Goal: Information Seeking & Learning: Learn about a topic

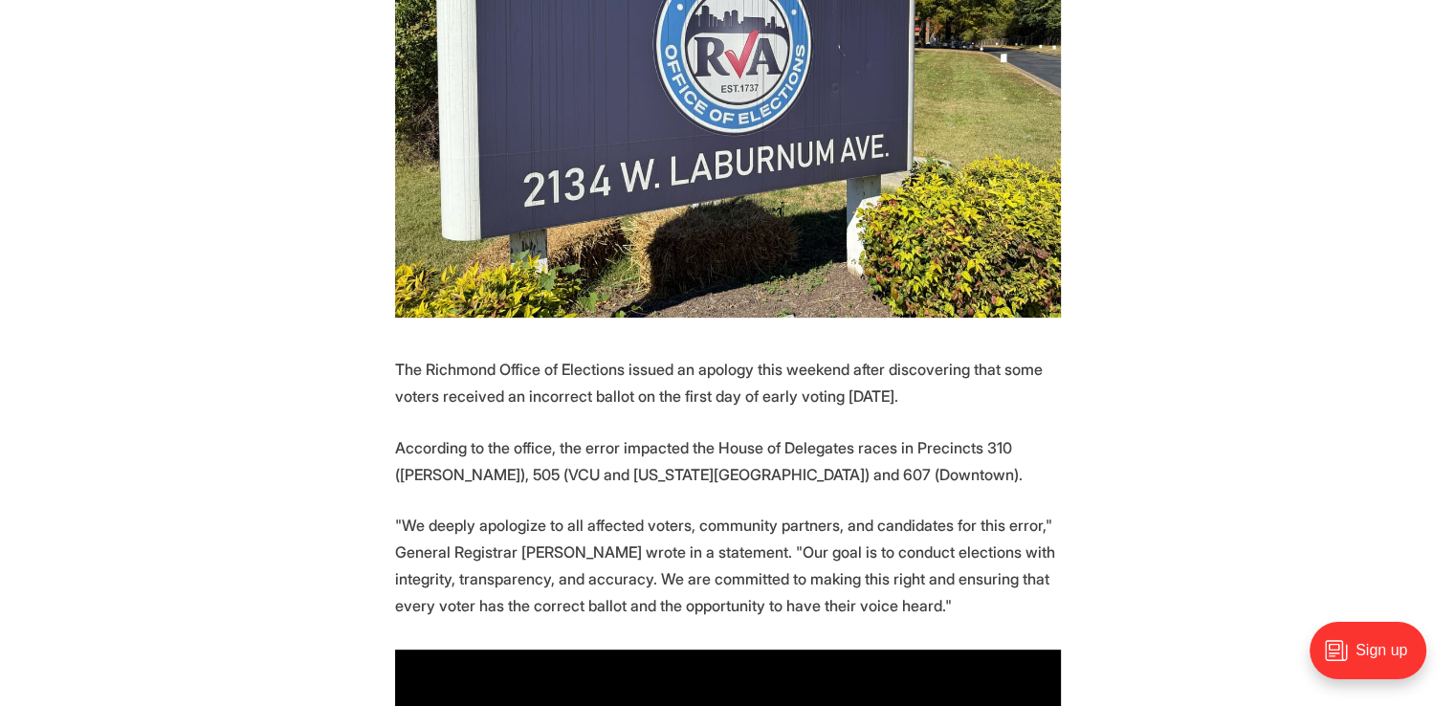
scroll to position [670, 0]
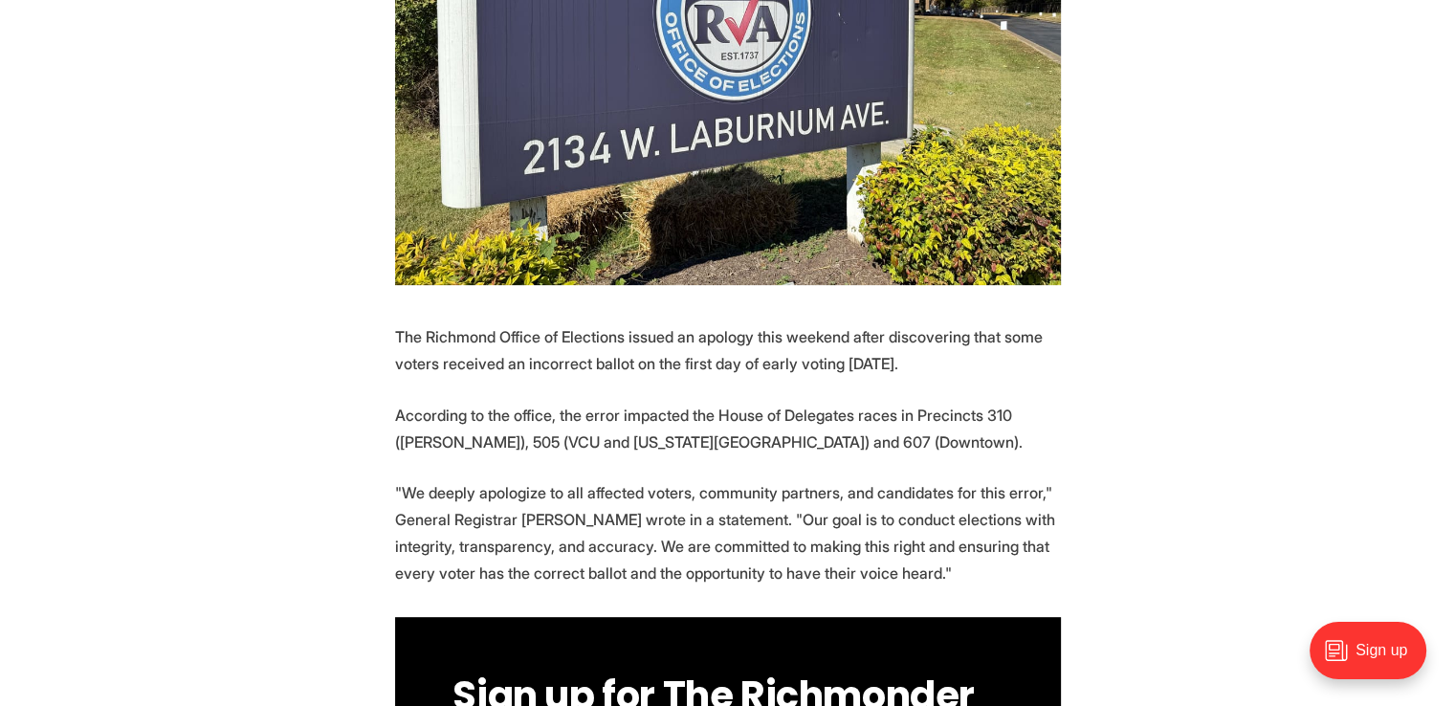
click at [710, 323] on p "The Richmond Office of Elections issued an apology this weekend after discoveri…" at bounding box center [728, 350] width 666 height 54
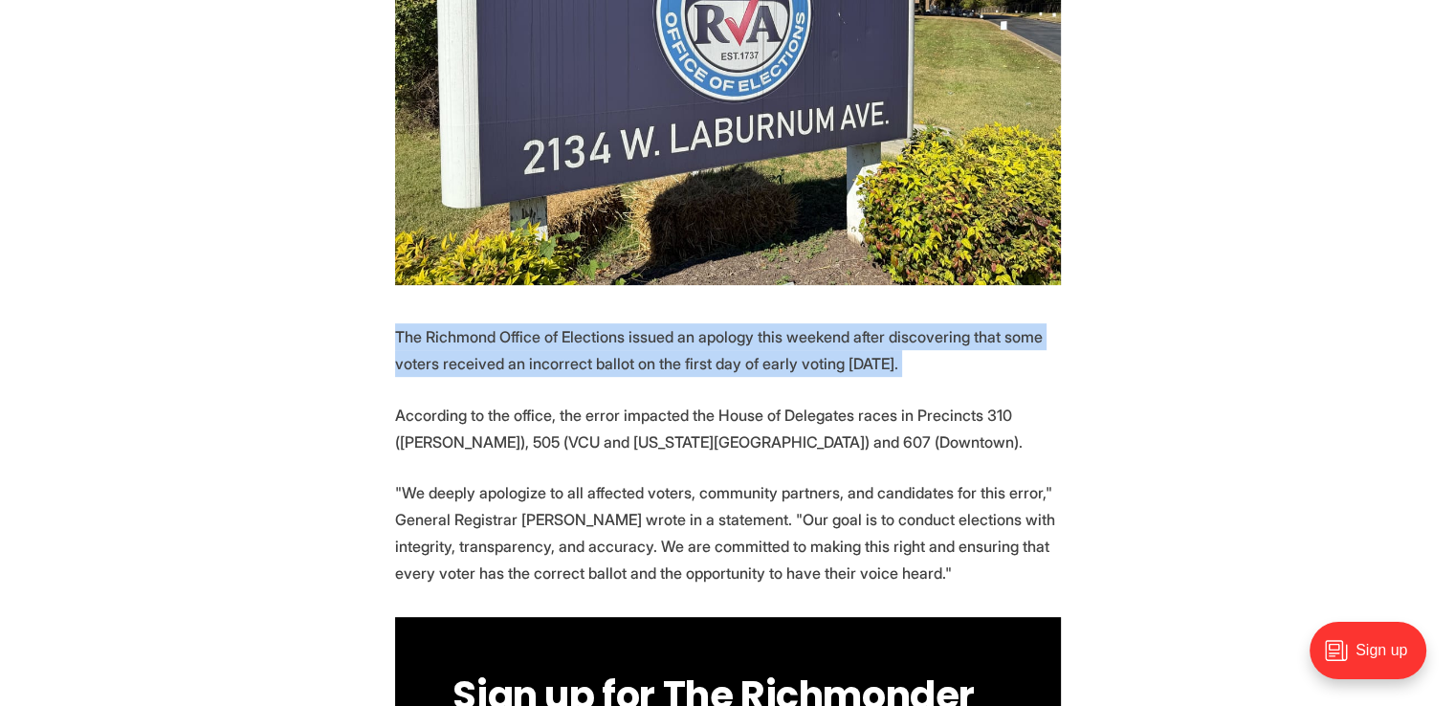
click at [710, 323] on p "The Richmond Office of Elections issued an apology this weekend after discoveri…" at bounding box center [728, 350] width 666 height 54
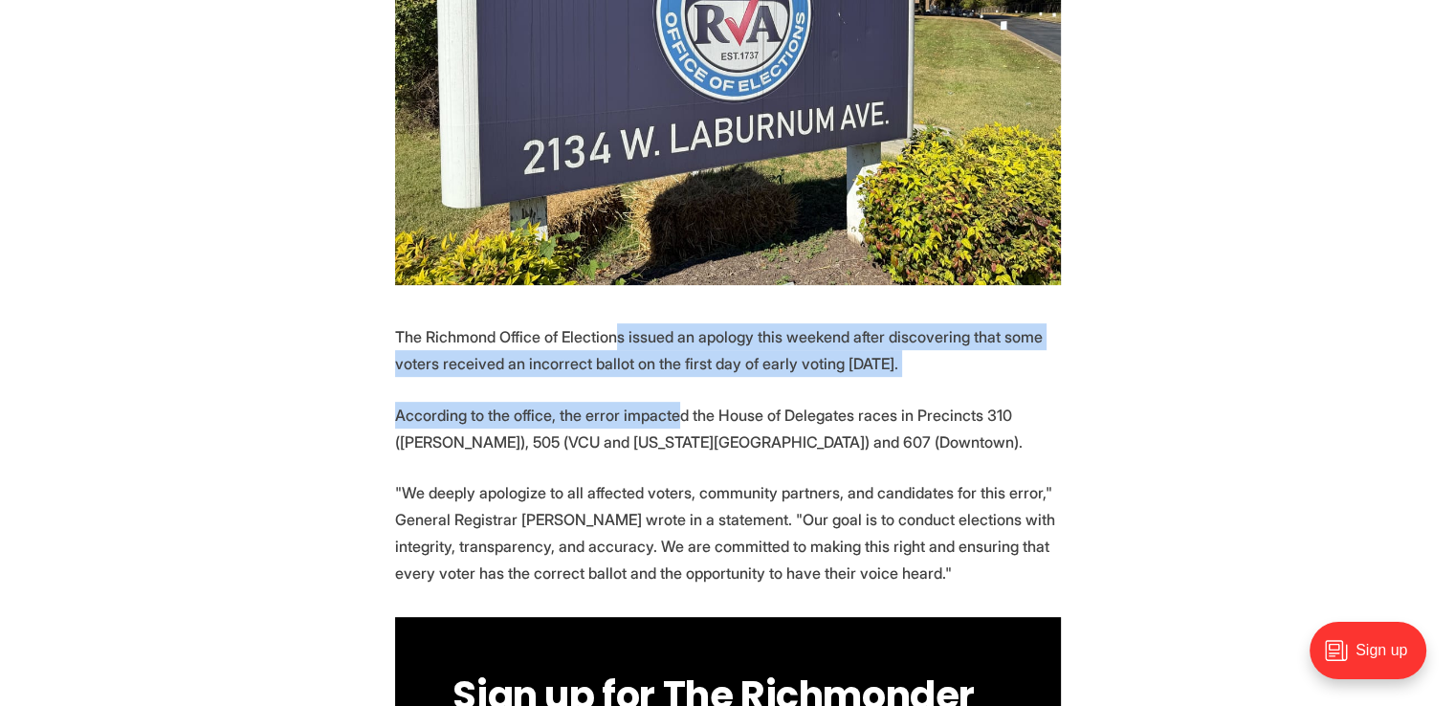
drag, startPoint x: 612, startPoint y: 285, endPoint x: 670, endPoint y: 370, distance: 102.7
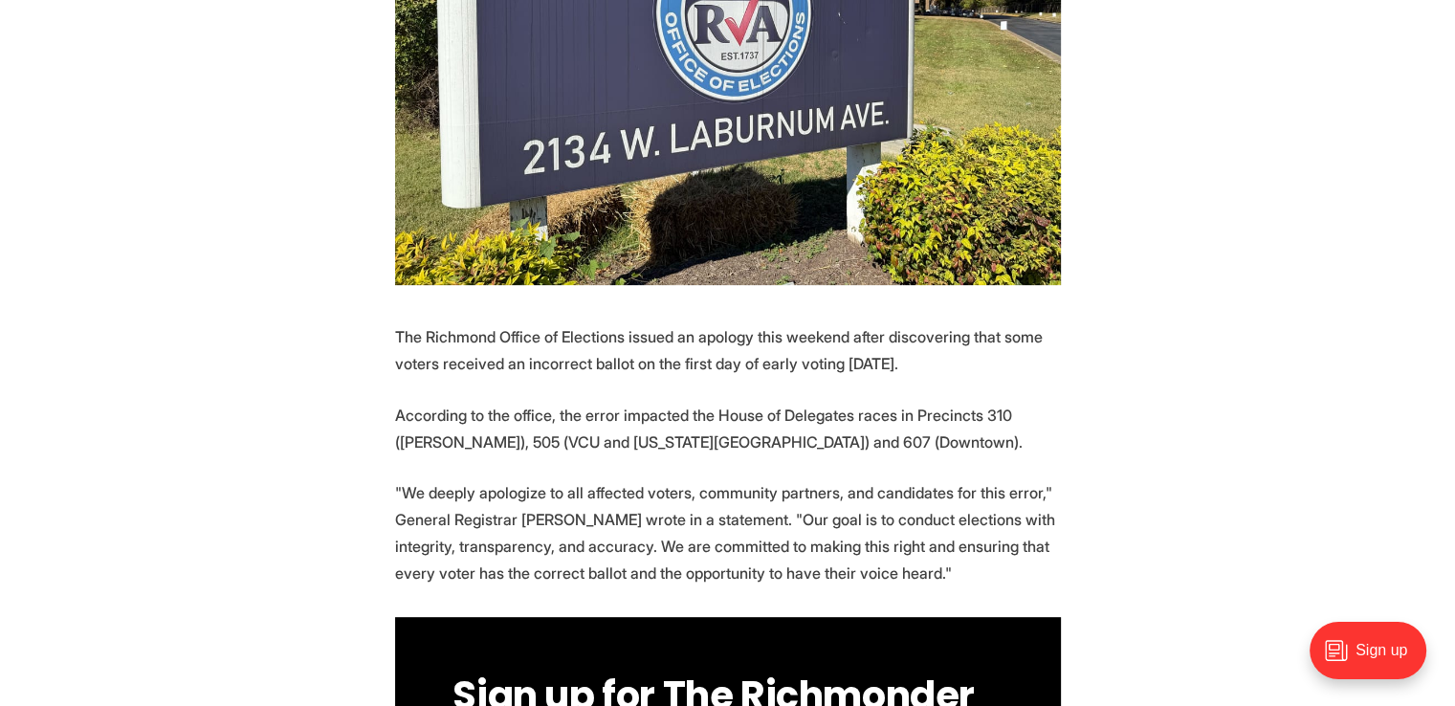
click at [704, 479] on p ""We deeply apologize to all affected voters, community partners, and candidates…" at bounding box center [728, 532] width 666 height 107
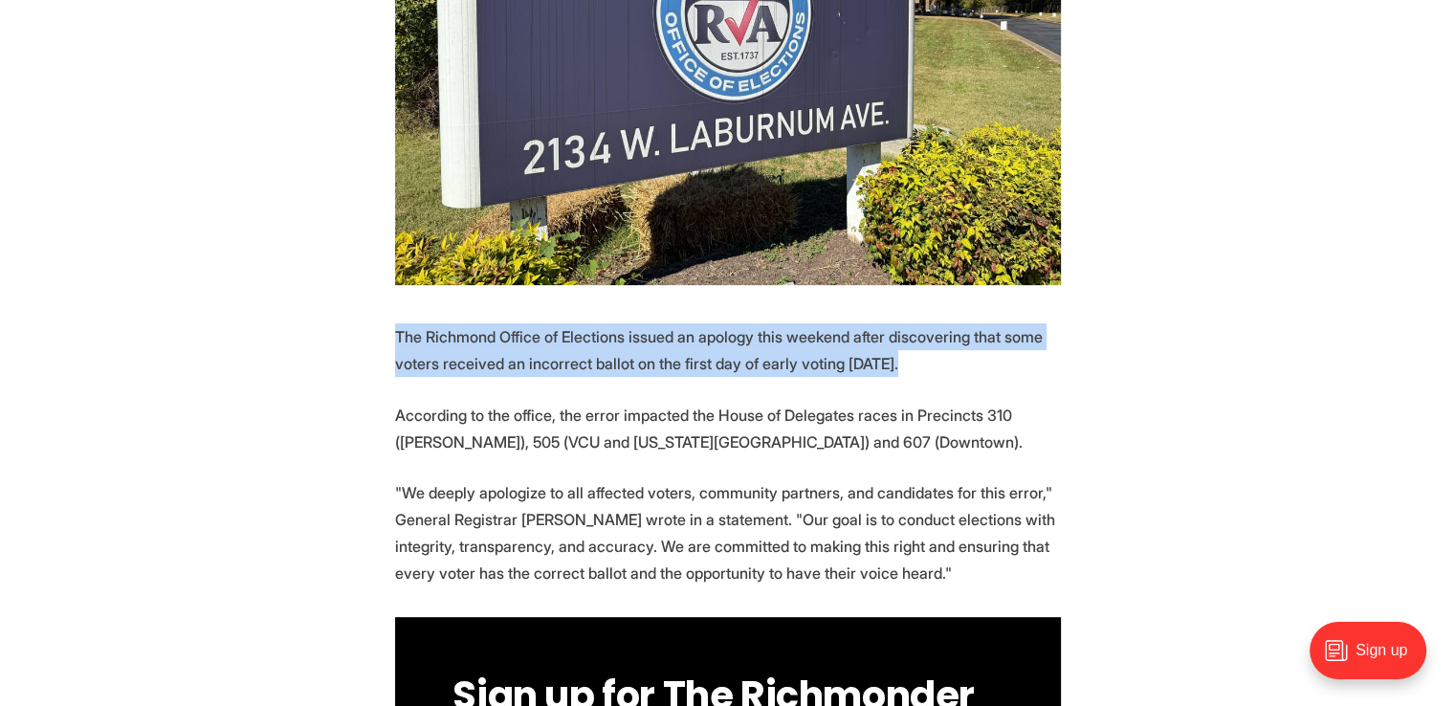
drag, startPoint x: 406, startPoint y: 292, endPoint x: 951, endPoint y: 326, distance: 546.4
click at [951, 326] on p "The Richmond Office of Elections issued an apology this weekend after discoveri…" at bounding box center [728, 350] width 666 height 54
click at [950, 326] on p "The Richmond Office of Elections issued an apology this weekend after discoveri…" at bounding box center [728, 350] width 666 height 54
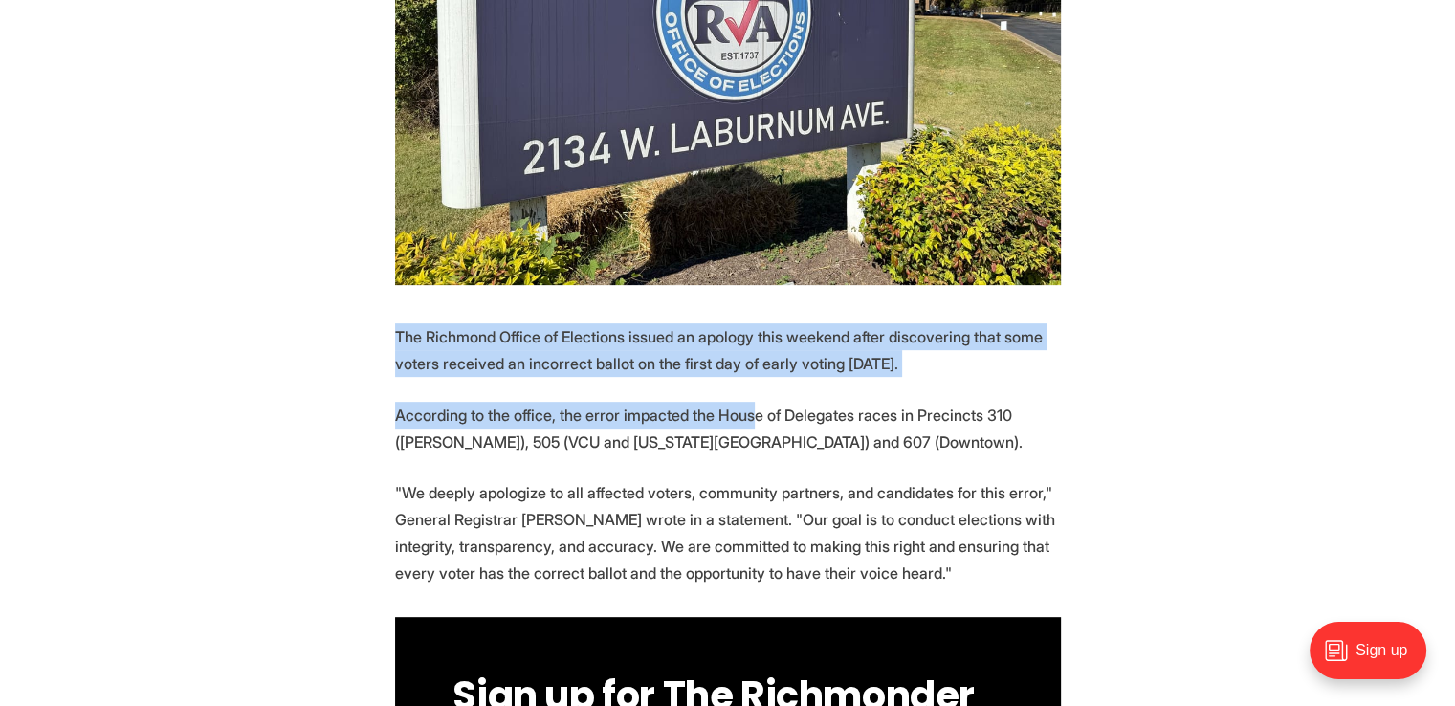
drag, startPoint x: 386, startPoint y: 288, endPoint x: 744, endPoint y: 360, distance: 364.9
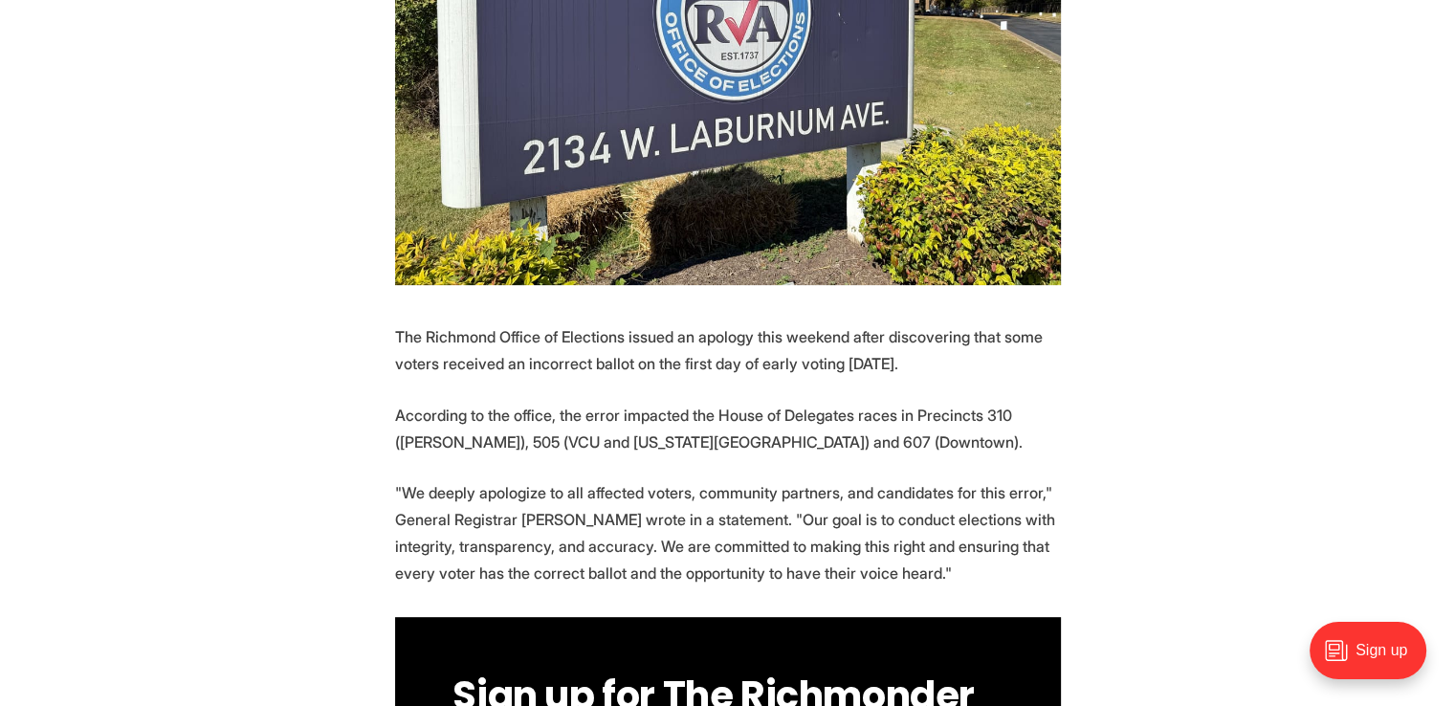
click at [513, 323] on p "The Richmond Office of Elections issued an apology this weekend after discoveri…" at bounding box center [728, 350] width 666 height 54
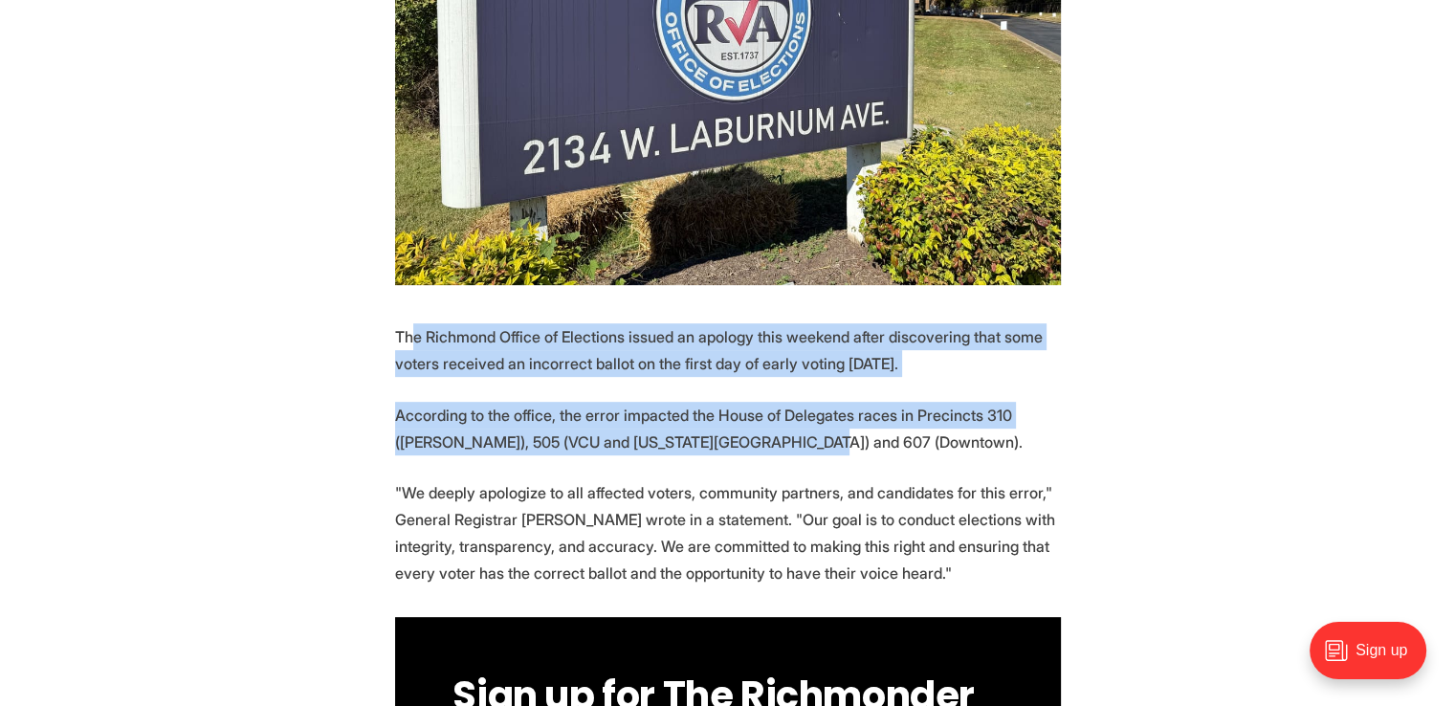
drag, startPoint x: 415, startPoint y: 296, endPoint x: 826, endPoint y: 425, distance: 430.2
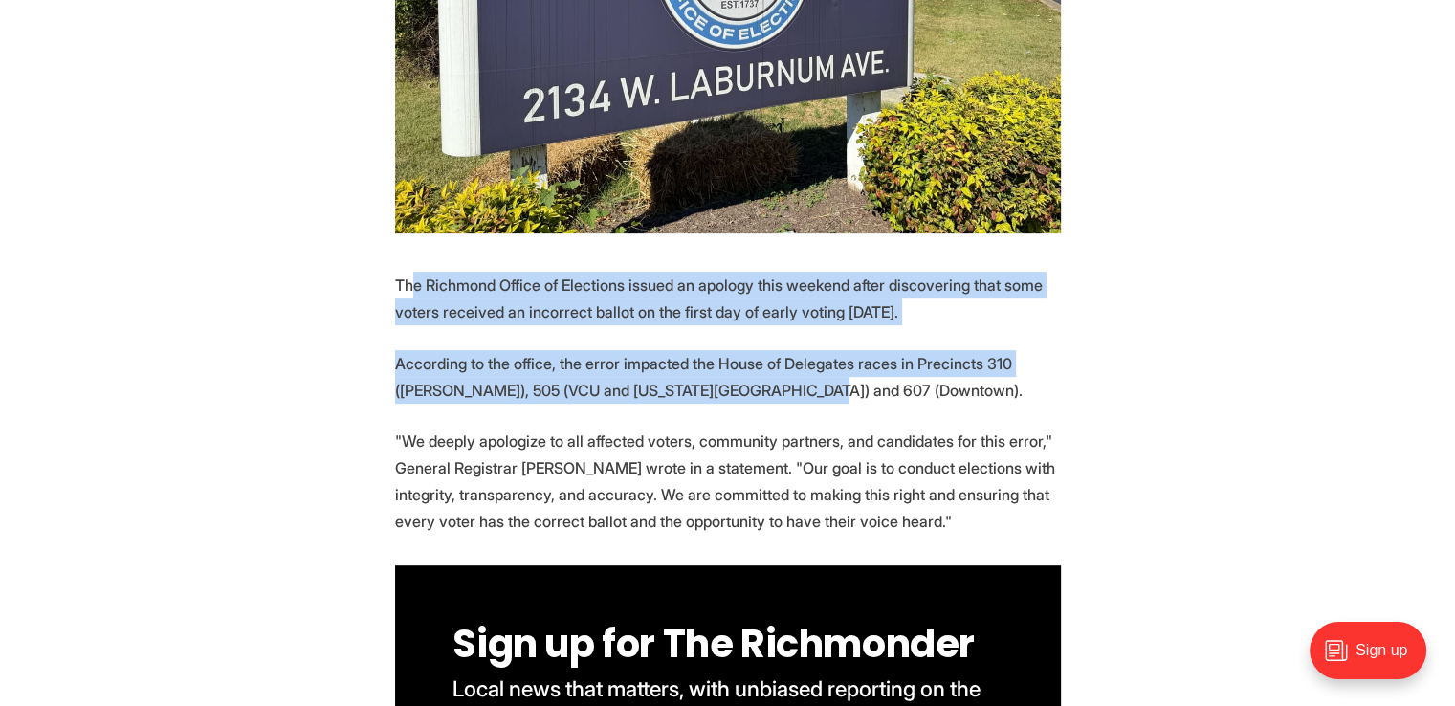
scroll to position [765, 0]
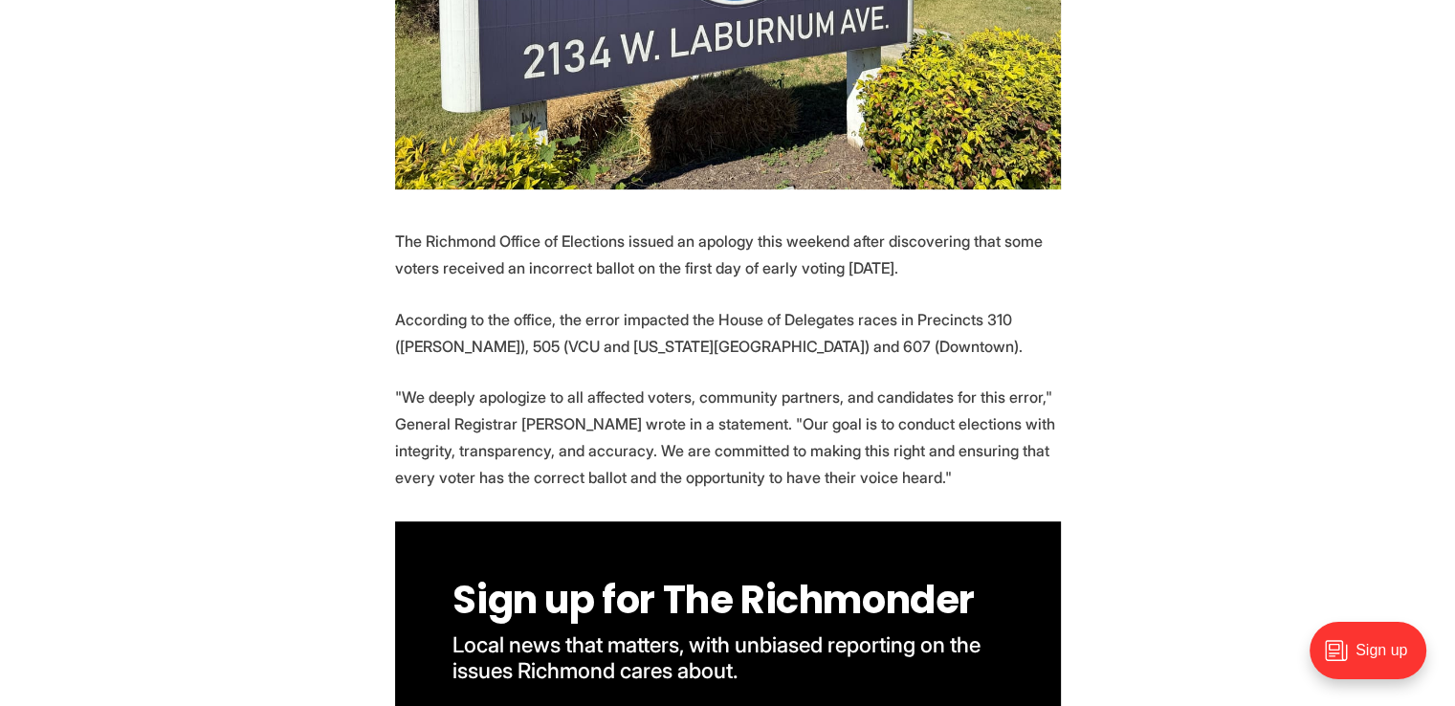
click at [628, 387] on p ""We deeply apologize to all affected voters, community partners, and candidates…" at bounding box center [728, 437] width 666 height 107
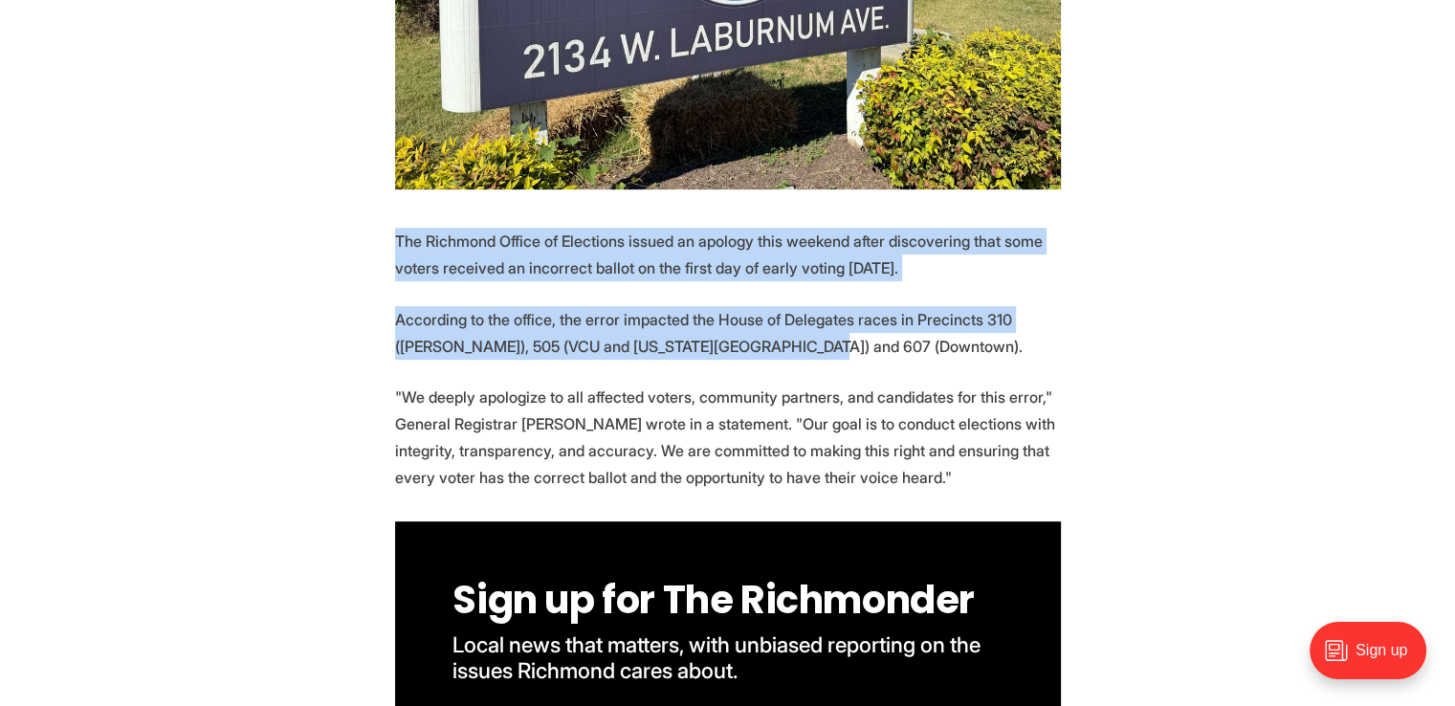
drag, startPoint x: 390, startPoint y: 194, endPoint x: 802, endPoint y: 318, distance: 429.5
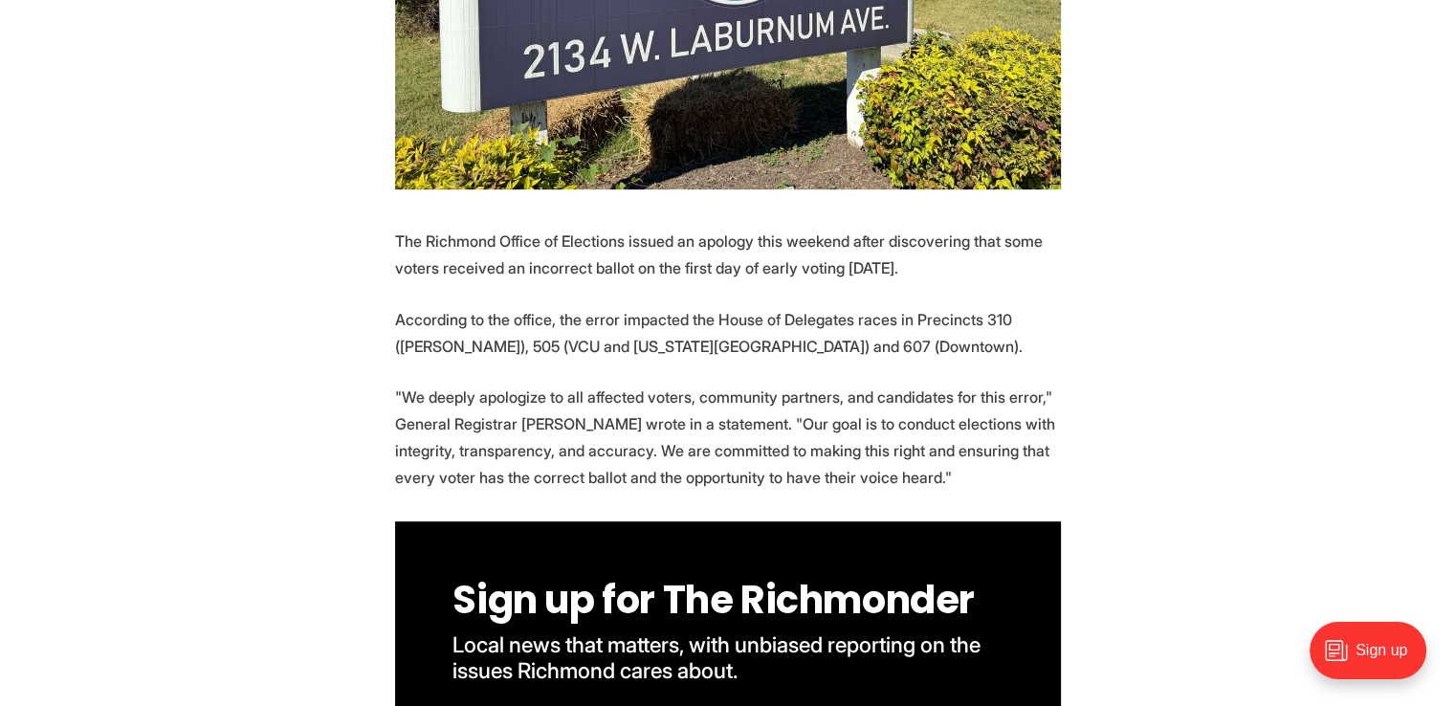
click at [520, 384] on p ""We deeply apologize to all affected voters, community partners, and candidates…" at bounding box center [728, 437] width 666 height 107
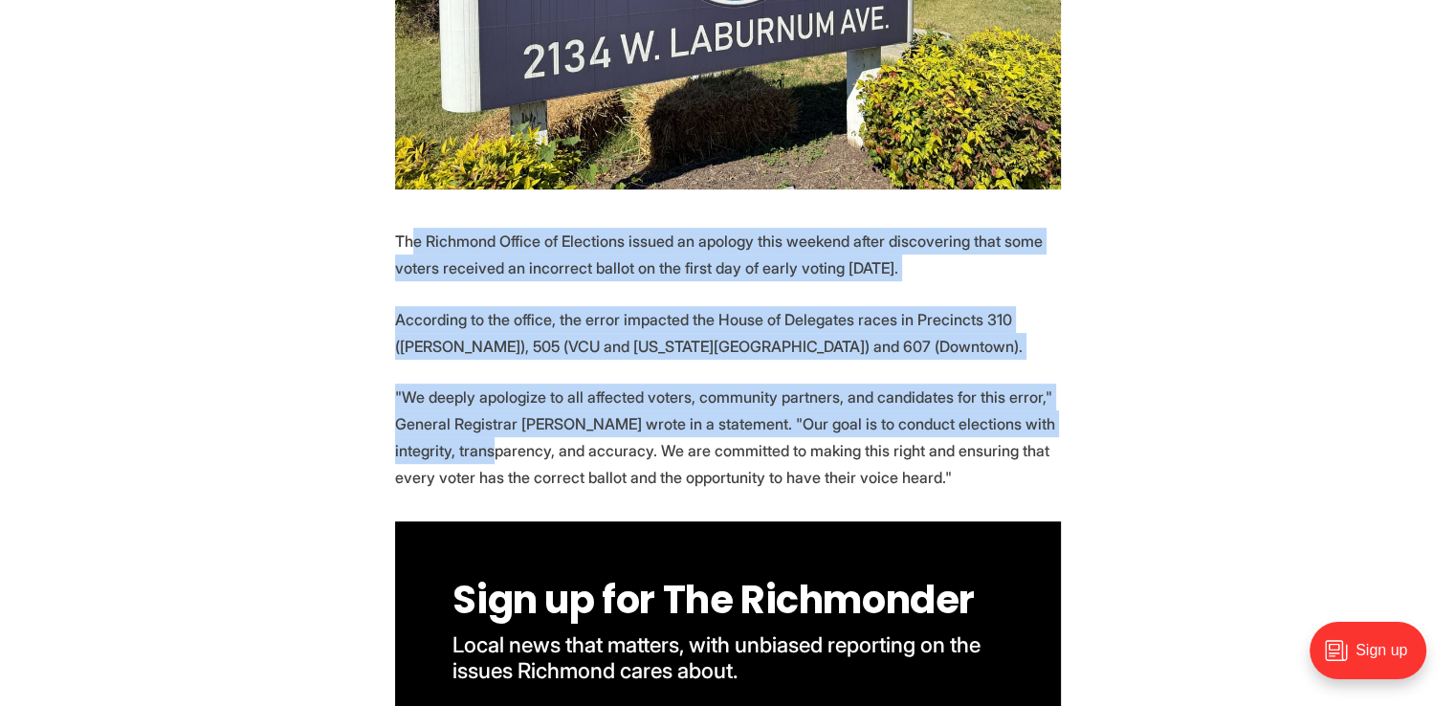
drag, startPoint x: 413, startPoint y: 205, endPoint x: 498, endPoint y: 402, distance: 214.7
click at [519, 384] on p ""We deeply apologize to all affected voters, community partners, and candidates…" at bounding box center [728, 437] width 666 height 107
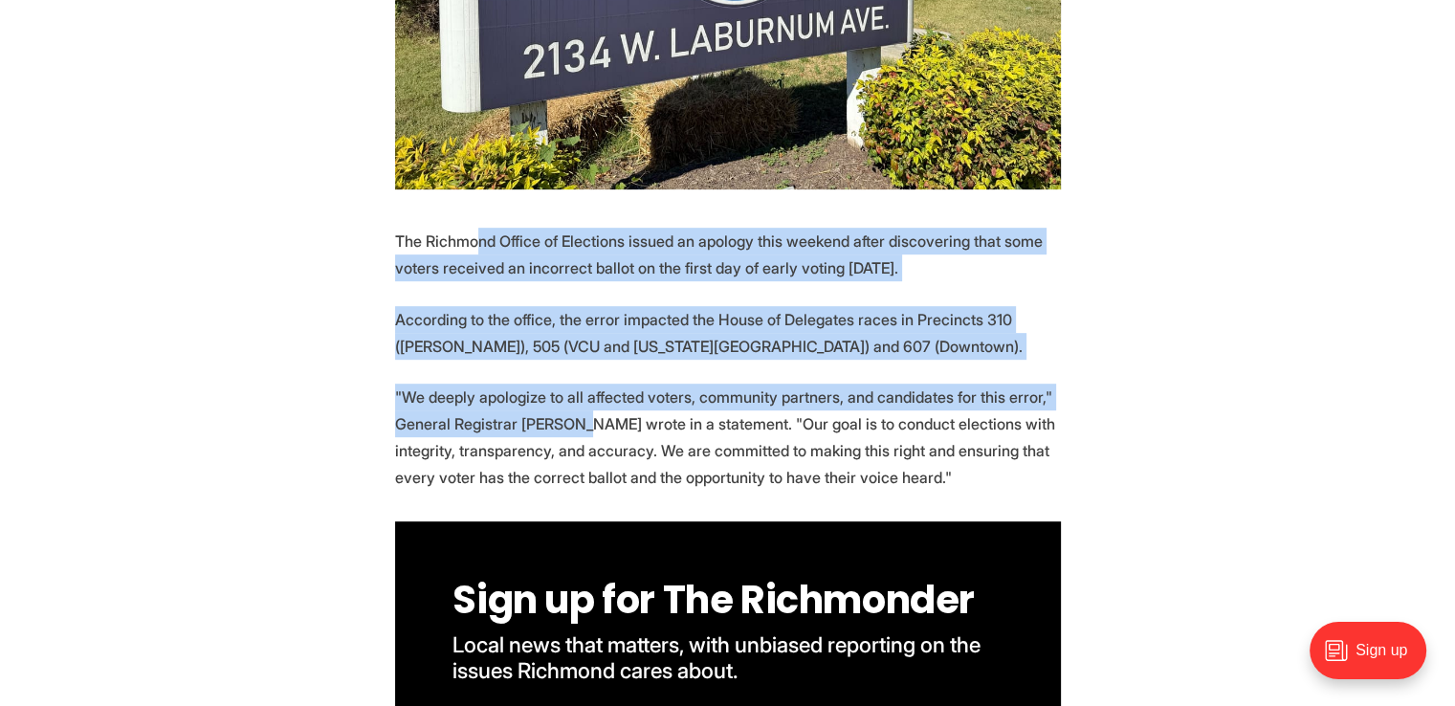
drag, startPoint x: 492, startPoint y: 218, endPoint x: 577, endPoint y: 376, distance: 179.3
click at [578, 384] on p ""We deeply apologize to all affected voters, community partners, and candidates…" at bounding box center [728, 437] width 666 height 107
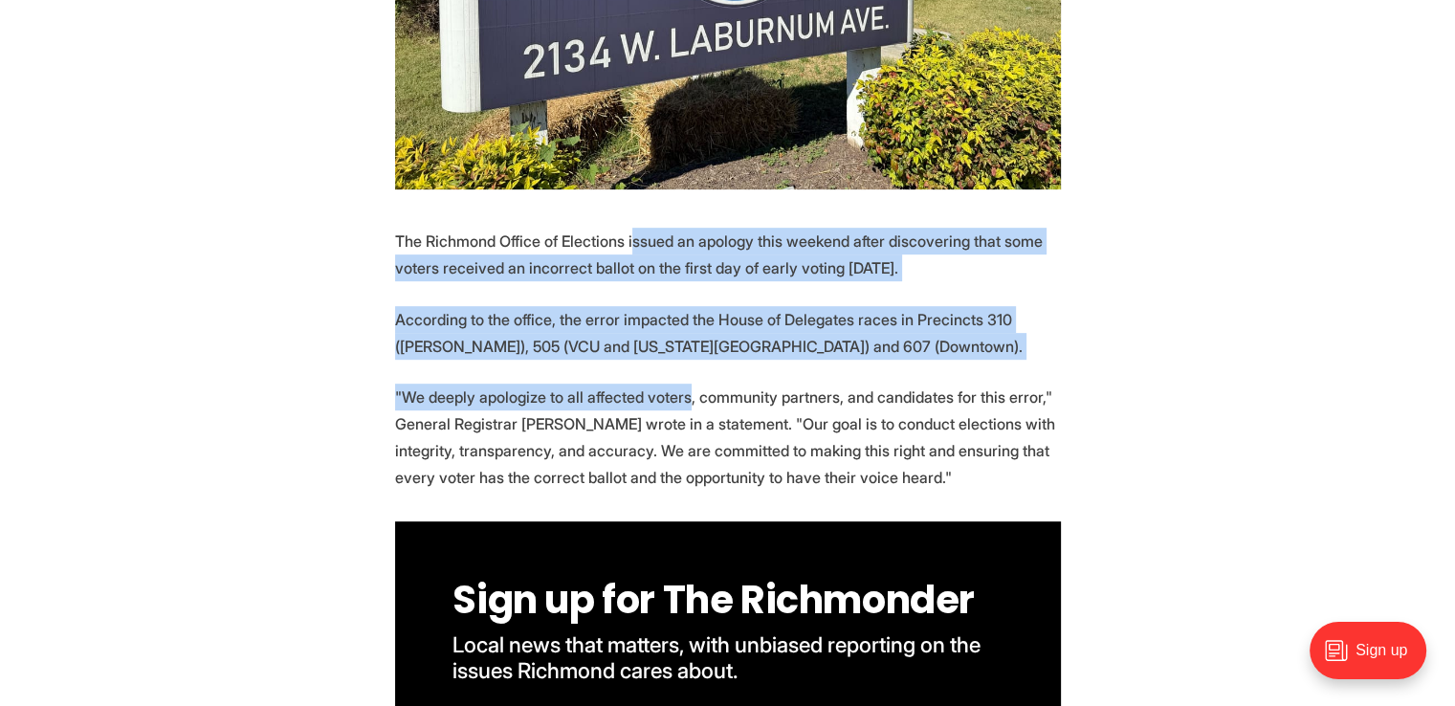
drag, startPoint x: 631, startPoint y: 208, endPoint x: 679, endPoint y: 335, distance: 135.9
drag, startPoint x: 685, startPoint y: 179, endPoint x: 716, endPoint y: 341, distance: 164.5
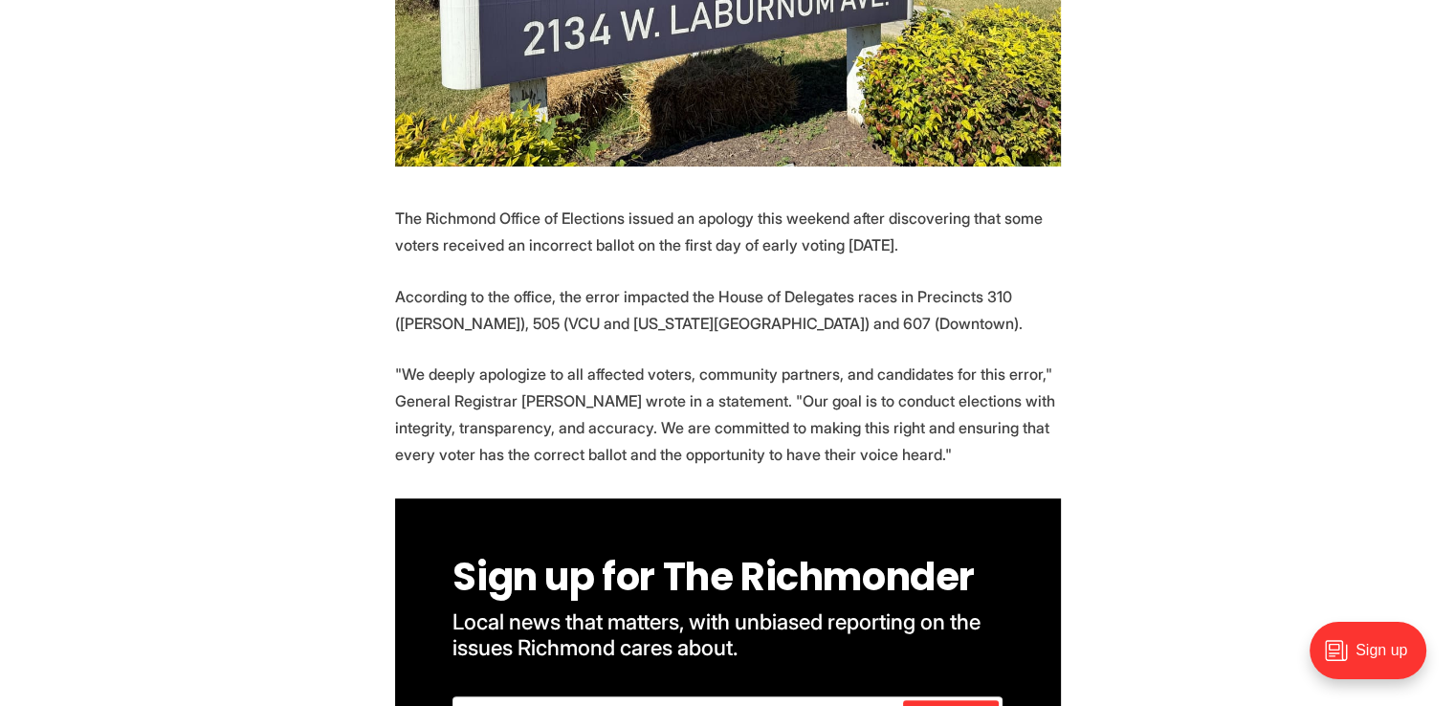
scroll to position [861, 0]
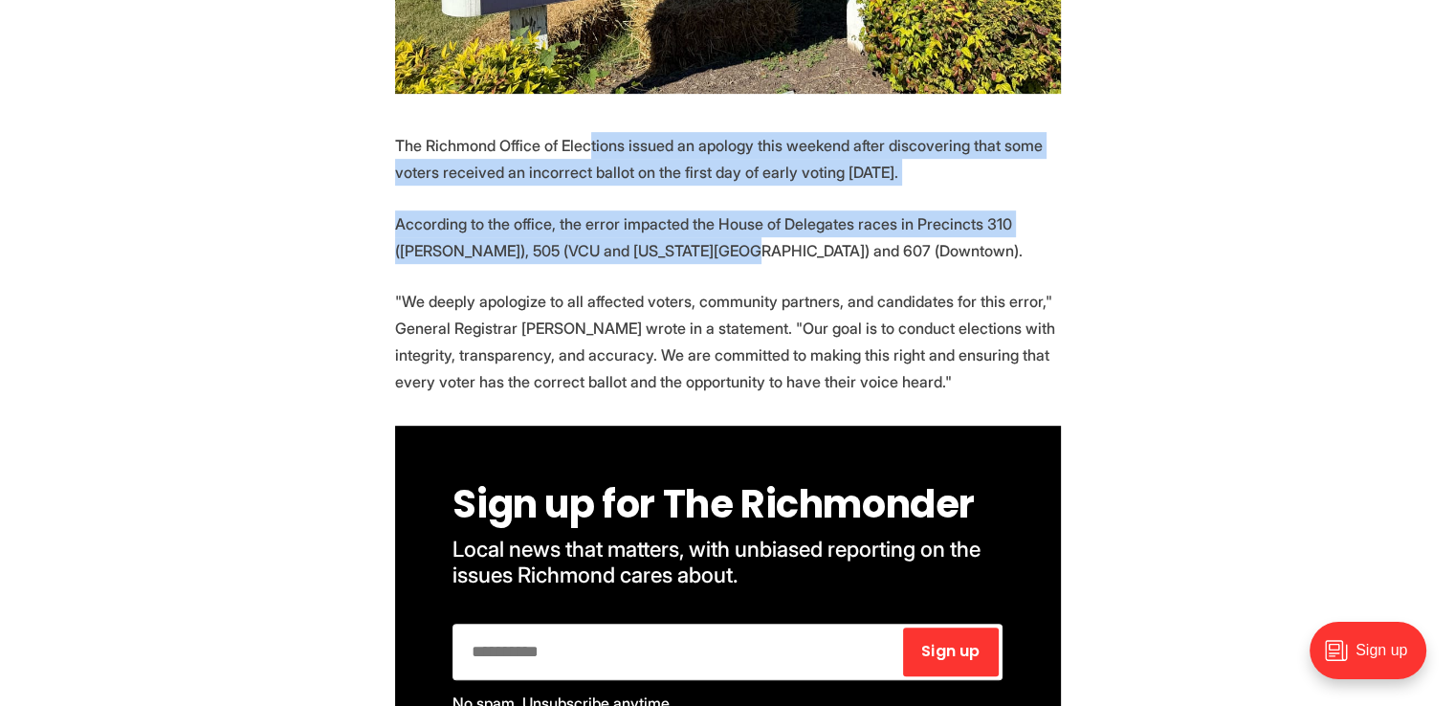
drag, startPoint x: 587, startPoint y: 118, endPoint x: 647, endPoint y: 219, distance: 117.5
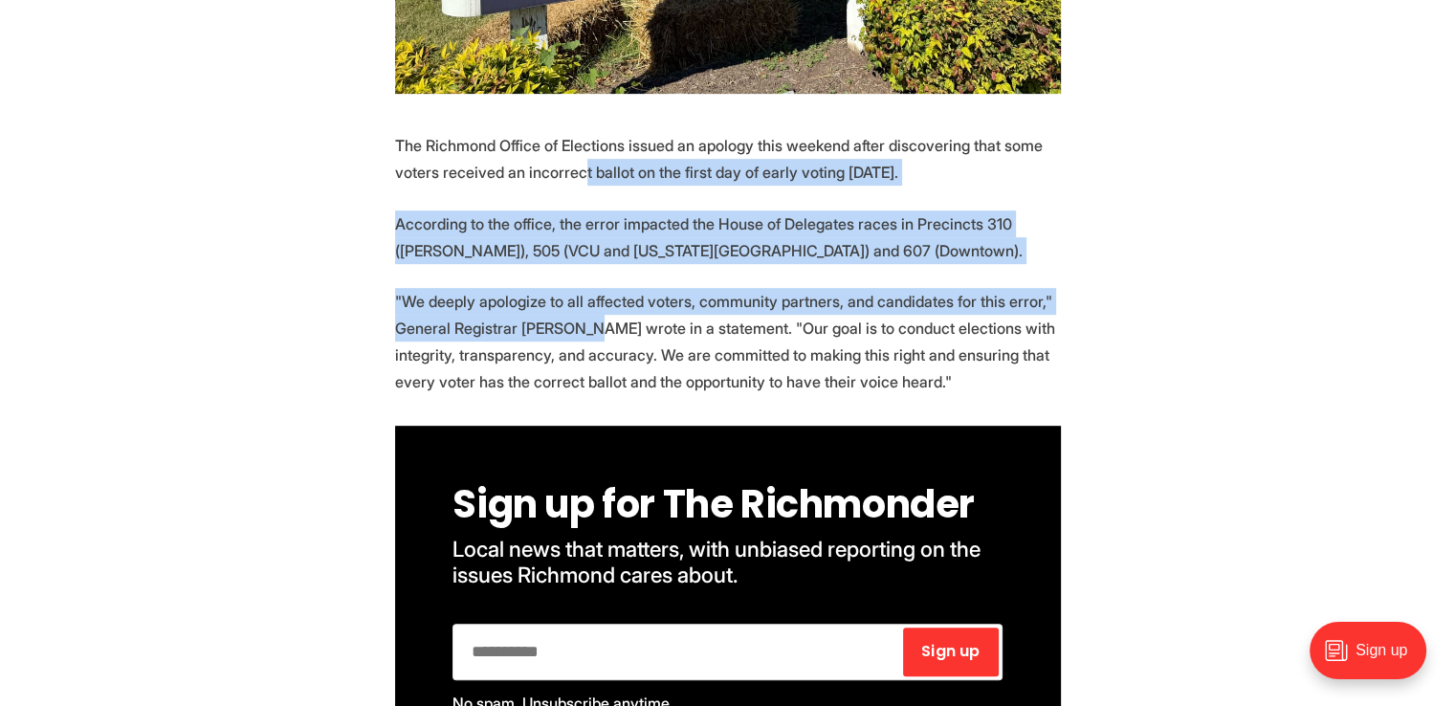
drag, startPoint x: 584, startPoint y: 144, endPoint x: 586, endPoint y: 286, distance: 141.6
click at [586, 288] on p ""We deeply apologize to all affected voters, community partners, and candidates…" at bounding box center [728, 341] width 666 height 107
drag, startPoint x: 633, startPoint y: 133, endPoint x: 647, endPoint y: 297, distance: 164.1
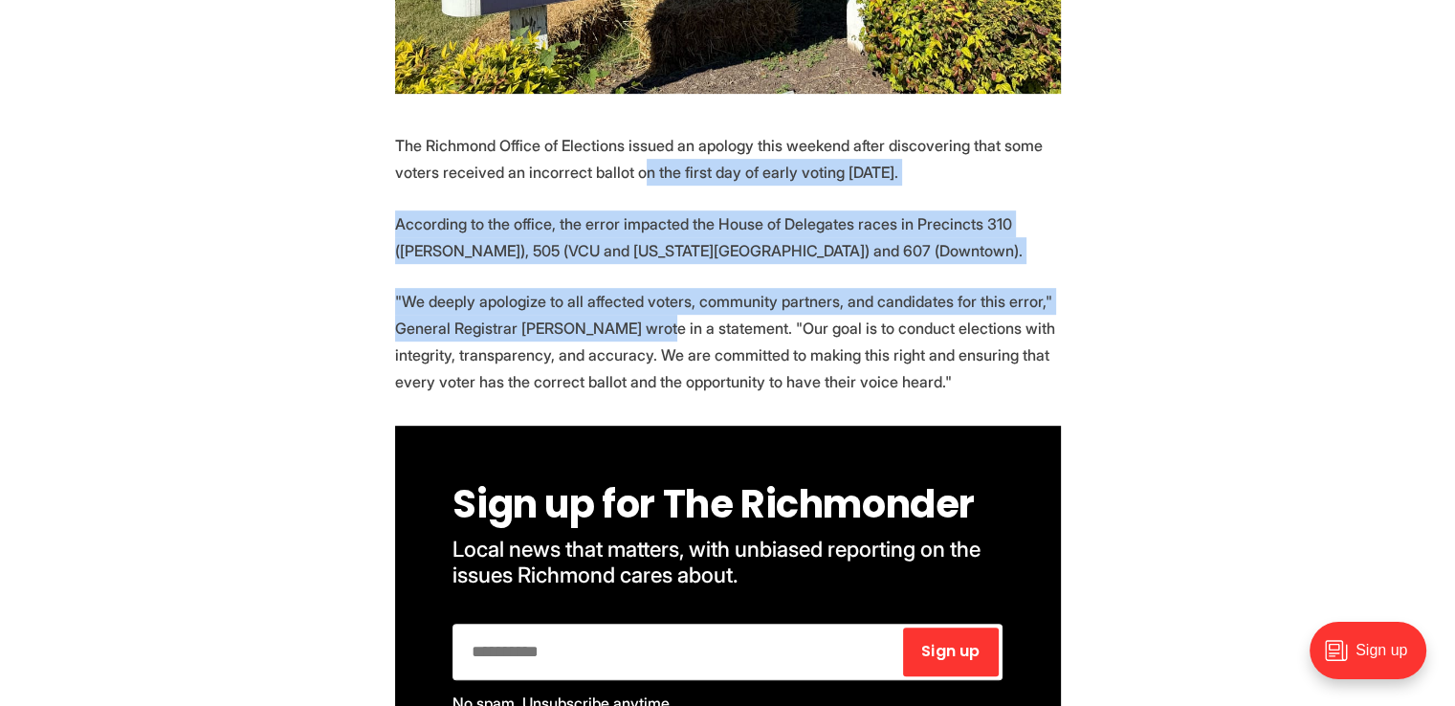
click at [647, 297] on p ""We deeply apologize to all affected voters, community partners, and candidates…" at bounding box center [728, 341] width 666 height 107
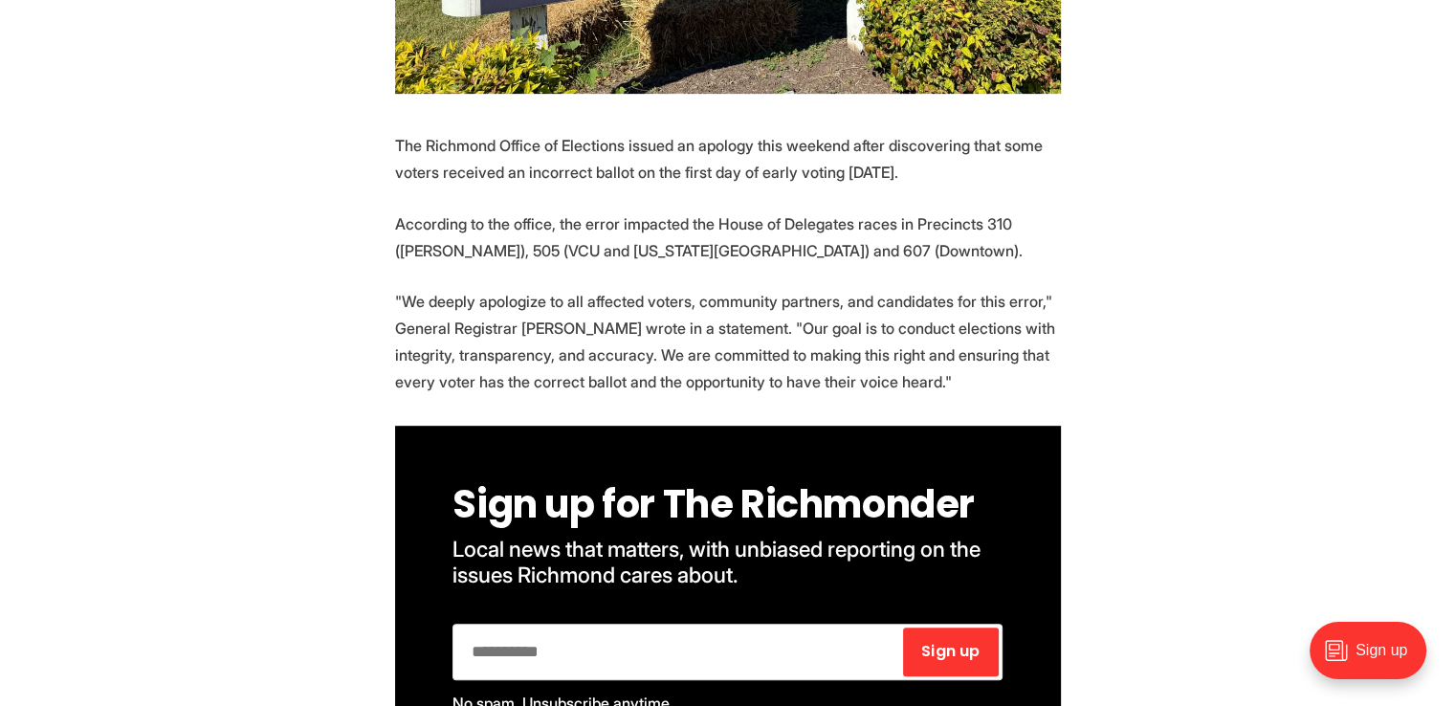
click at [693, 288] on p ""We deeply apologize to all affected voters, community partners, and candidates…" at bounding box center [728, 341] width 666 height 107
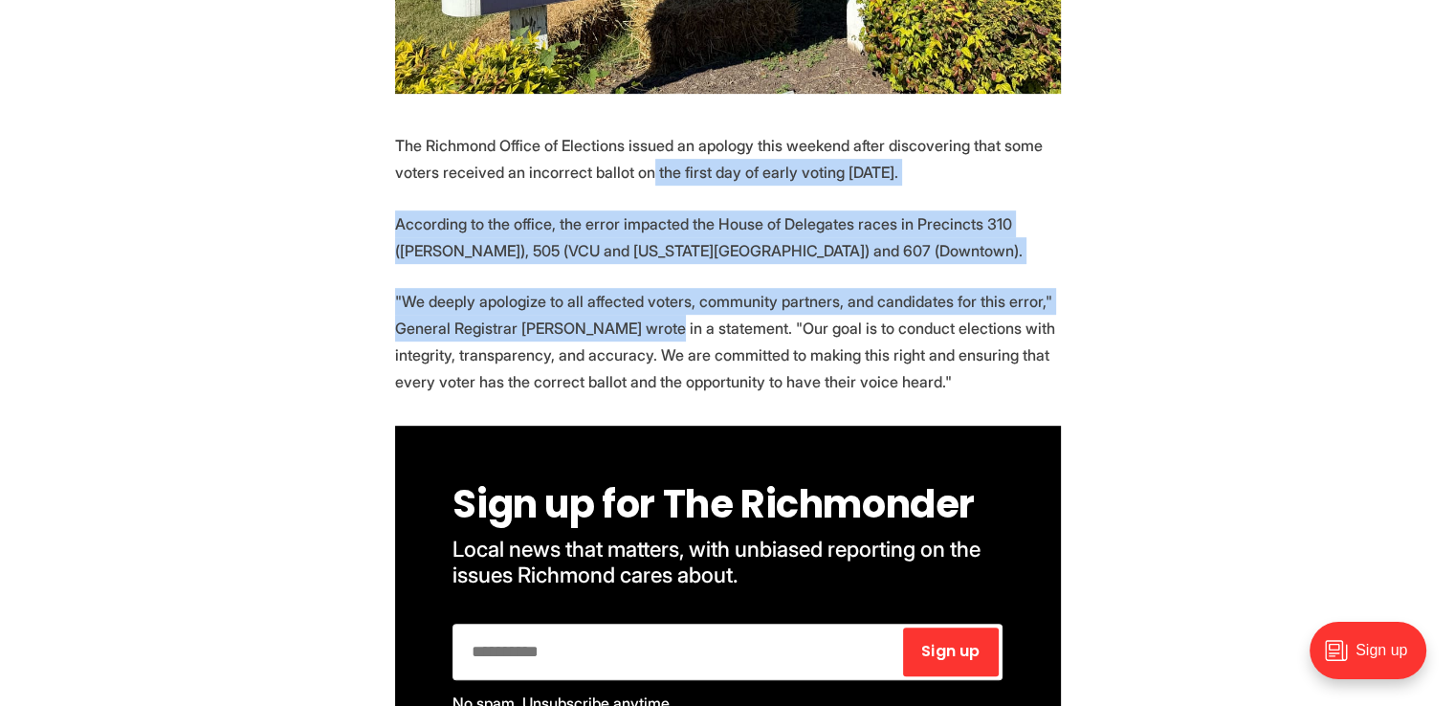
drag, startPoint x: 646, startPoint y: 141, endPoint x: 654, endPoint y: 284, distance: 143.8
click at [654, 288] on p ""We deeply apologize to all affected voters, community partners, and candidates…" at bounding box center [728, 341] width 666 height 107
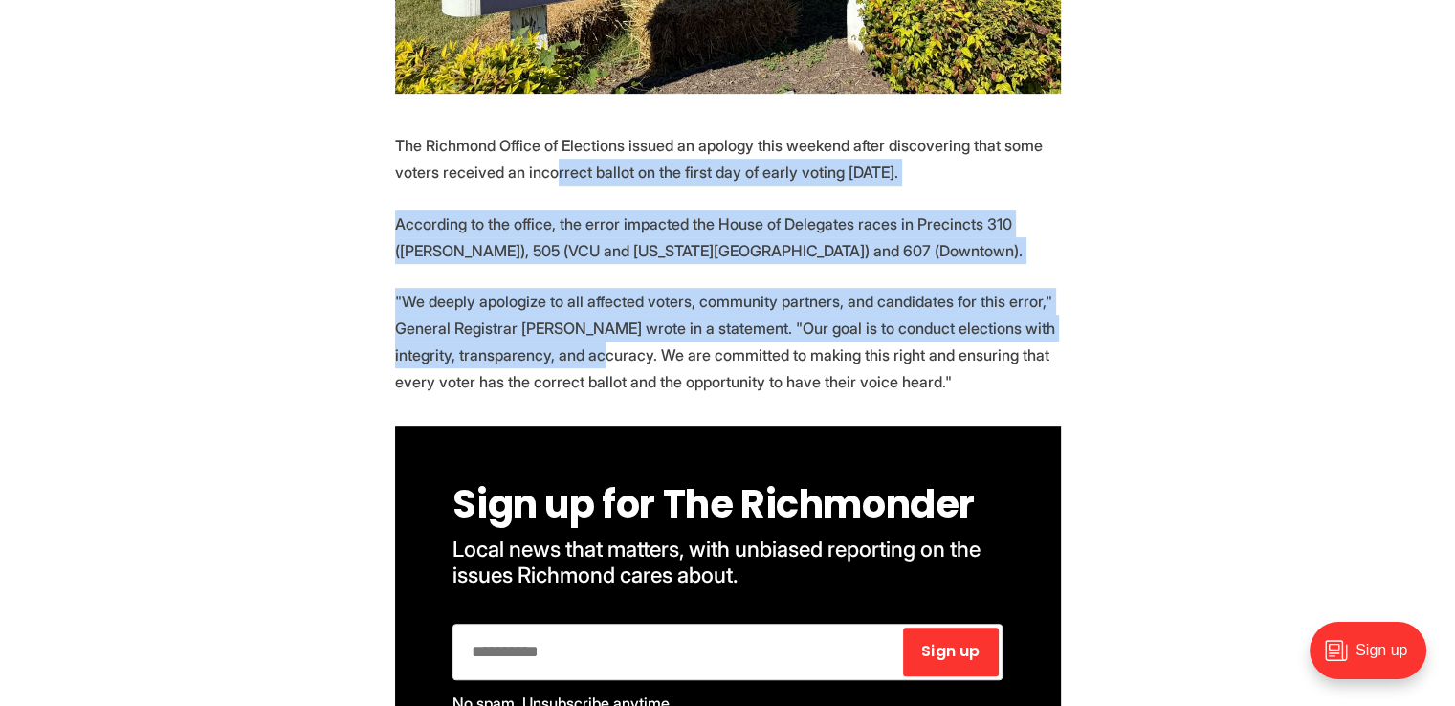
drag, startPoint x: 551, startPoint y: 143, endPoint x: 602, endPoint y: 324, distance: 188.7
click at [602, 324] on p ""We deeply apologize to all affected voters, community partners, and candidates…" at bounding box center [728, 341] width 666 height 107
drag, startPoint x: 458, startPoint y: 151, endPoint x: 736, endPoint y: 320, distance: 324.5
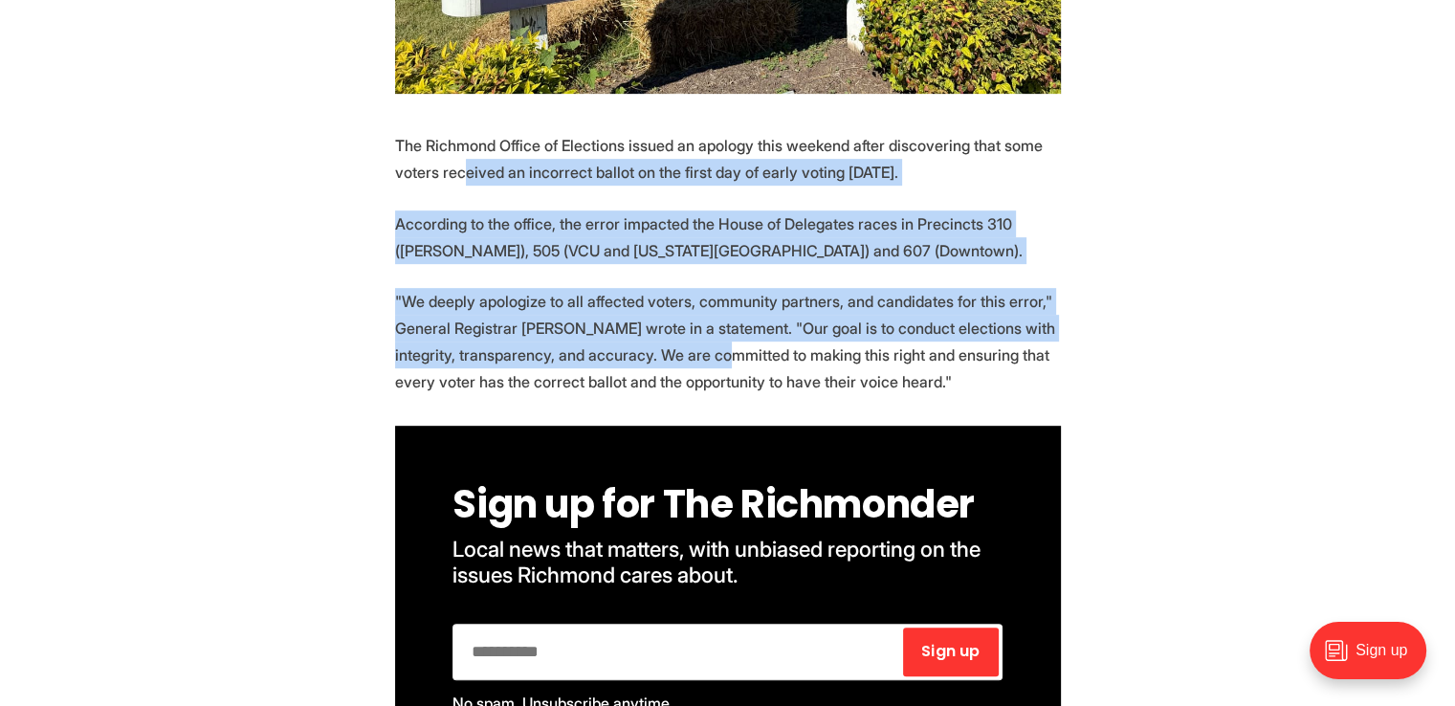
click at [736, 320] on p ""We deeply apologize to all affected voters, community partners, and candidates…" at bounding box center [728, 341] width 666 height 107
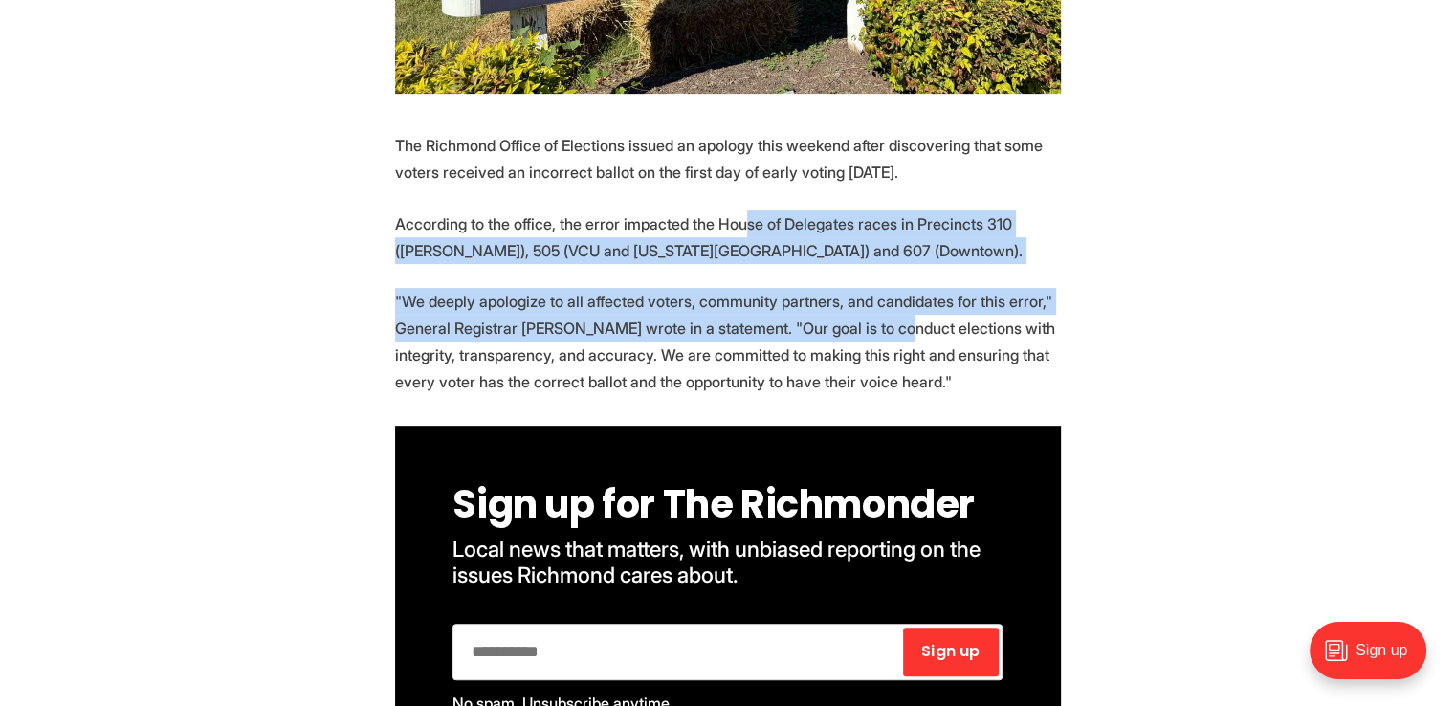
drag, startPoint x: 741, startPoint y: 163, endPoint x: 885, endPoint y: 297, distance: 196.3
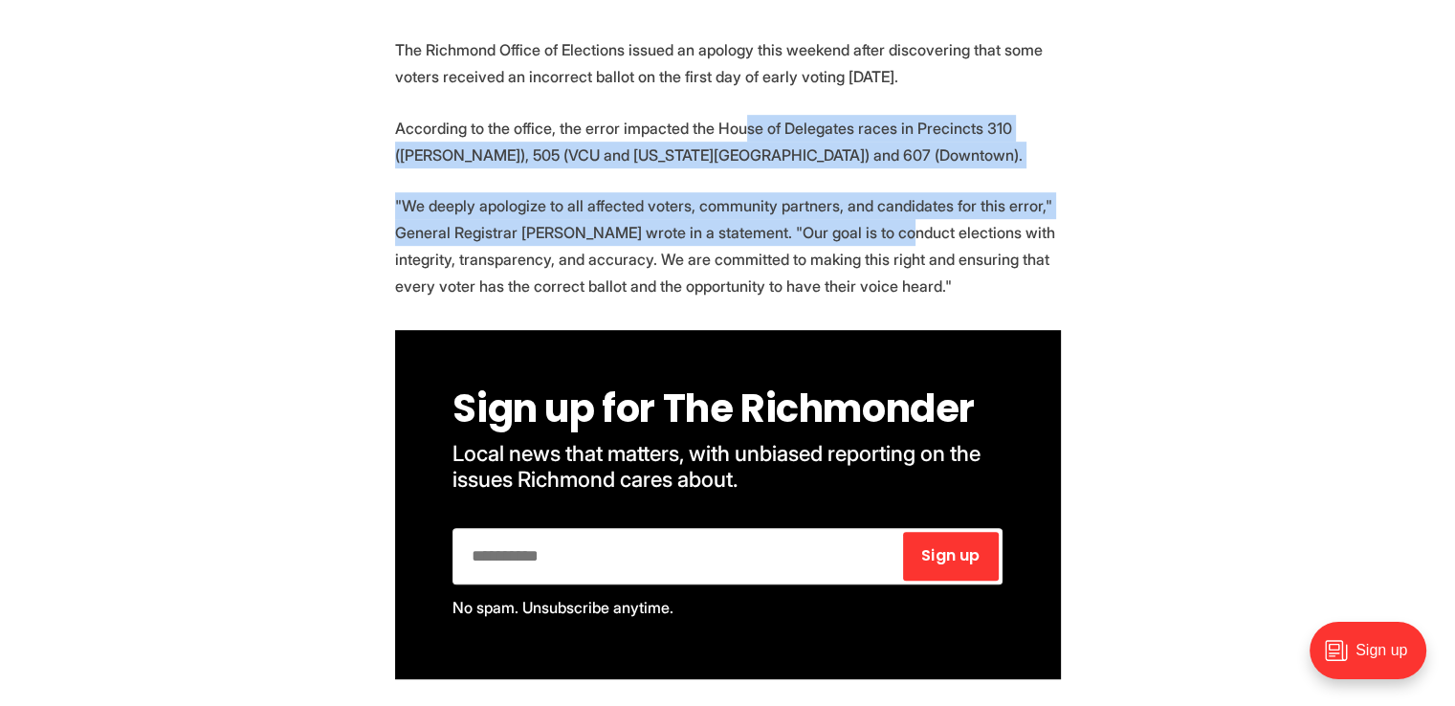
click at [736, 192] on p ""We deeply apologize to all affected voters, community partners, and candidates…" at bounding box center [728, 245] width 666 height 107
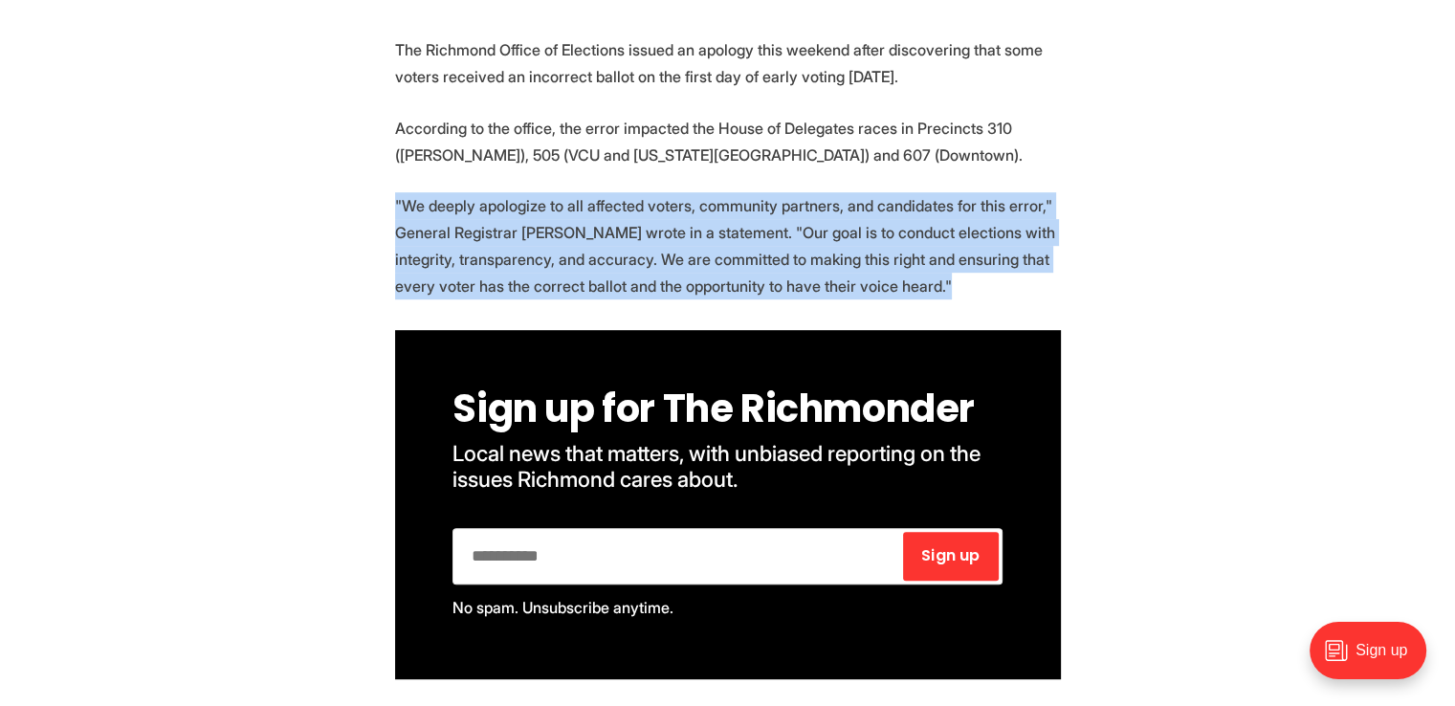
click at [736, 192] on p ""We deeply apologize to all affected voters, community partners, and candidates…" at bounding box center [728, 245] width 666 height 107
click at [782, 207] on p ""We deeply apologize to all affected voters, community partners, and candidates…" at bounding box center [728, 245] width 666 height 107
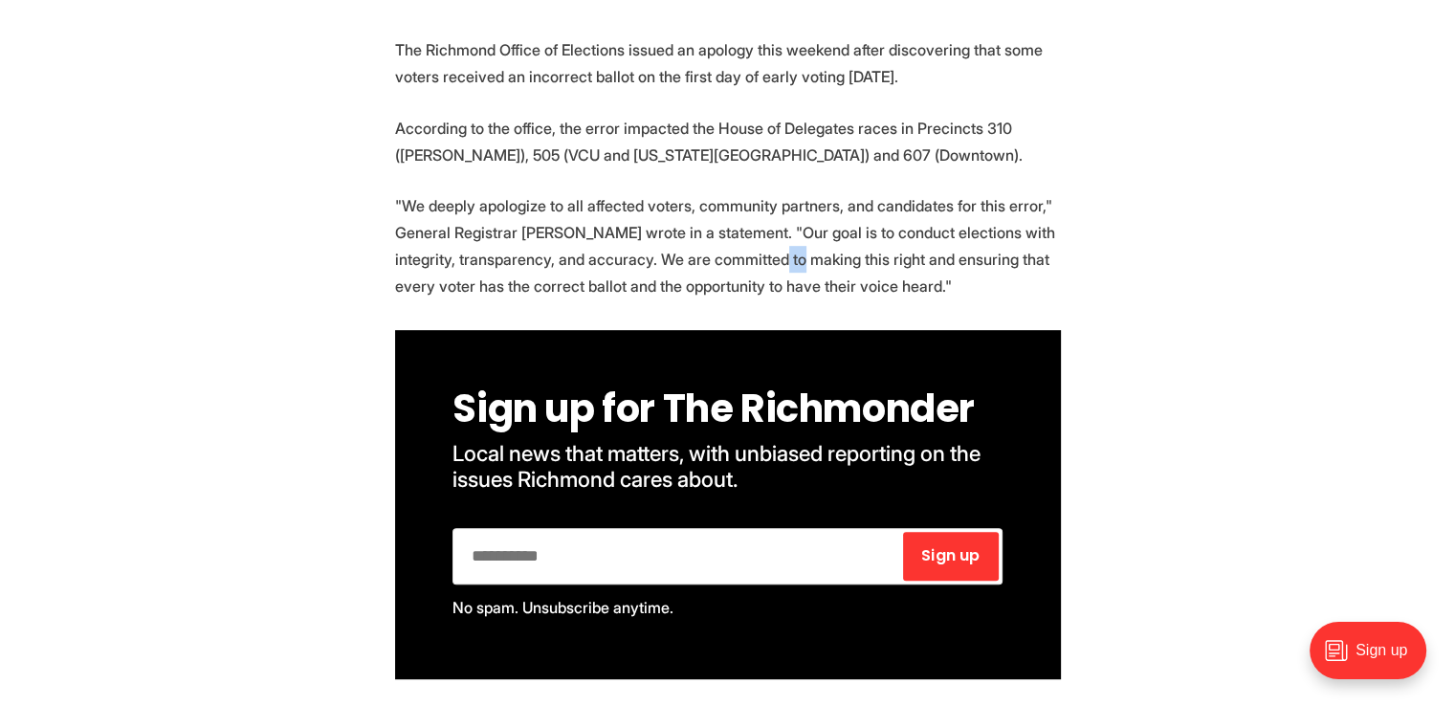
click at [782, 207] on p ""We deeply apologize to all affected voters, community partners, and candidates…" at bounding box center [728, 245] width 666 height 107
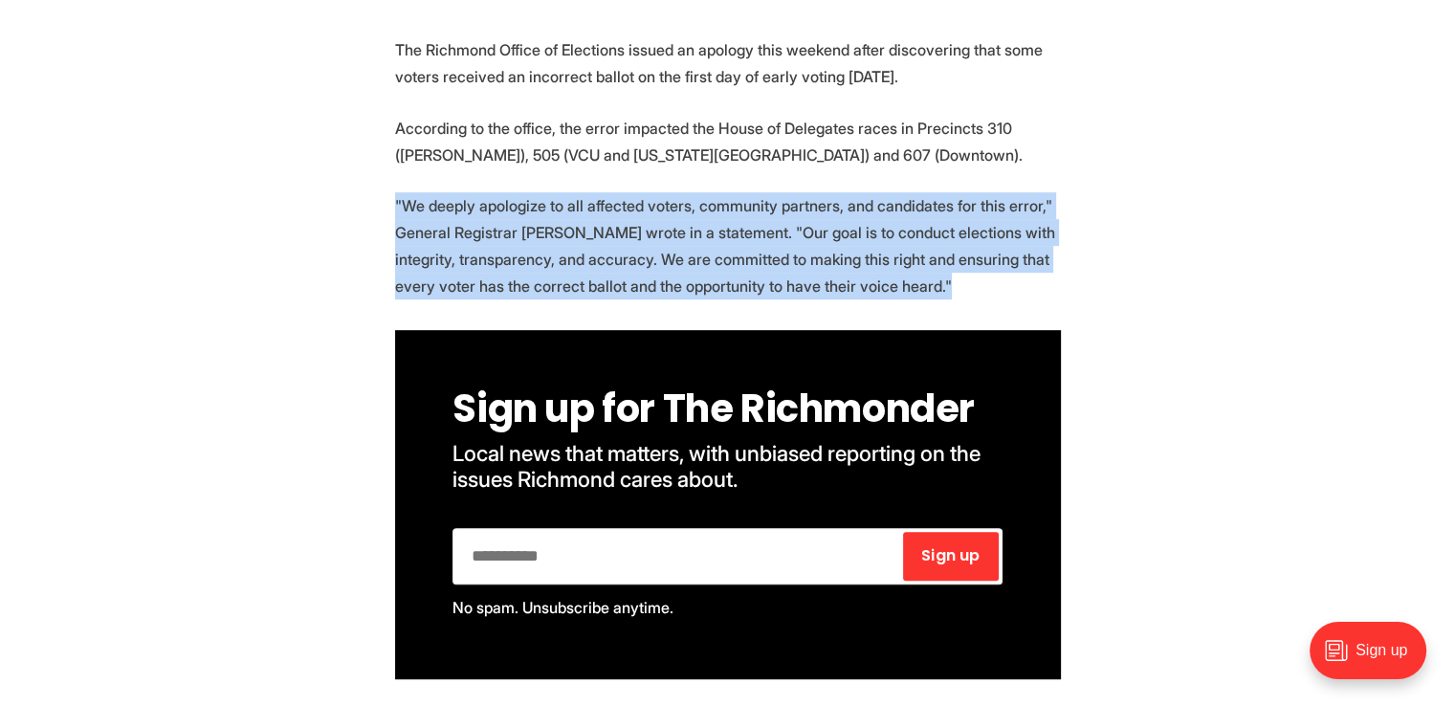
click at [782, 206] on p ""We deeply apologize to all affected voters, community partners, and candidates…" at bounding box center [728, 245] width 666 height 107
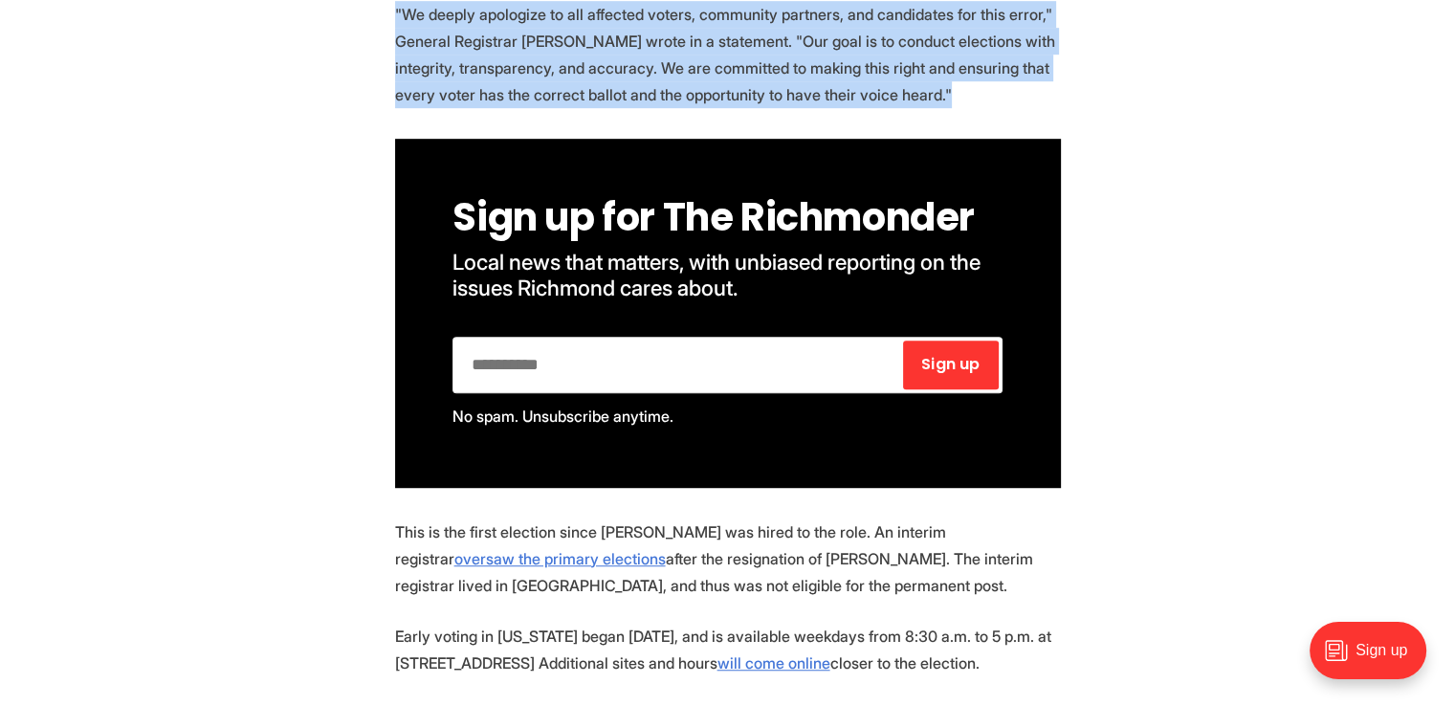
scroll to position [1244, 0]
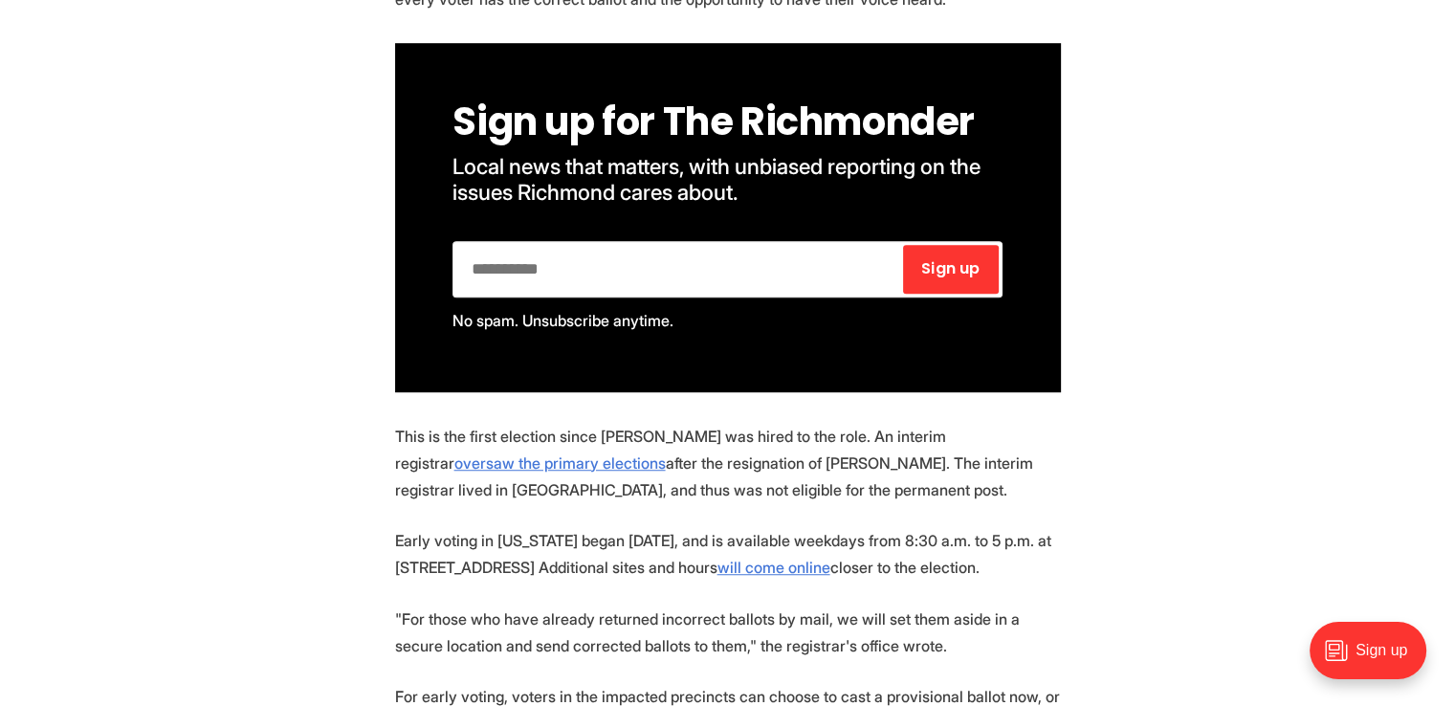
click at [621, 452] on p "This is the first election since [PERSON_NAME] was hired to the role. An interi…" at bounding box center [728, 463] width 666 height 80
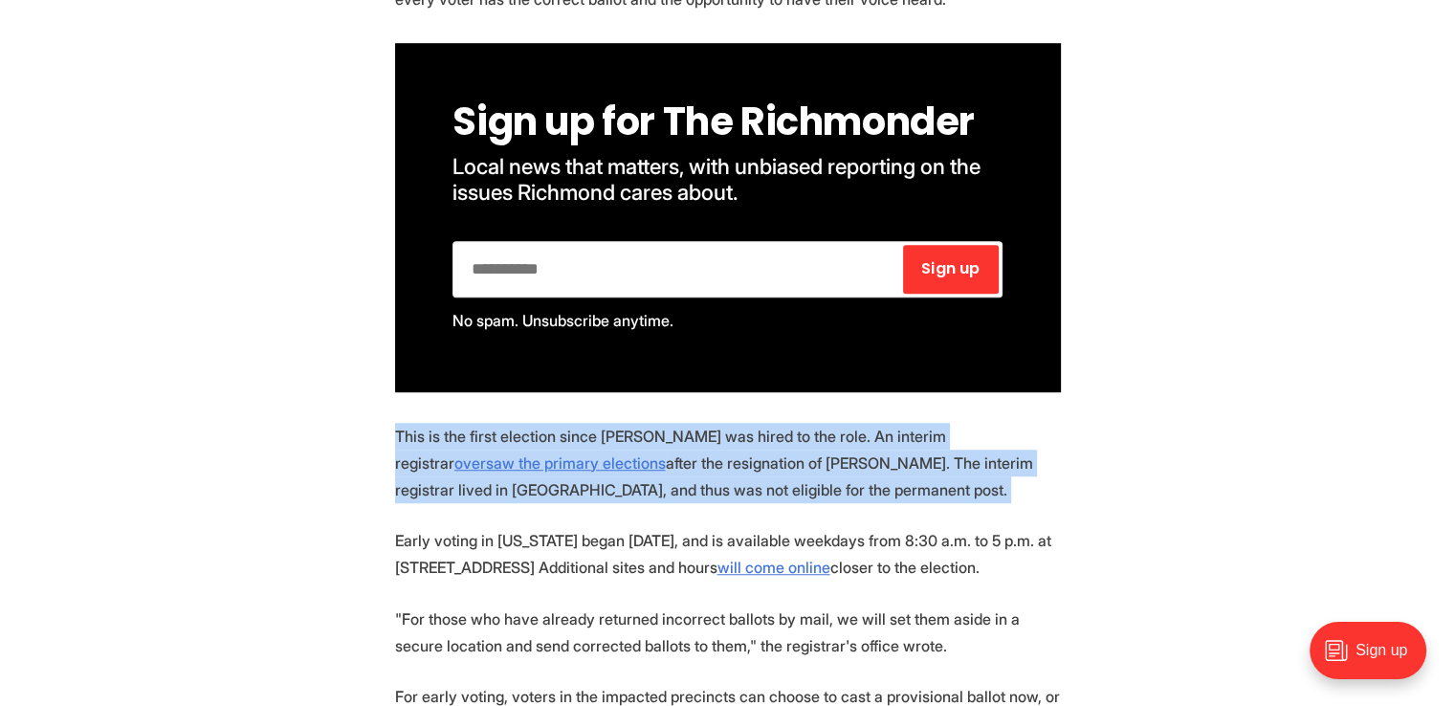
click at [621, 452] on p "This is the first election since [PERSON_NAME] was hired to the role. An interi…" at bounding box center [728, 463] width 666 height 80
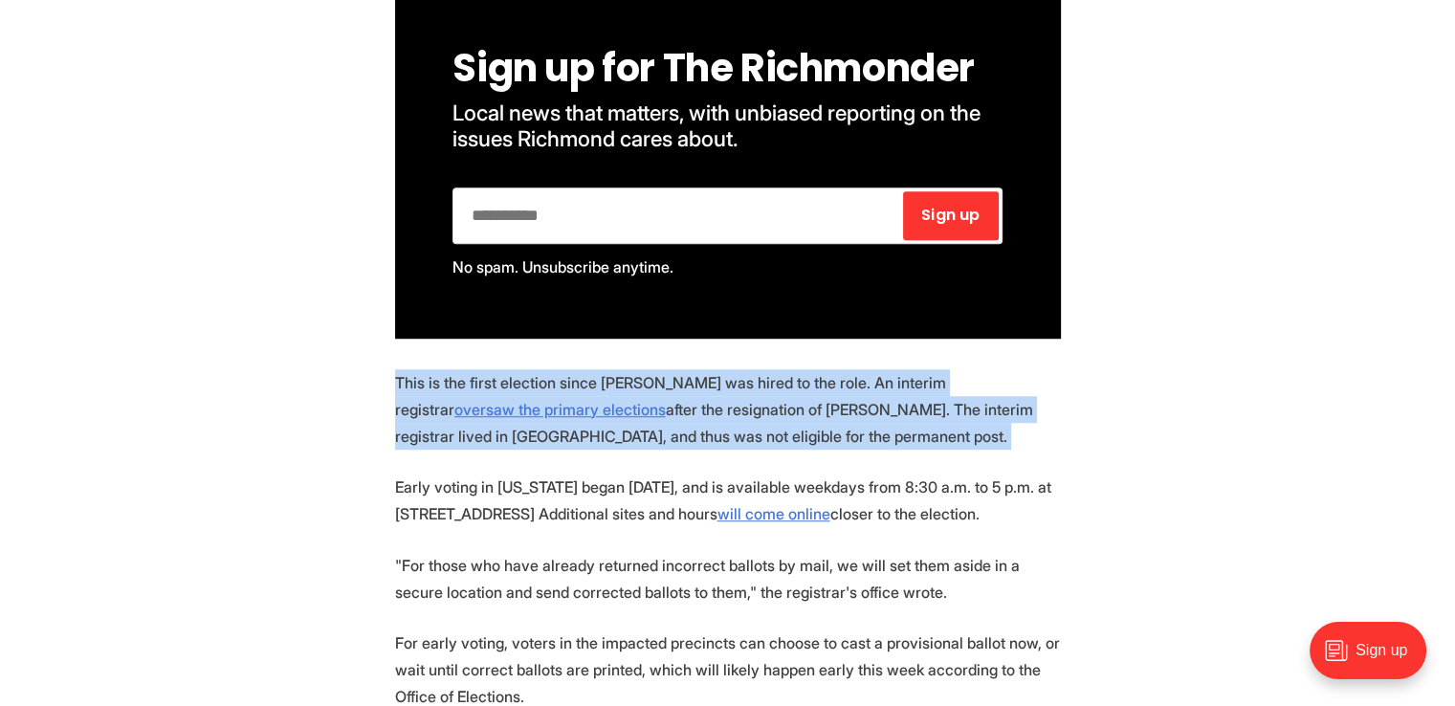
scroll to position [1339, 0]
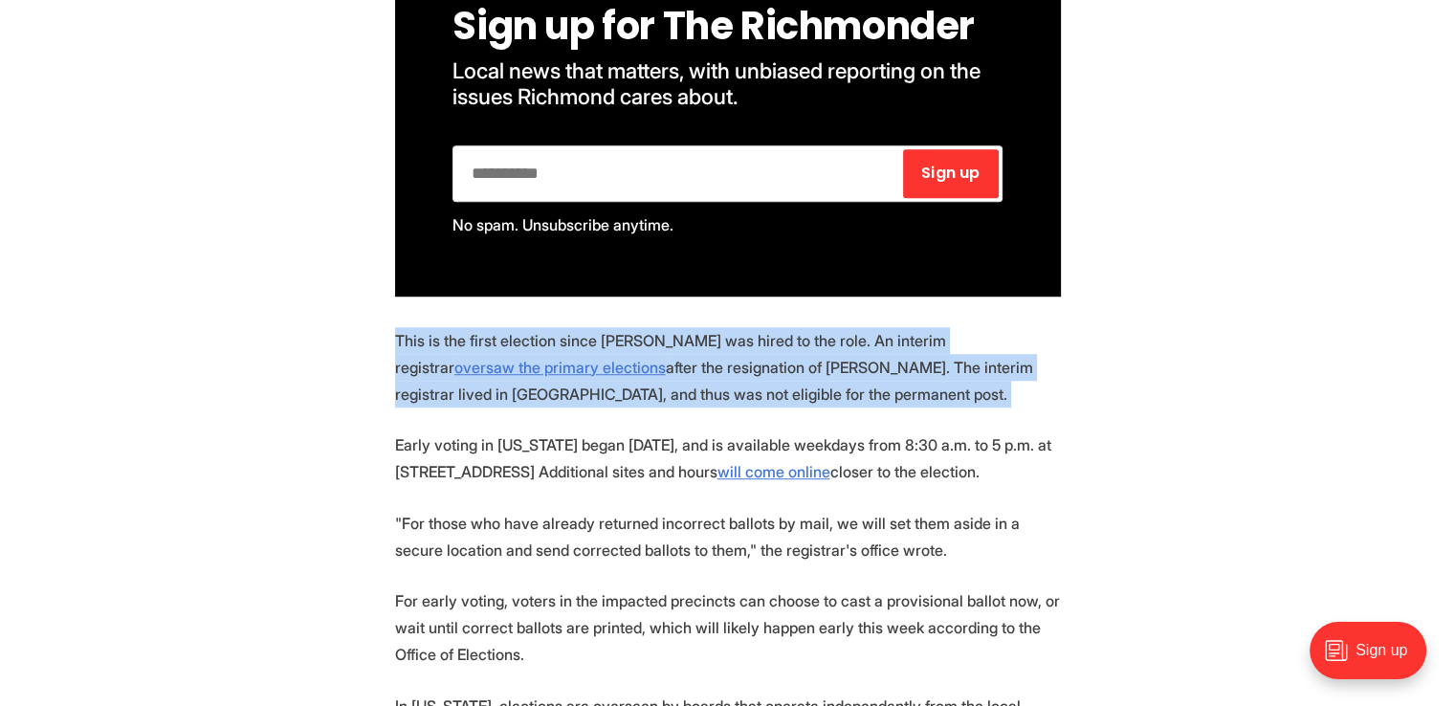
click at [621, 332] on p "This is the first election since [PERSON_NAME] was hired to the role. An interi…" at bounding box center [728, 367] width 666 height 80
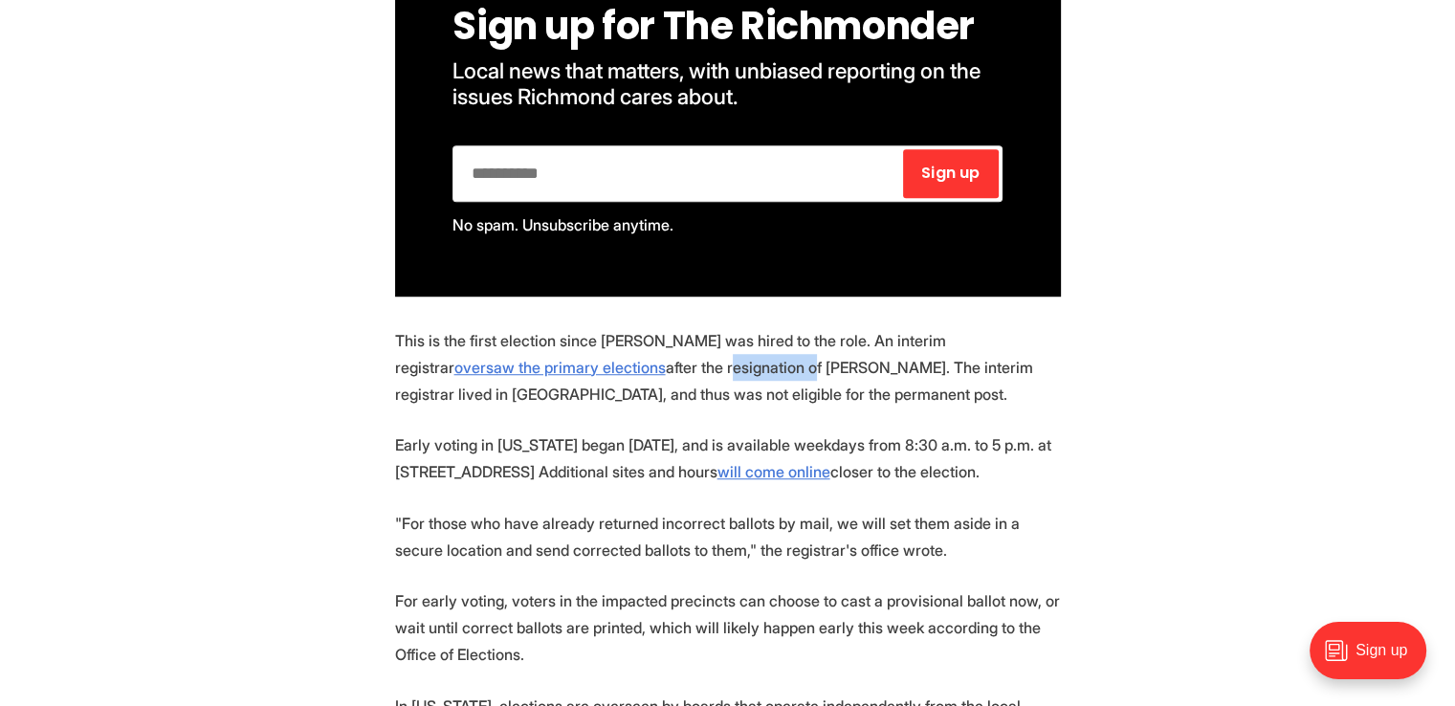
click at [621, 332] on p "This is the first election since [PERSON_NAME] was hired to the role. An interi…" at bounding box center [728, 367] width 666 height 80
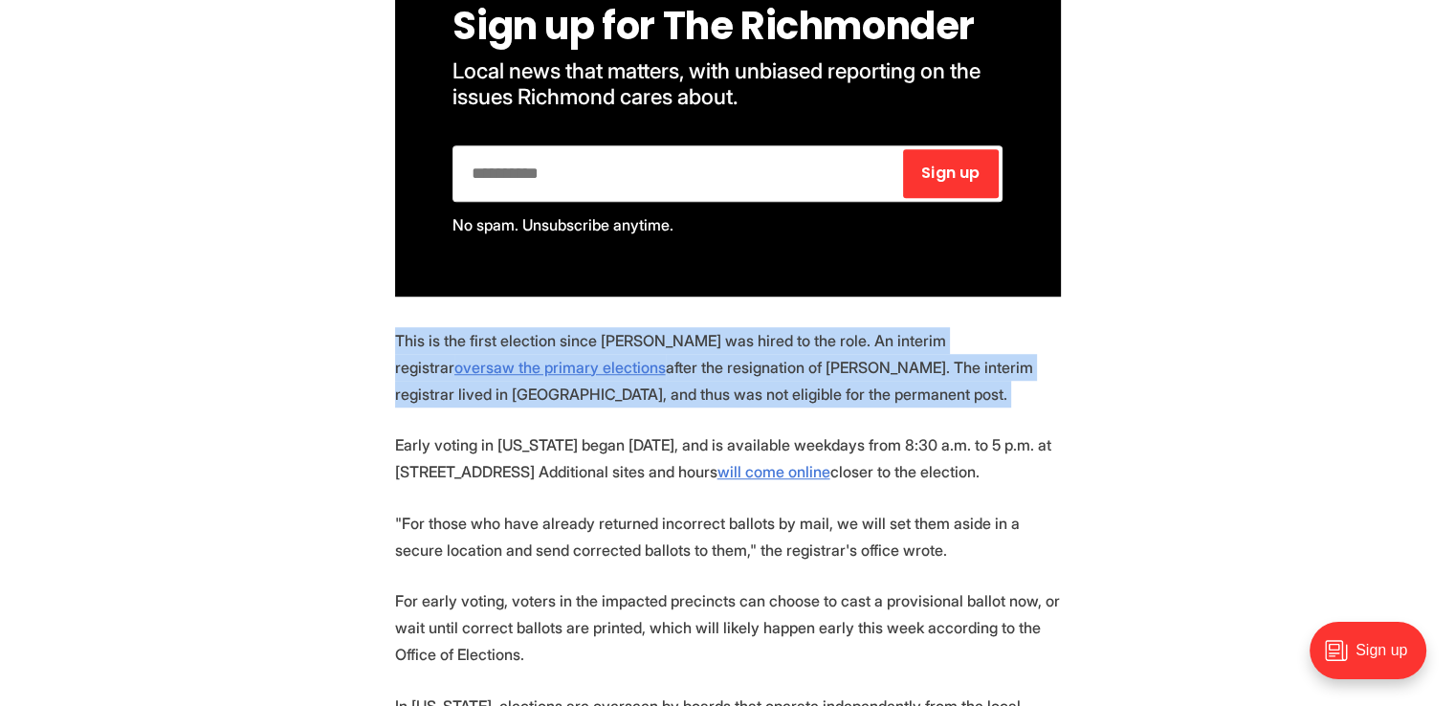
click at [621, 332] on p "This is the first election since [PERSON_NAME] was hired to the role. An interi…" at bounding box center [728, 367] width 666 height 80
click at [641, 327] on p "This is the first election since [PERSON_NAME] was hired to the role. An interi…" at bounding box center [728, 367] width 666 height 80
click at [626, 327] on p "This is the first election since [PERSON_NAME] was hired to the role. An interi…" at bounding box center [728, 367] width 666 height 80
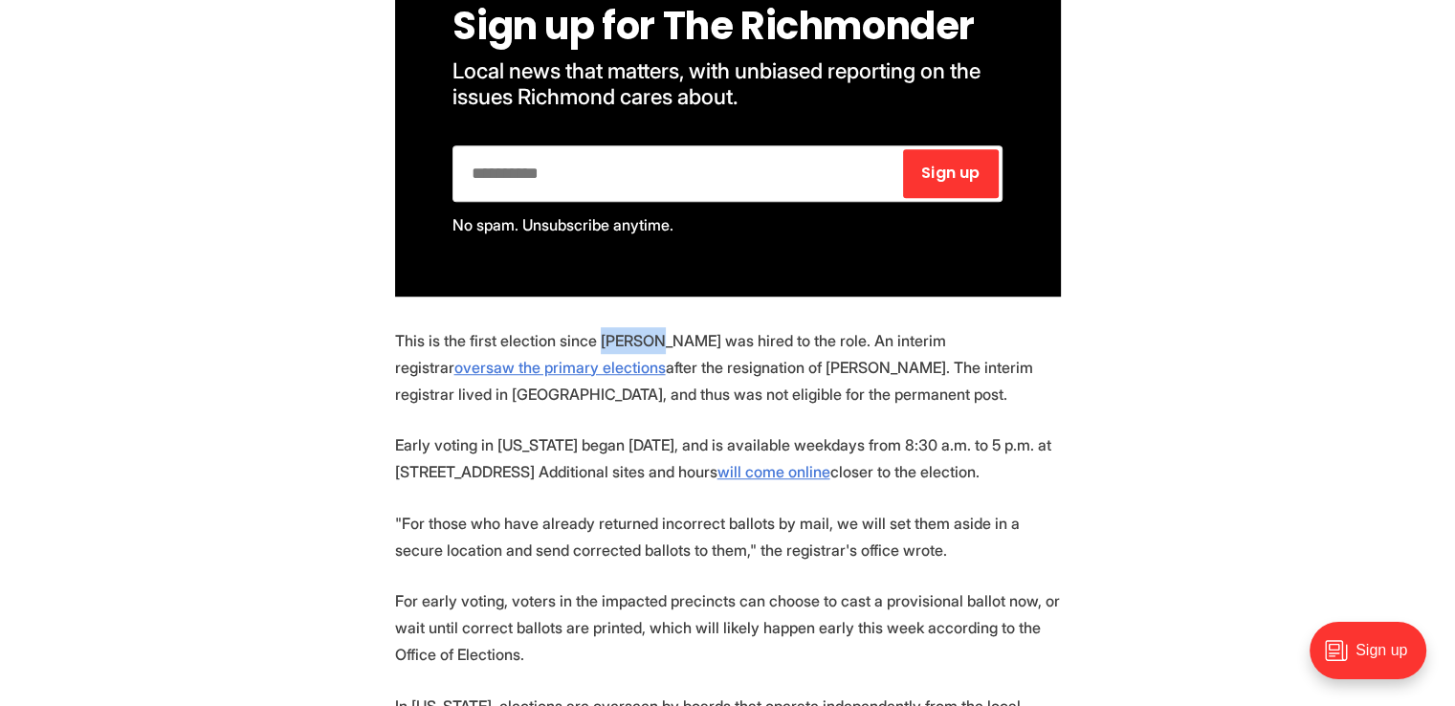
click at [626, 327] on p "This is the first election since [PERSON_NAME] was hired to the role. An interi…" at bounding box center [728, 367] width 666 height 80
click at [614, 350] on p "This is the first election since [PERSON_NAME] was hired to the role. An interi…" at bounding box center [728, 367] width 666 height 80
click at [617, 327] on p "This is the first election since [PERSON_NAME] was hired to the role. An interi…" at bounding box center [728, 367] width 666 height 80
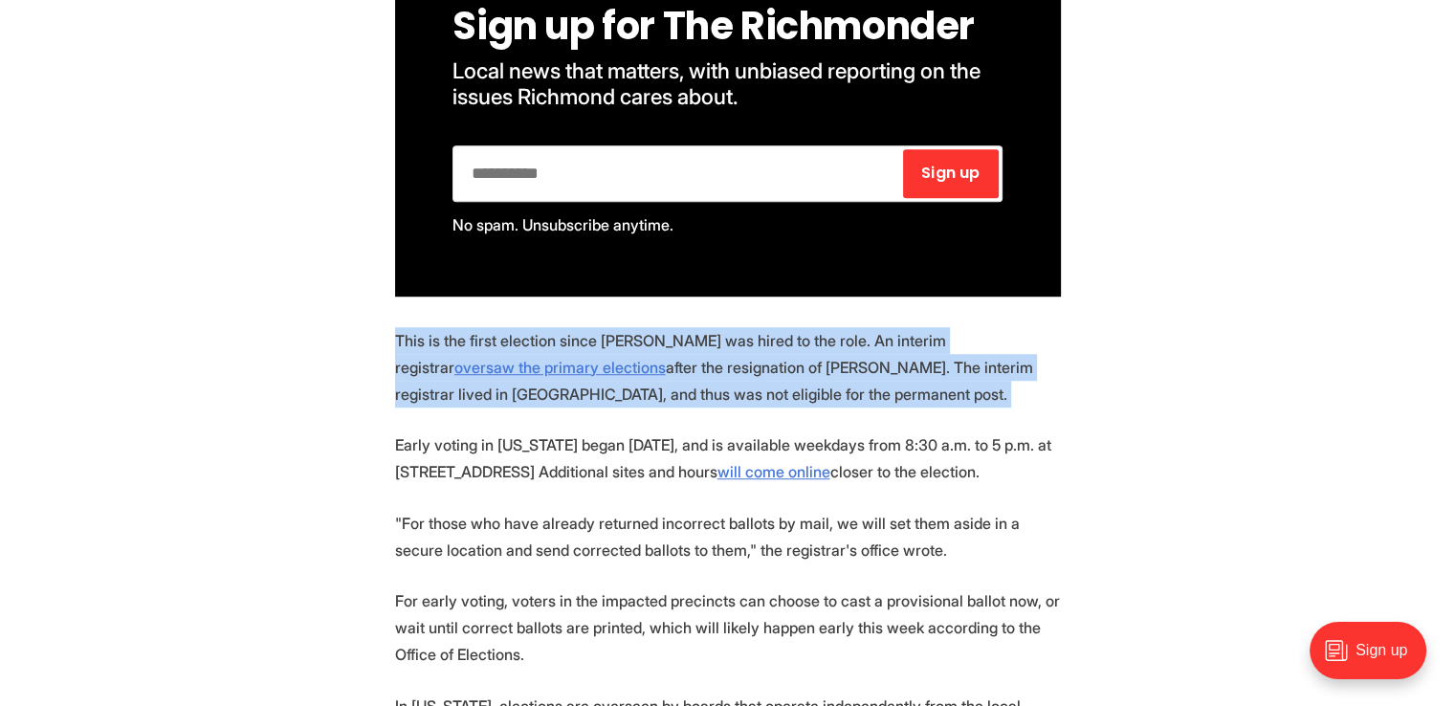
click at [617, 327] on p "This is the first election since [PERSON_NAME] was hired to the role. An interi…" at bounding box center [728, 367] width 666 height 80
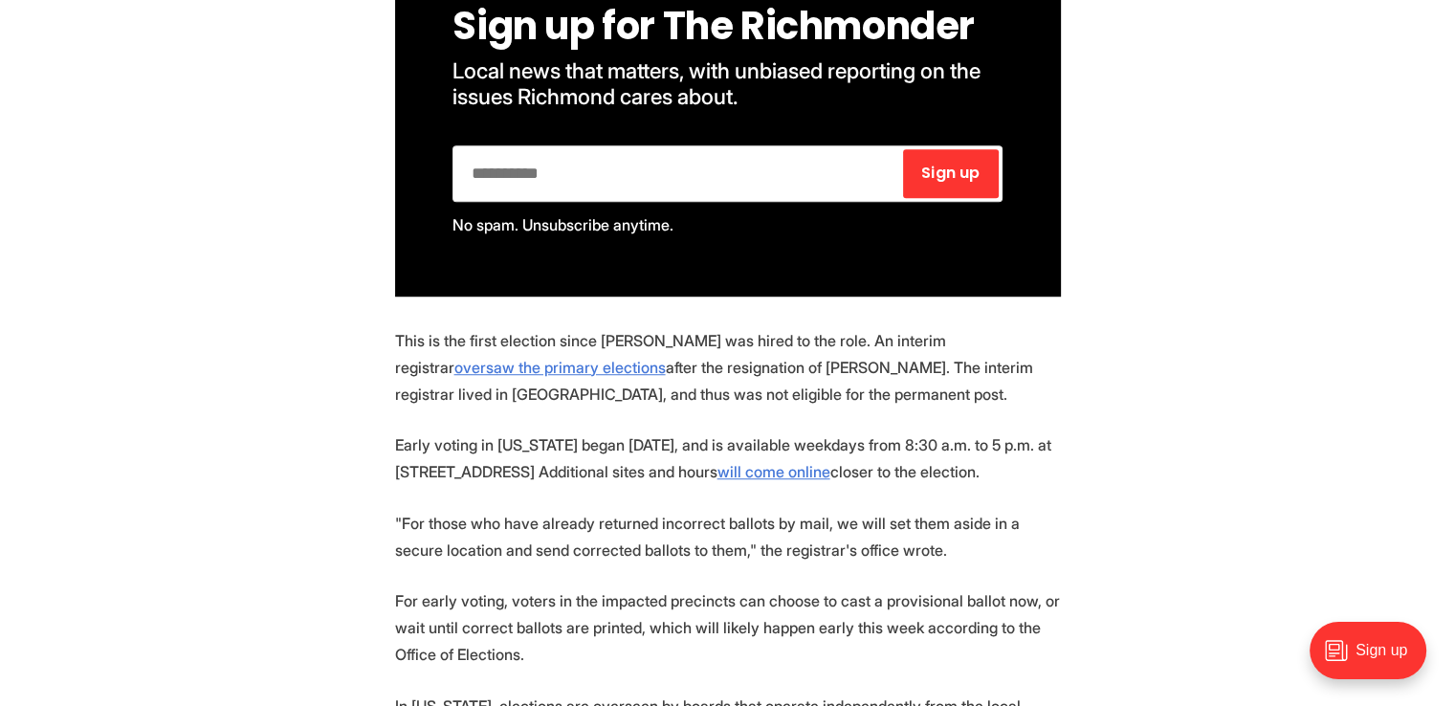
click at [602, 327] on p "This is the first election since [PERSON_NAME] was hired to the role. An interi…" at bounding box center [728, 367] width 666 height 80
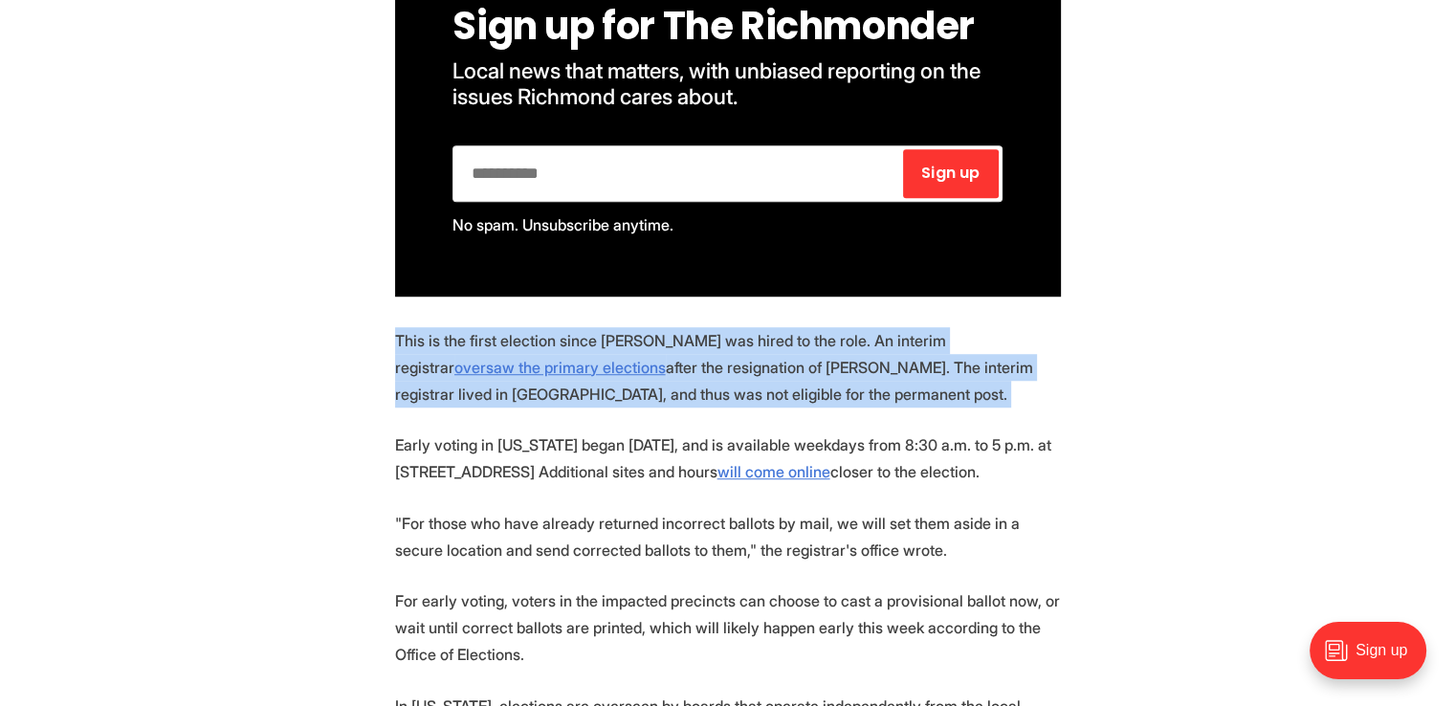
click at [602, 327] on p "This is the first election since [PERSON_NAME] was hired to the role. An interi…" at bounding box center [728, 367] width 666 height 80
click at [609, 349] on p "This is the first election since [PERSON_NAME] was hired to the role. An interi…" at bounding box center [728, 367] width 666 height 80
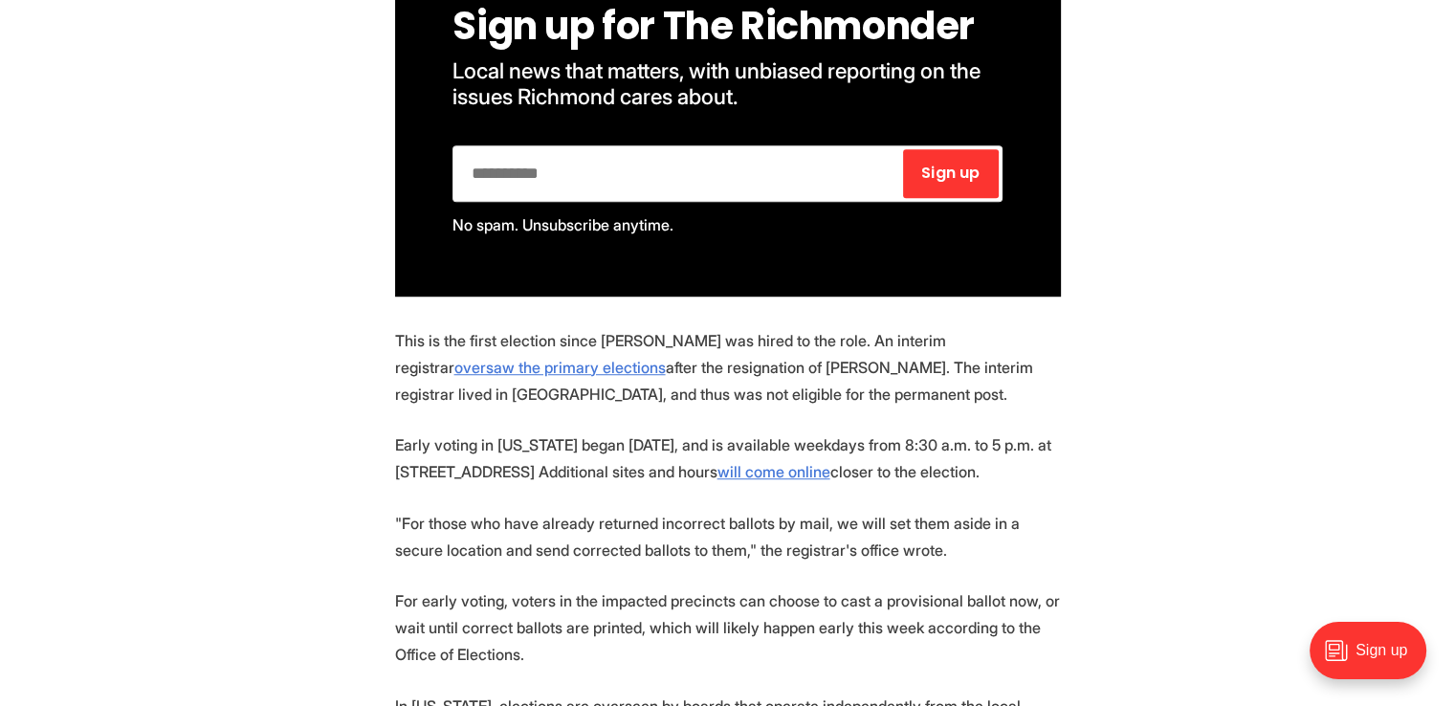
click at [624, 346] on p "This is the first election since [PERSON_NAME] was hired to the role. An interi…" at bounding box center [728, 367] width 666 height 80
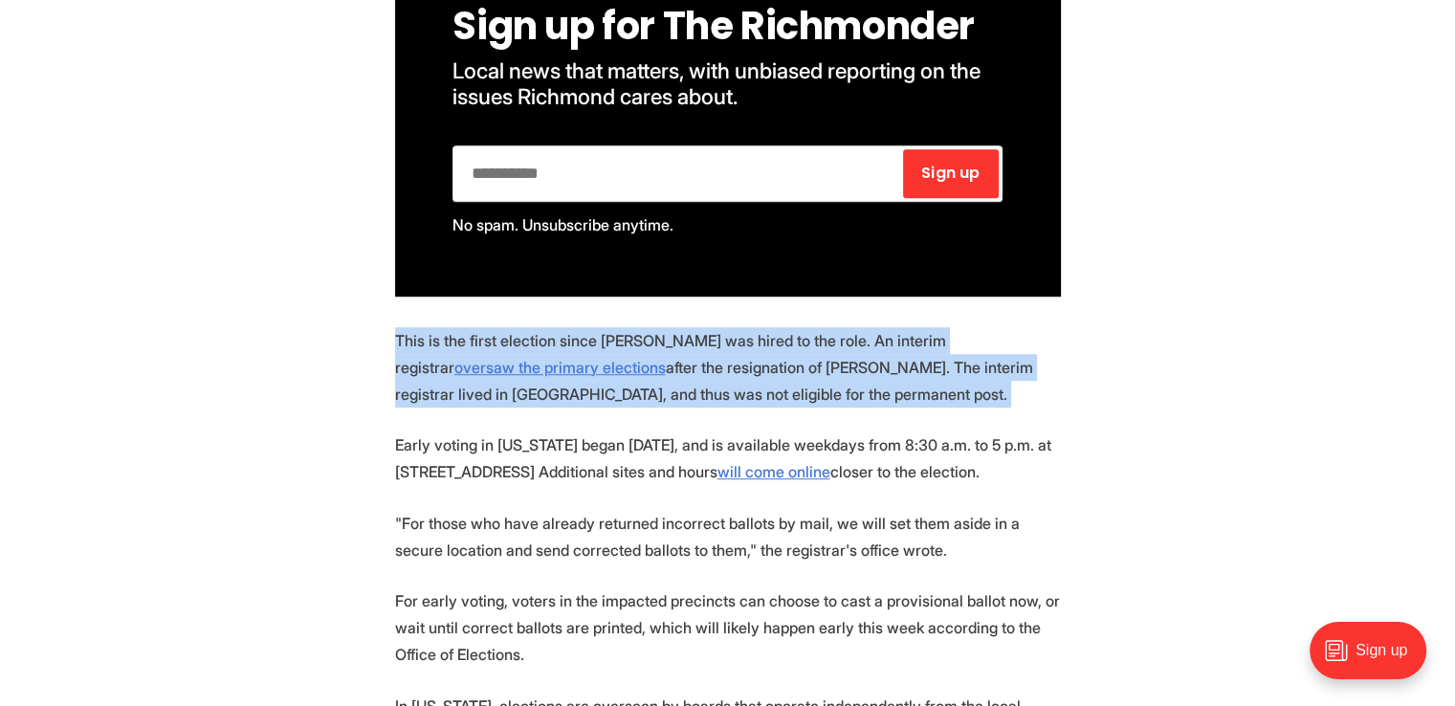
click at [624, 346] on p "This is the first election since [PERSON_NAME] was hired to the role. An interi…" at bounding box center [728, 367] width 666 height 80
click at [582, 364] on p "This is the first election since [PERSON_NAME] was hired to the role. An interi…" at bounding box center [728, 367] width 666 height 80
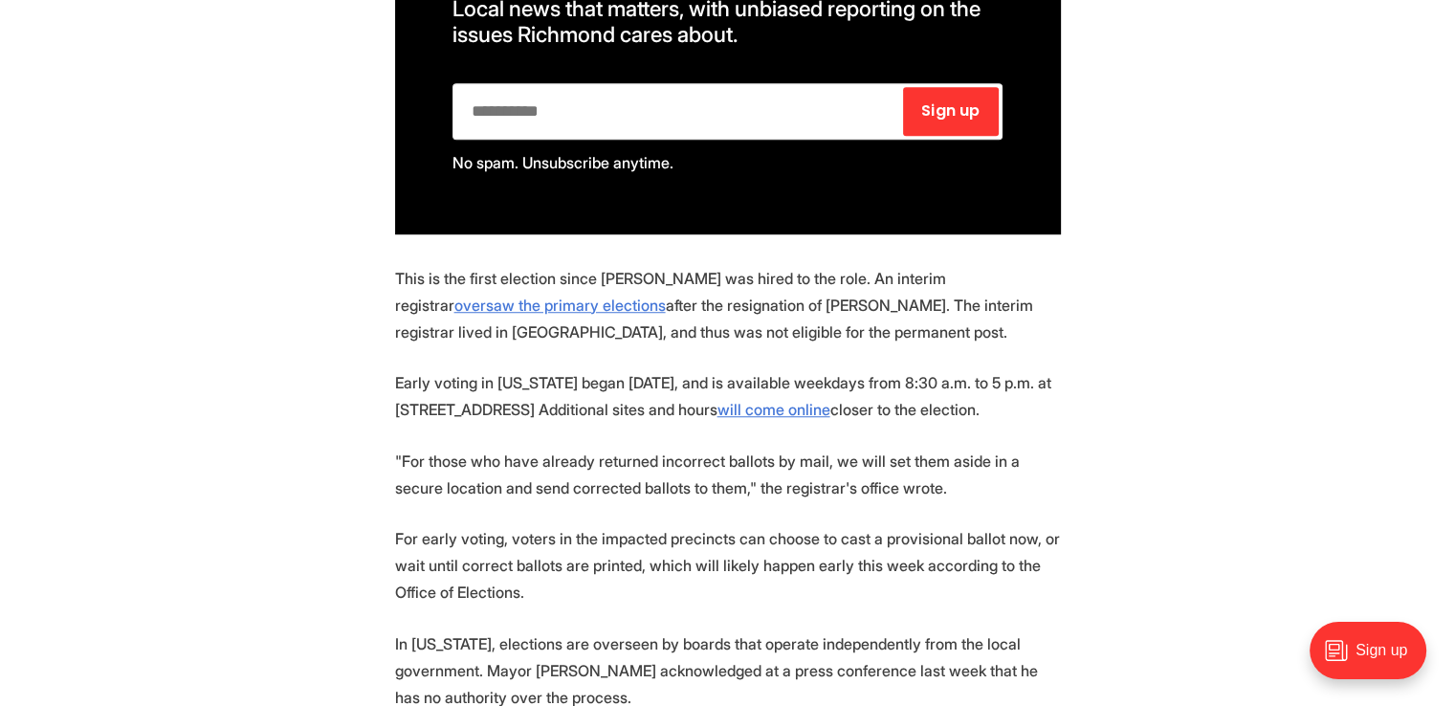
scroll to position [1435, 0]
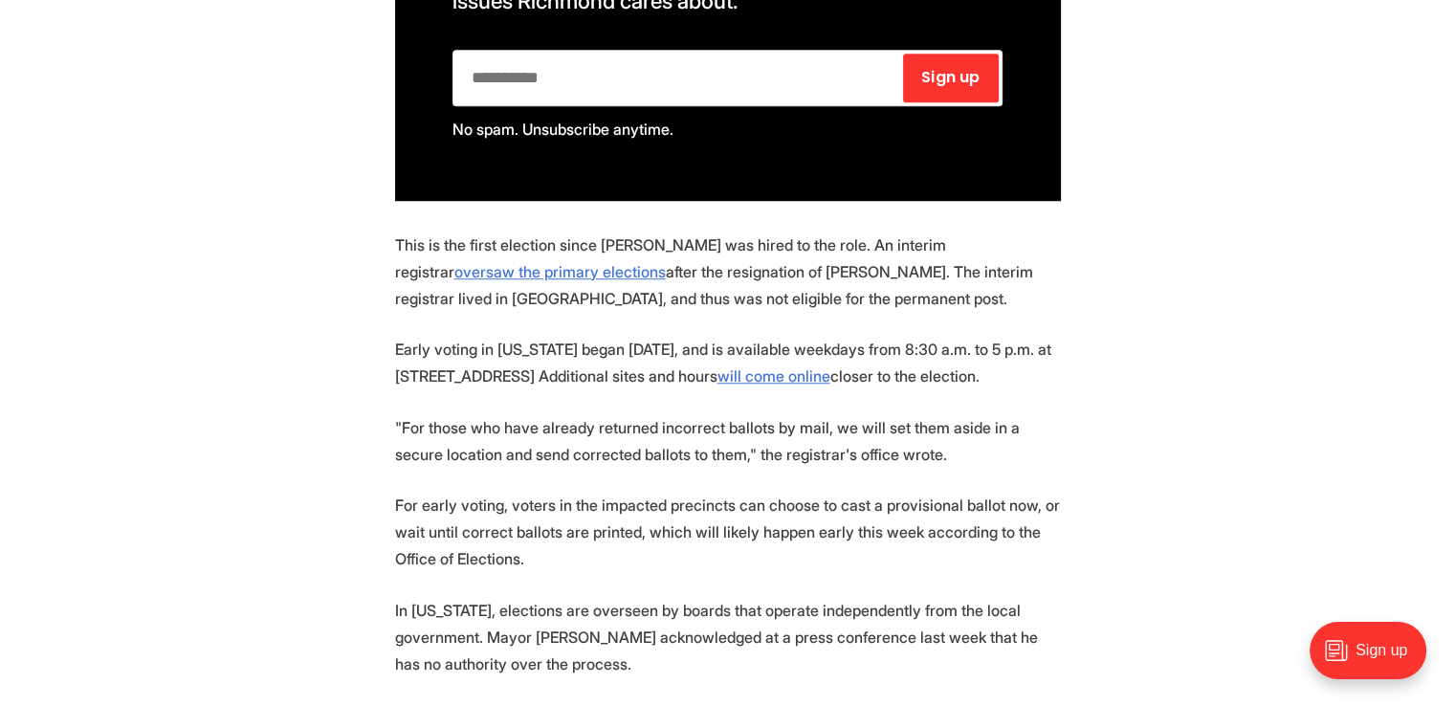
click at [586, 234] on p "This is the first election since [PERSON_NAME] was hired to the role. An interi…" at bounding box center [728, 272] width 666 height 80
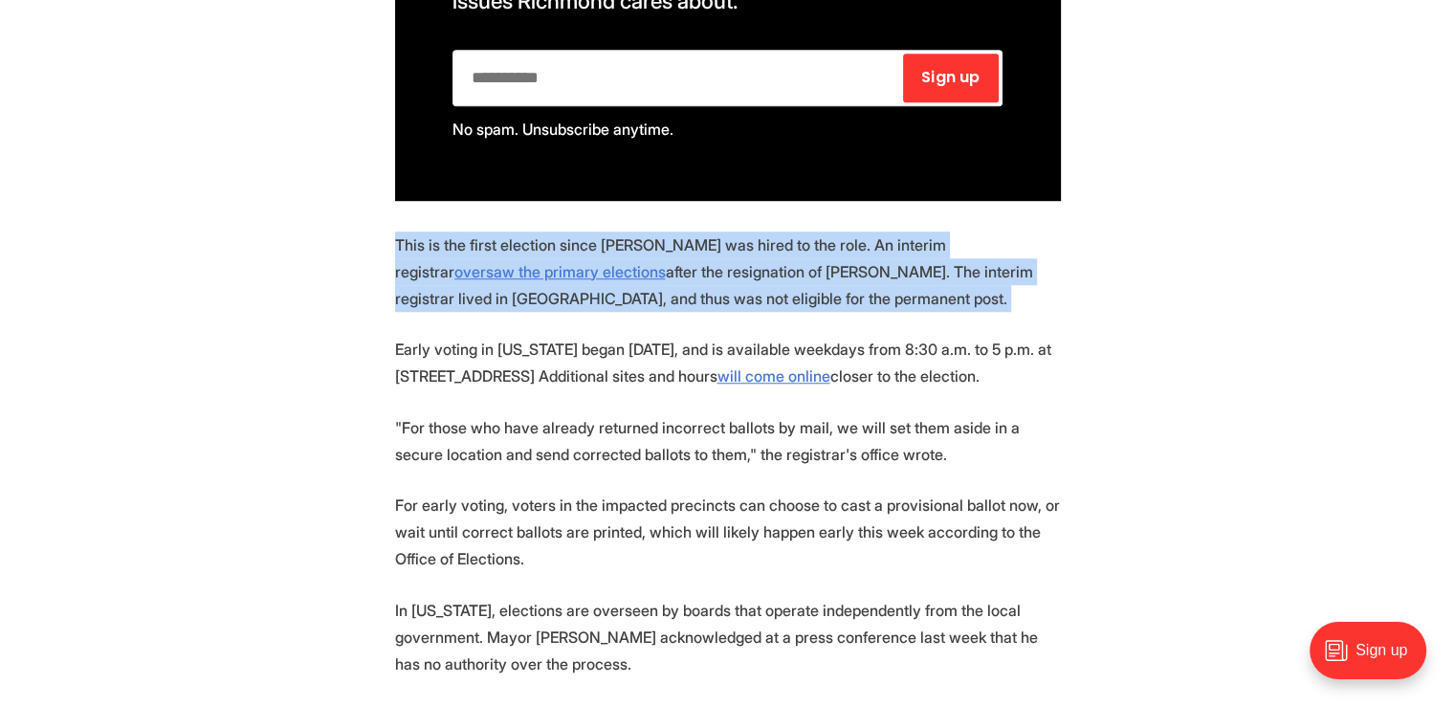
click at [586, 234] on p "This is the first election since [PERSON_NAME] was hired to the role. An interi…" at bounding box center [728, 272] width 666 height 80
click at [589, 271] on p "This is the first election since [PERSON_NAME] was hired to the role. An interi…" at bounding box center [728, 272] width 666 height 80
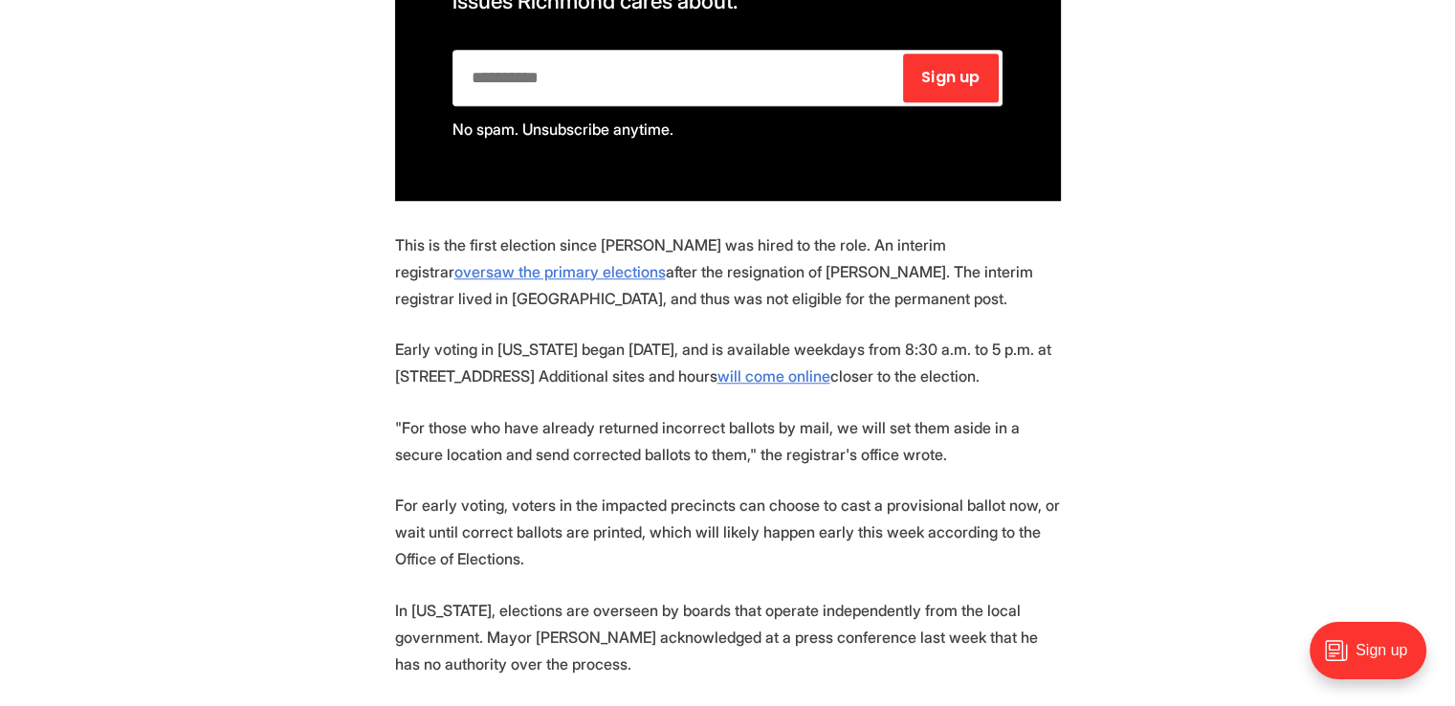
click at [608, 232] on p "This is the first election since [PERSON_NAME] was hired to the role. An interi…" at bounding box center [728, 272] width 666 height 80
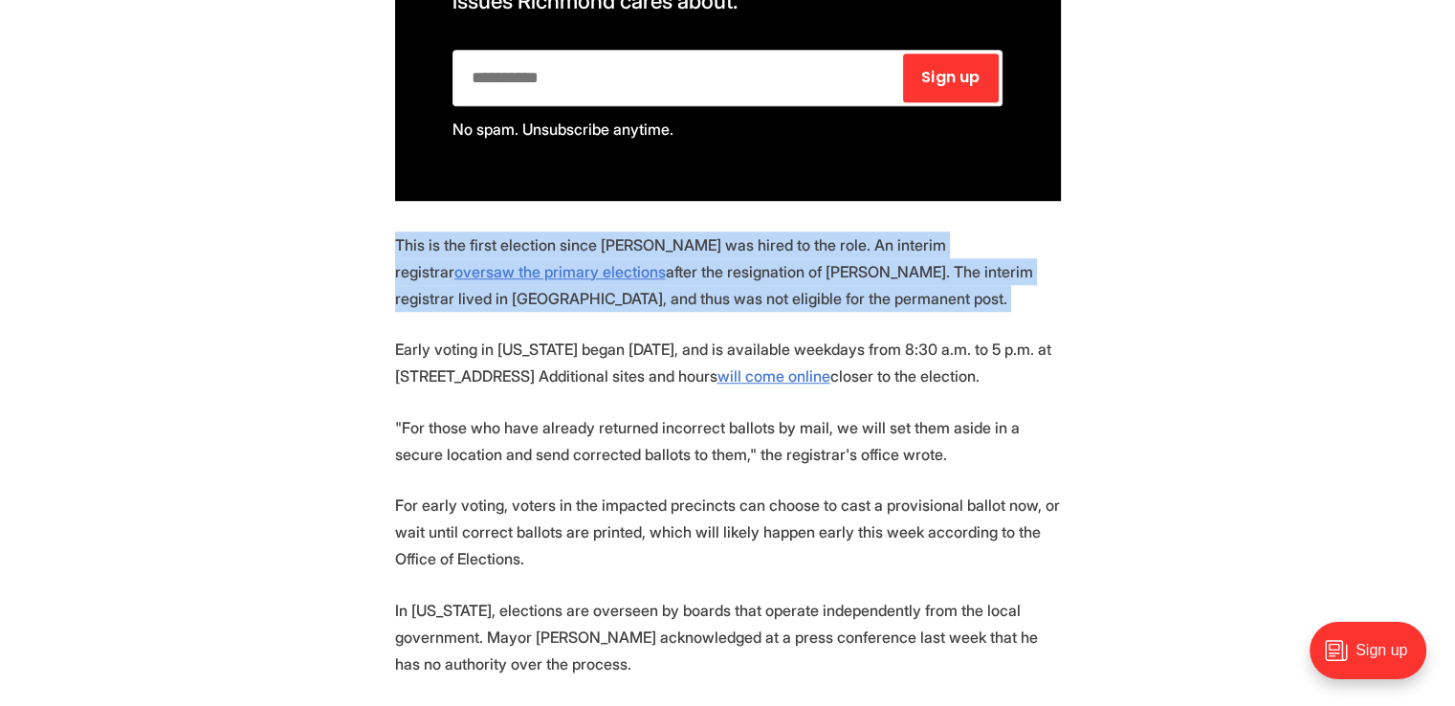
click at [608, 232] on p "This is the first election since [PERSON_NAME] was hired to the role. An interi…" at bounding box center [728, 272] width 666 height 80
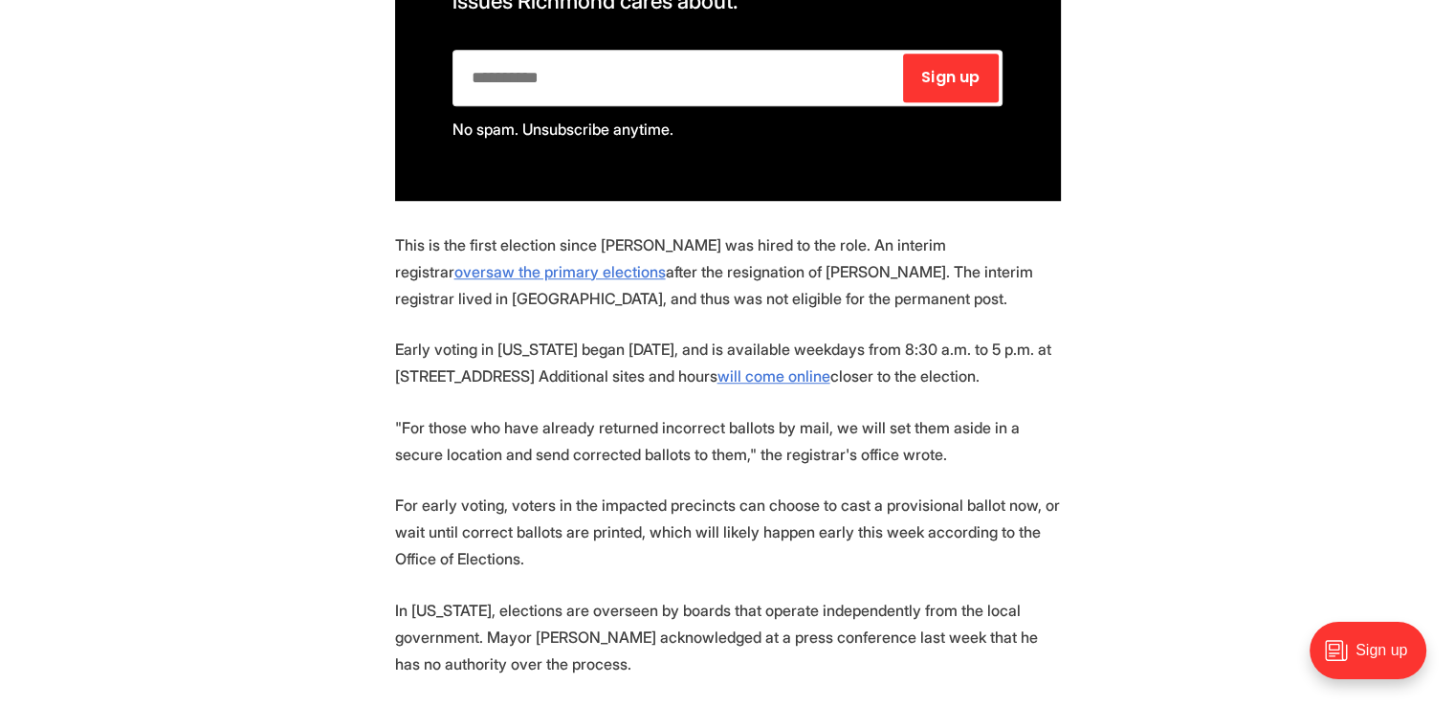
click at [586, 294] on section "The Richmond Office of Elections issued an apology this weekend after discoveri…" at bounding box center [727, 549] width 1455 height 1983
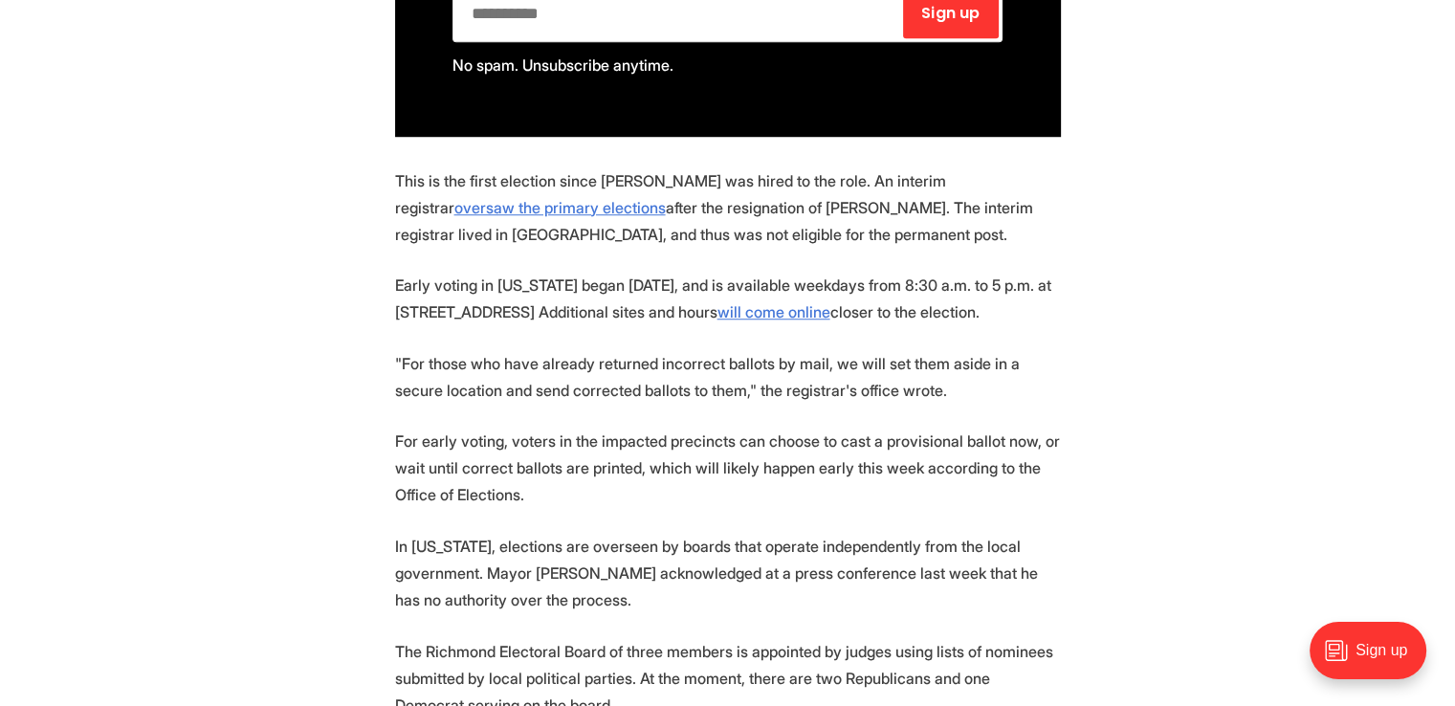
scroll to position [1531, 0]
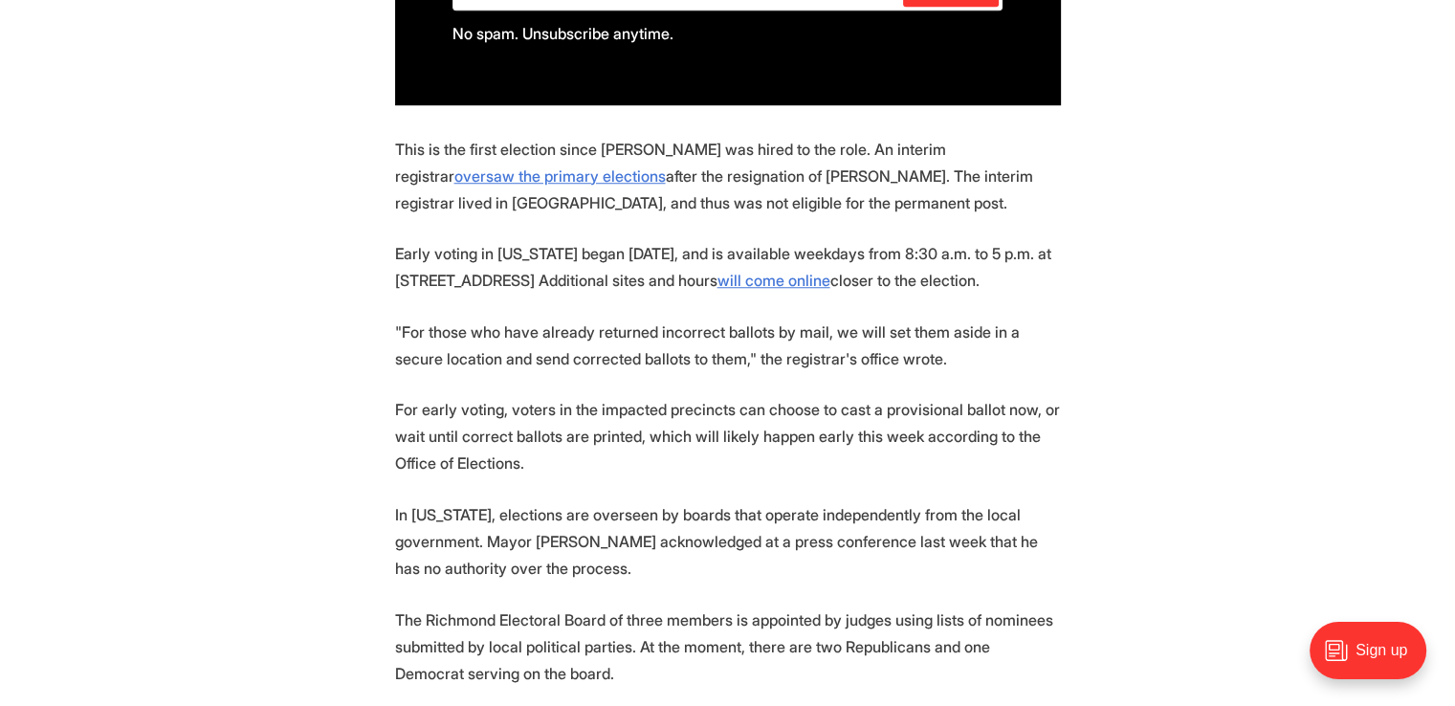
click at [585, 319] on p ""For those who have already returned incorrect ballots by mail, we will set the…" at bounding box center [728, 346] width 666 height 54
click at [583, 243] on p "Early voting in [US_STATE] began [DATE], and is available weekdays from 8:30 a.…" at bounding box center [728, 267] width 666 height 54
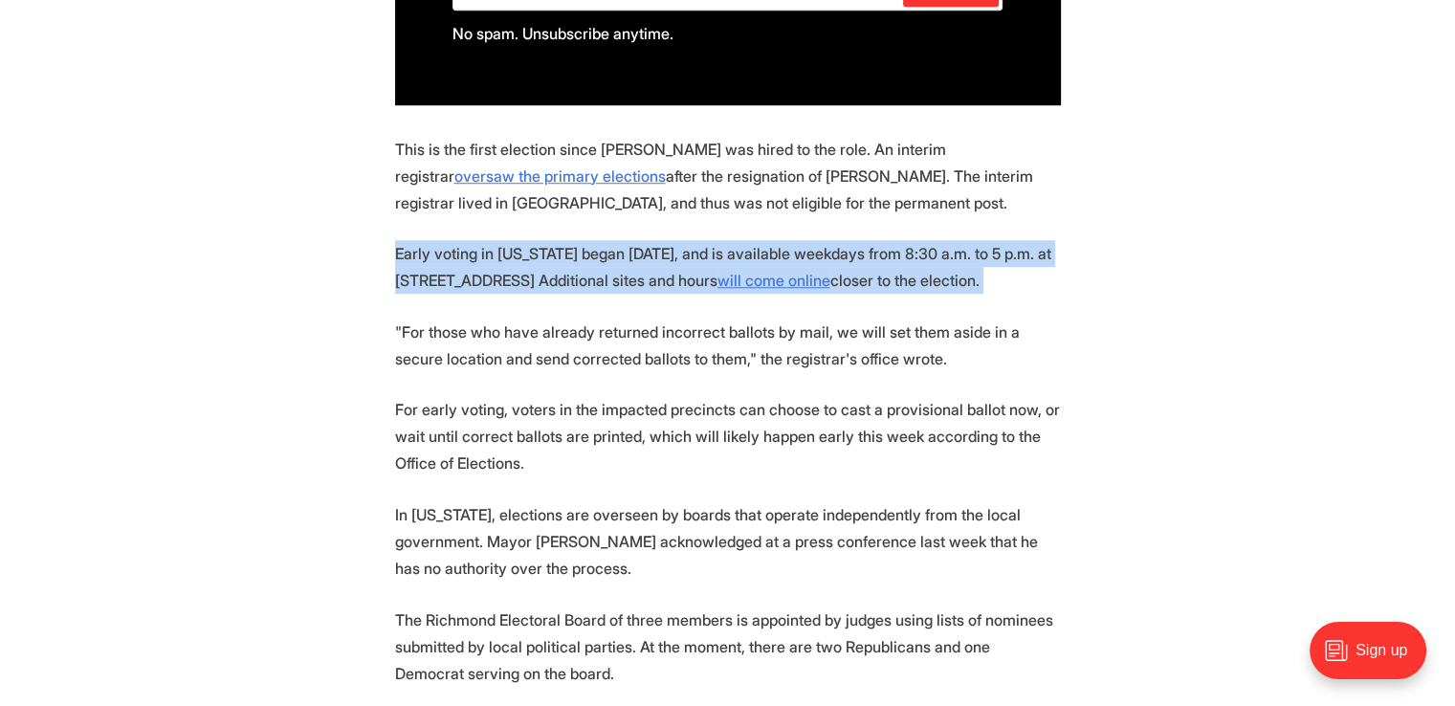
click at [583, 243] on p "Early voting in [US_STATE] began [DATE], and is available weekdays from 8:30 a.…" at bounding box center [728, 267] width 666 height 54
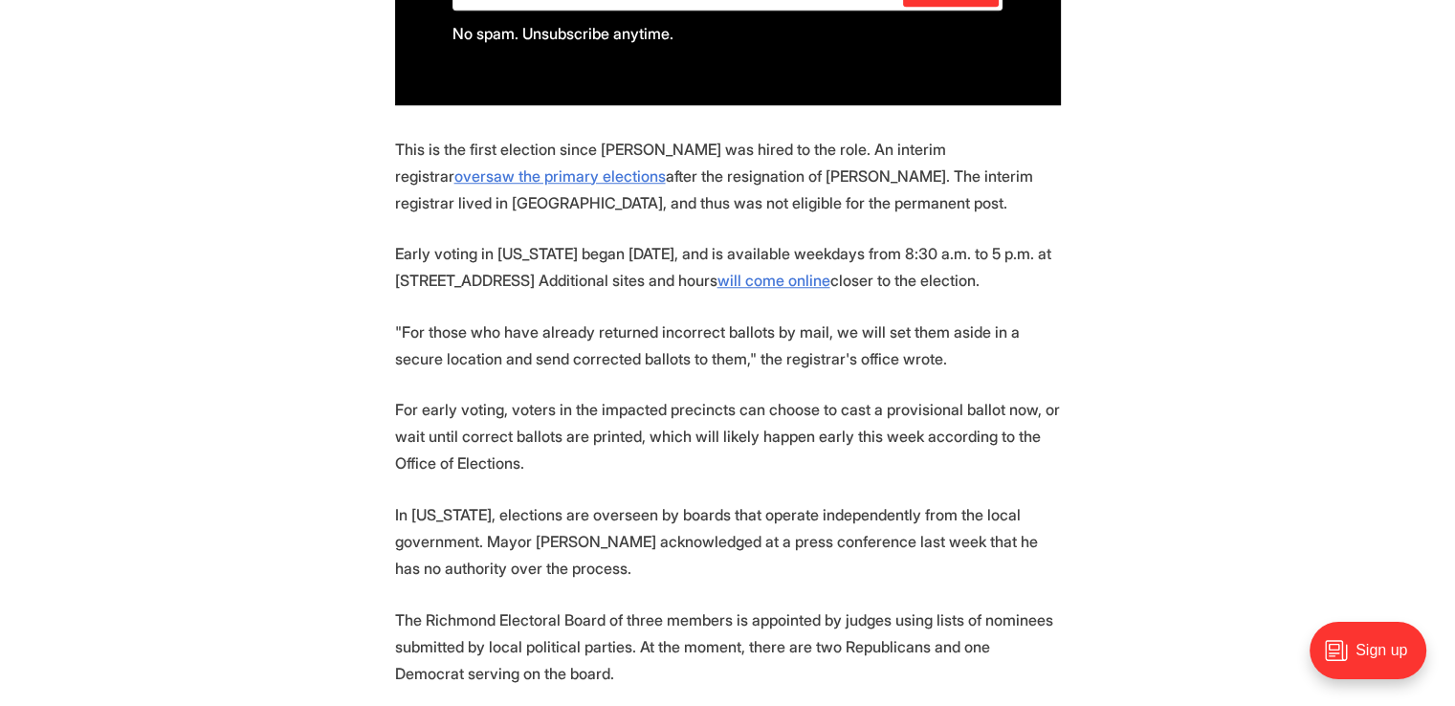
click at [575, 319] on p ""For those who have already returned incorrect ballots by mail, we will set the…" at bounding box center [728, 346] width 666 height 54
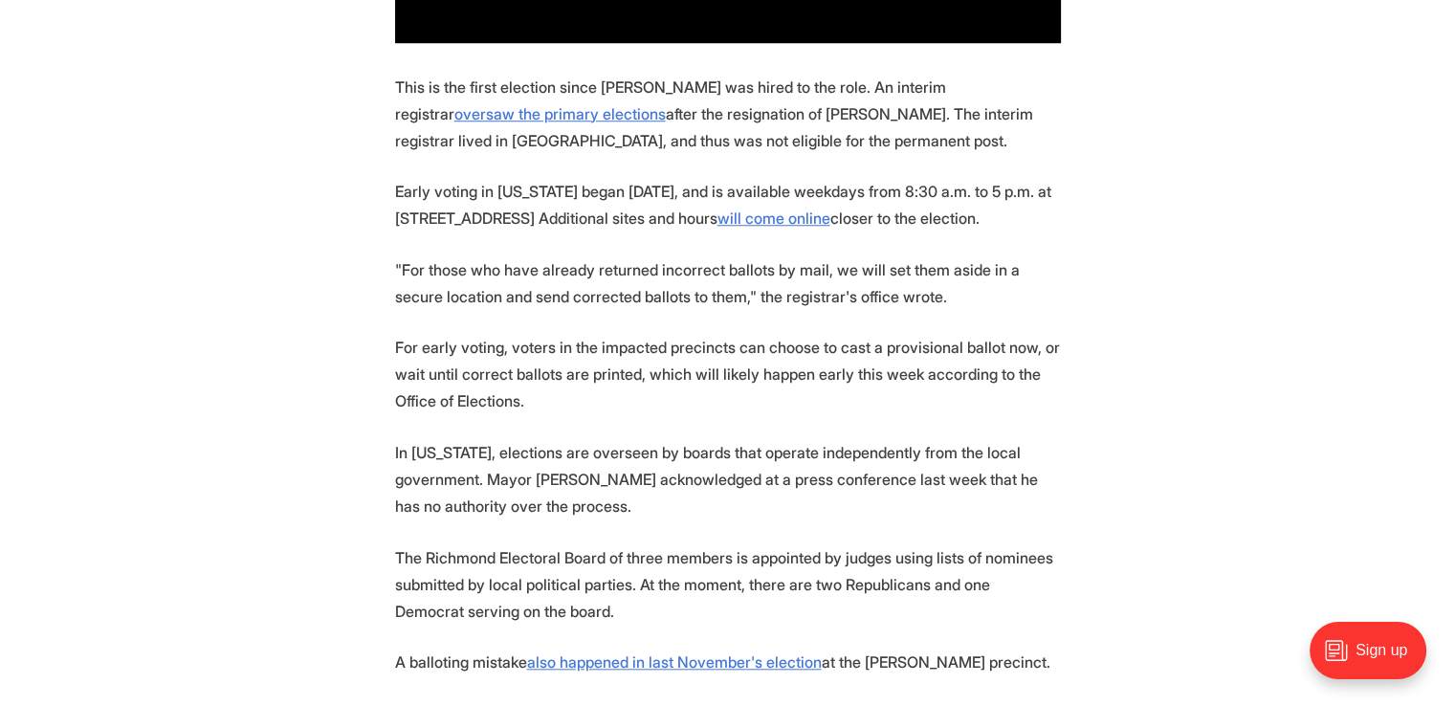
scroll to position [1722, 0]
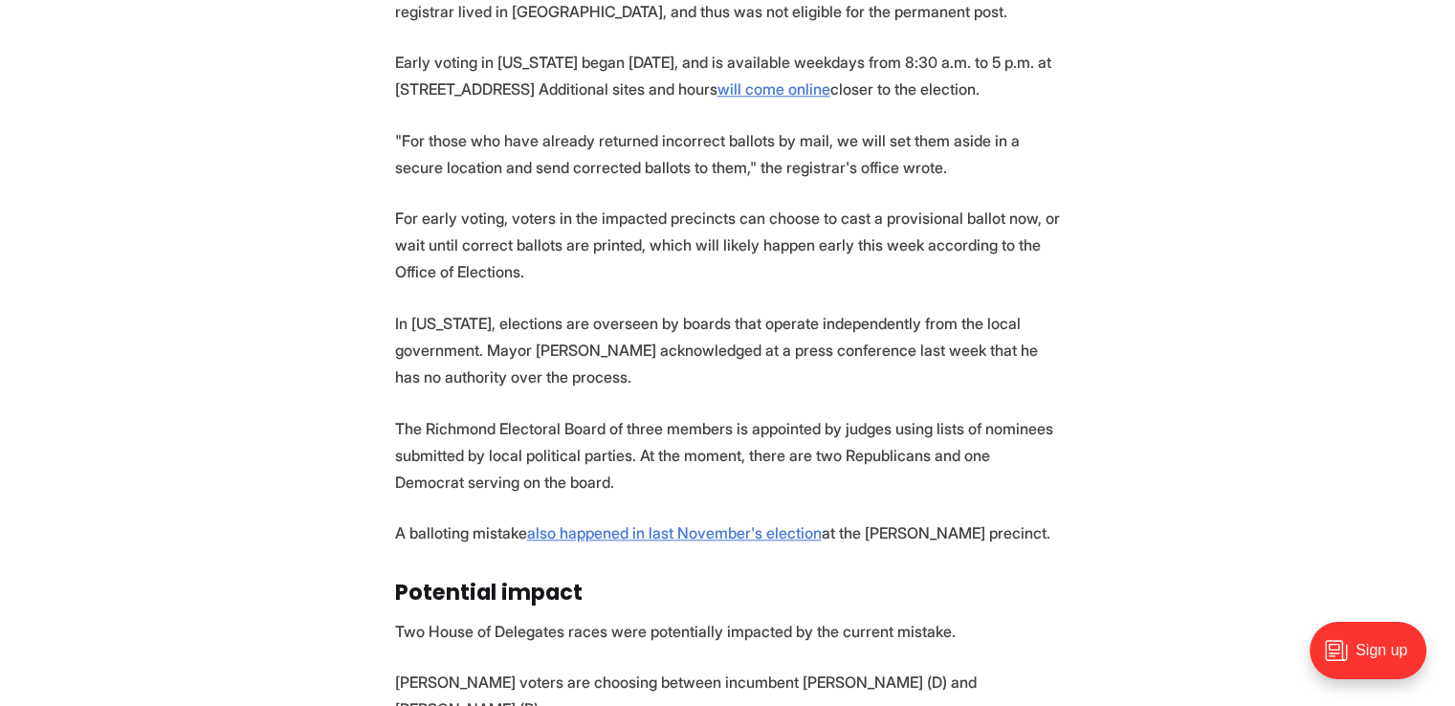
click at [637, 127] on p ""For those who have already returned incorrect ballots by mail, we will set the…" at bounding box center [728, 154] width 666 height 54
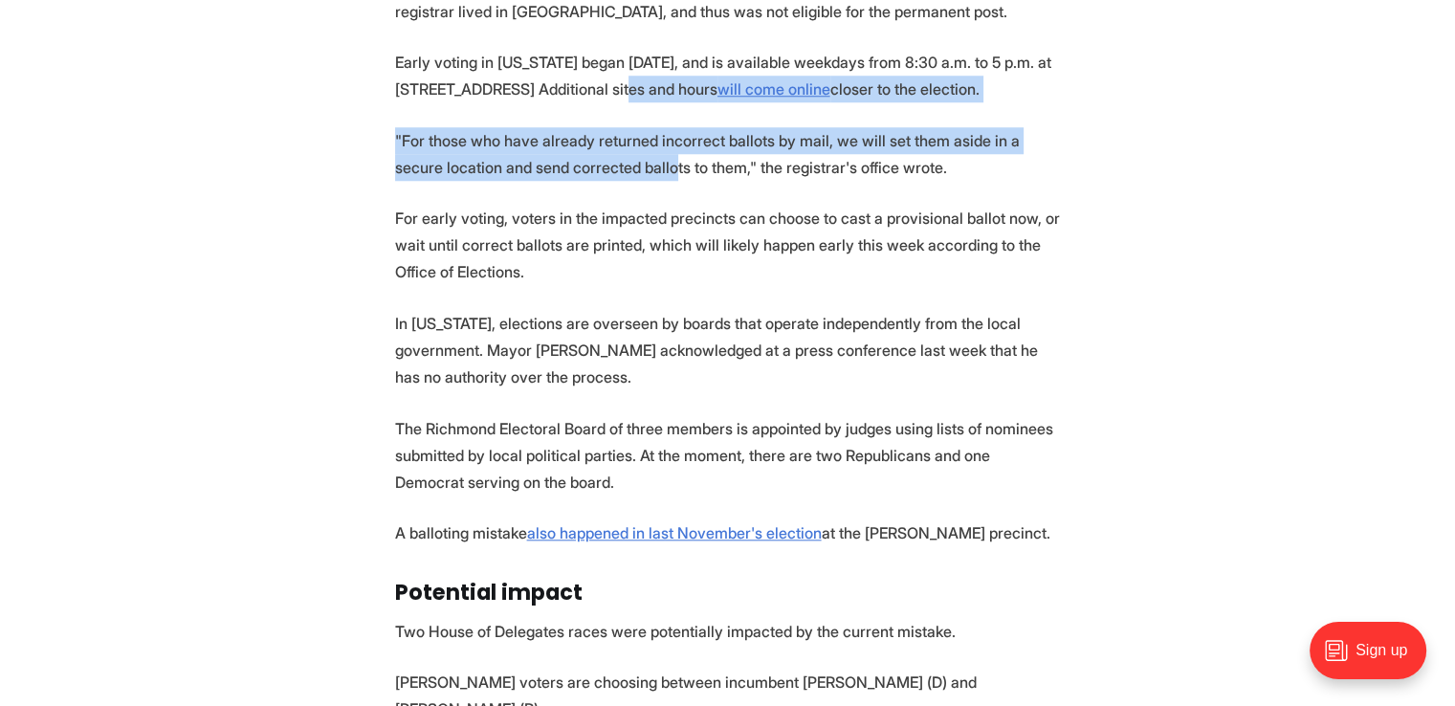
drag, startPoint x: 619, startPoint y: 66, endPoint x: 619, endPoint y: 153, distance: 87.1
click at [619, 153] on section "The Richmond Office of Elections issued an apology this weekend after discoveri…" at bounding box center [727, 262] width 1455 height 1983
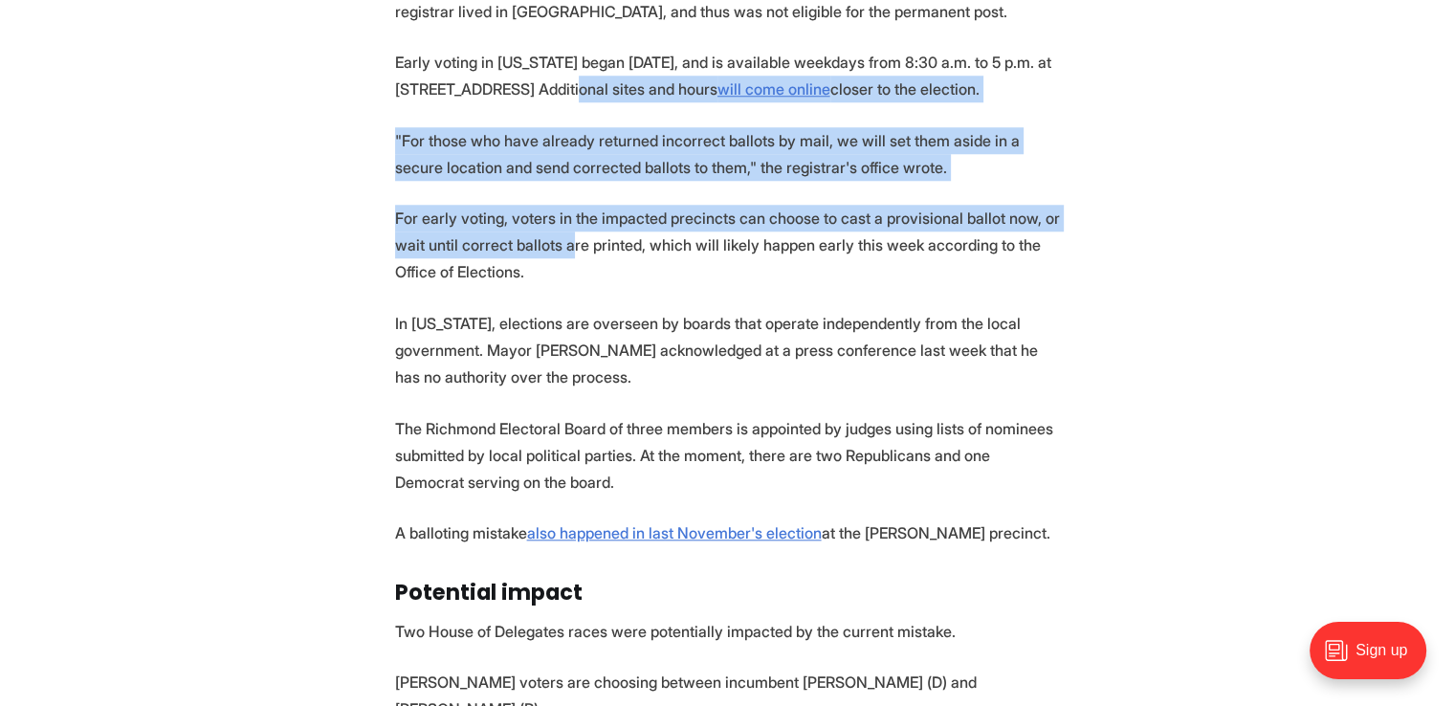
drag, startPoint x: 563, startPoint y: 60, endPoint x: 565, endPoint y: 208, distance: 147.4
click at [565, 208] on section "The Richmond Office of Elections issued an apology this weekend after discoveri…" at bounding box center [727, 262] width 1455 height 1983
click at [565, 208] on p "For early voting, voters in the impacted precincts can choose to cast a provisi…" at bounding box center [728, 245] width 666 height 80
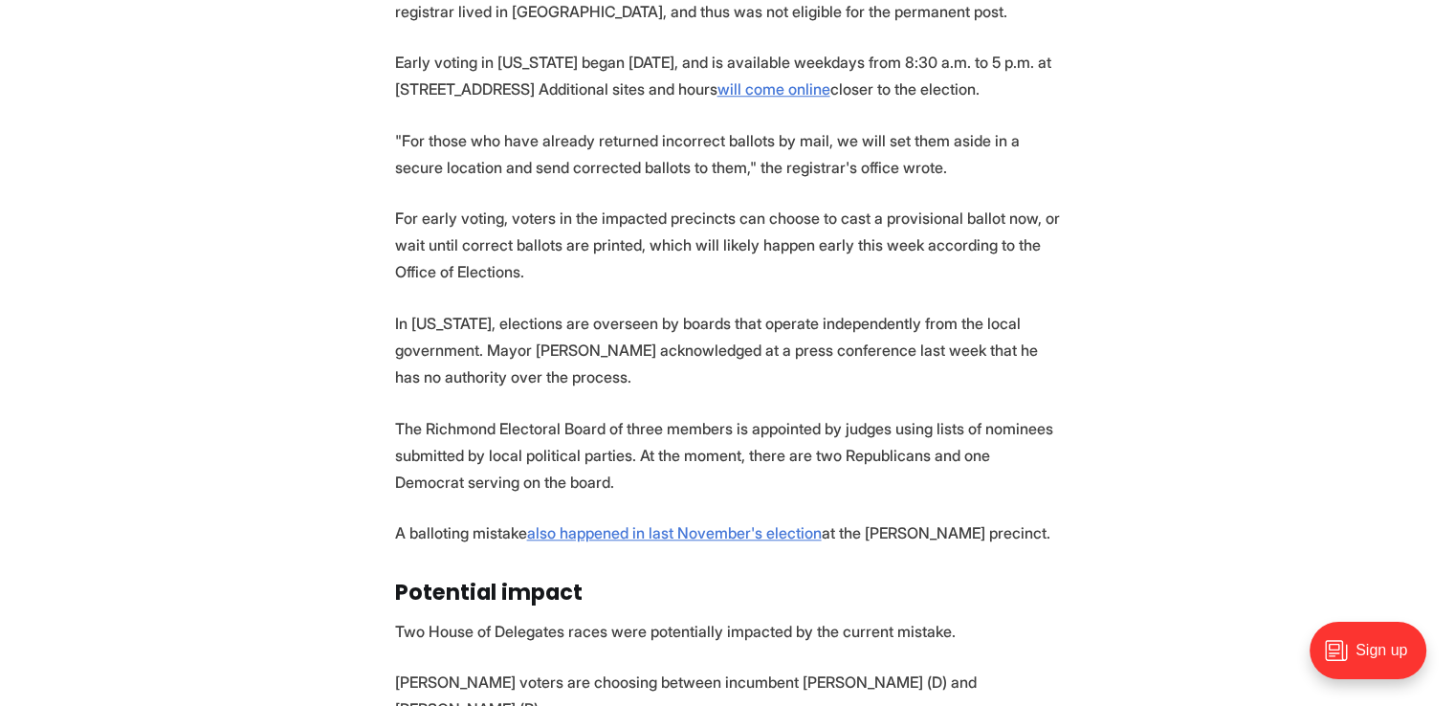
click at [558, 131] on p ""For those who have already returned incorrect ballots by mail, we will set the…" at bounding box center [728, 154] width 666 height 54
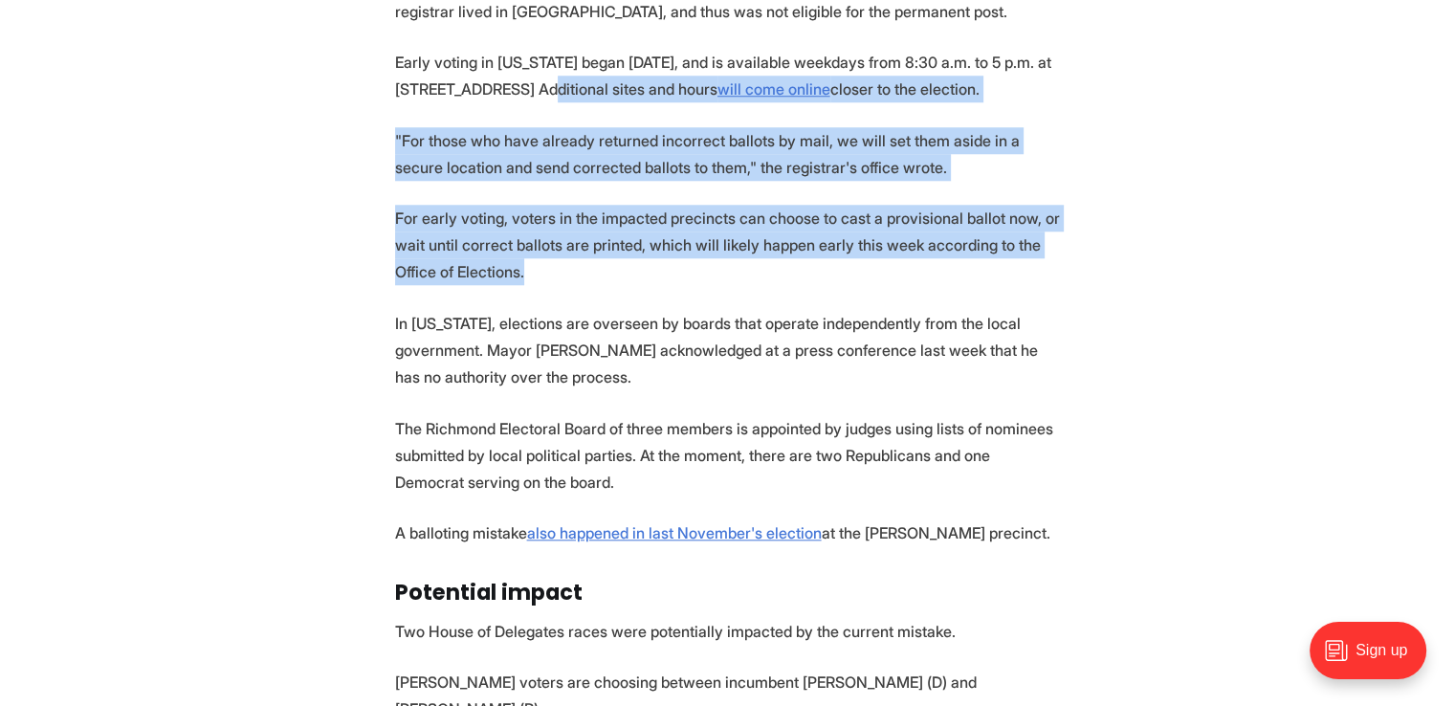
drag, startPoint x: 535, startPoint y: 41, endPoint x: 574, endPoint y: 223, distance: 185.9
click at [556, 220] on section "The Richmond Office of Elections issued an apology this weekend after discoveri…" at bounding box center [727, 262] width 1455 height 1983
click at [574, 223] on p "For early voting, voters in the impacted precincts can choose to cast a provisi…" at bounding box center [728, 245] width 666 height 80
drag, startPoint x: 539, startPoint y: 50, endPoint x: 571, endPoint y: 235, distance: 188.4
click at [571, 235] on section "The Richmond Office of Elections issued an apology this weekend after discoveri…" at bounding box center [727, 262] width 1455 height 1983
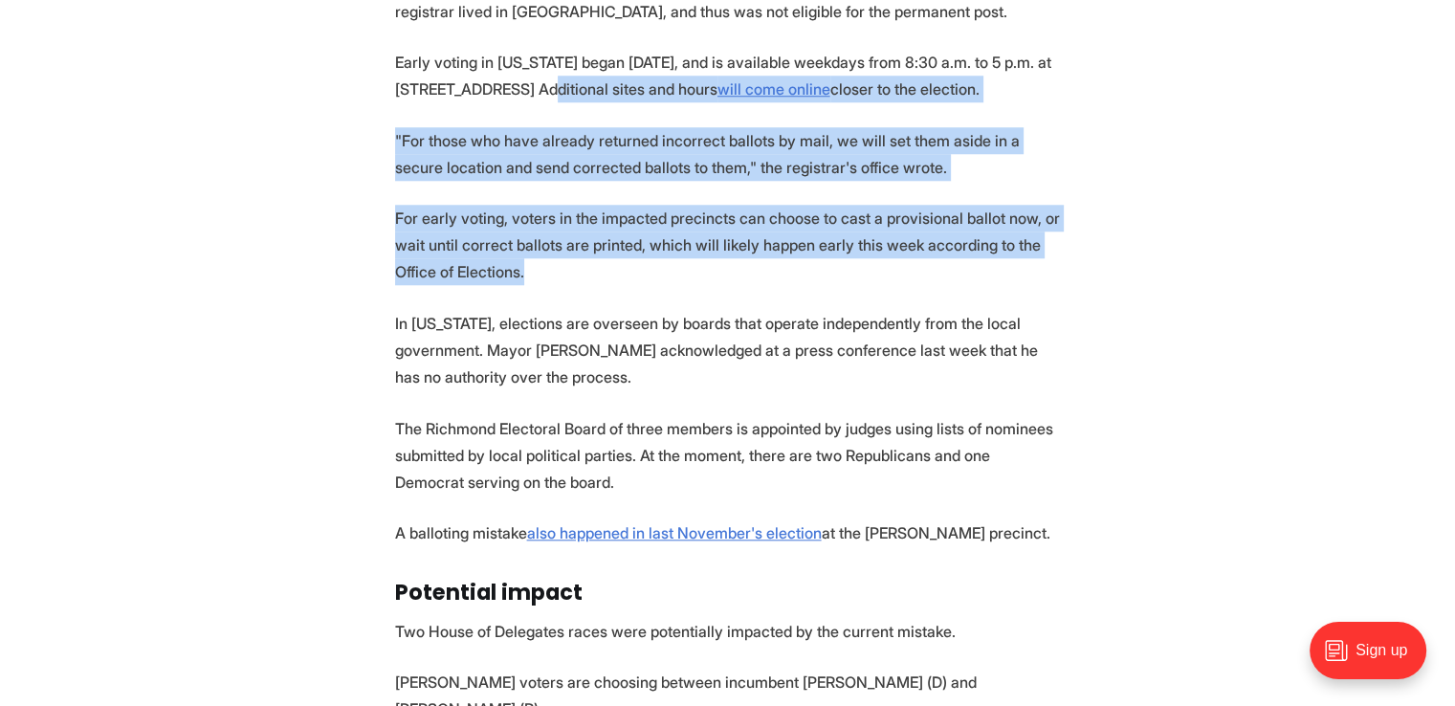
click at [571, 235] on p "For early voting, voters in the impacted precincts can choose to cast a provisi…" at bounding box center [728, 245] width 666 height 80
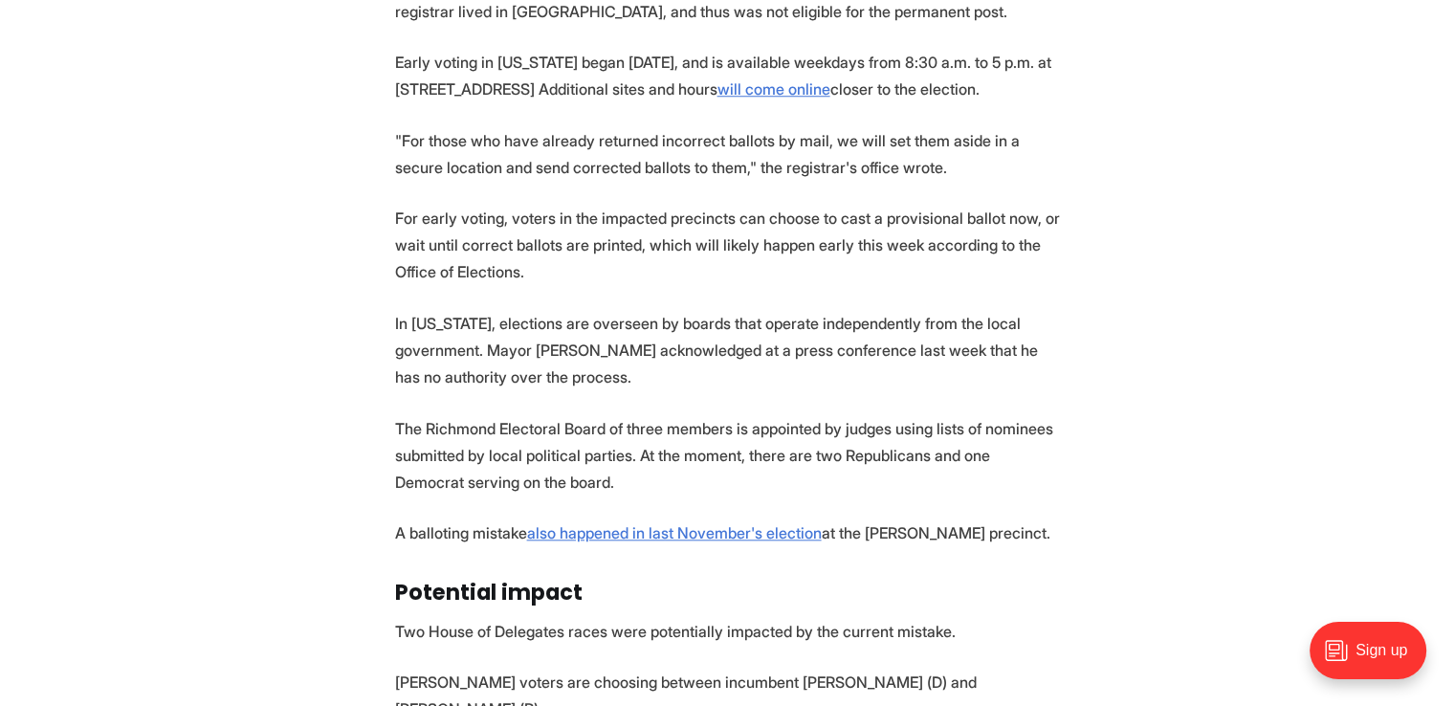
click at [559, 129] on p ""For those who have already returned incorrect ballots by mail, we will set the…" at bounding box center [728, 154] width 666 height 54
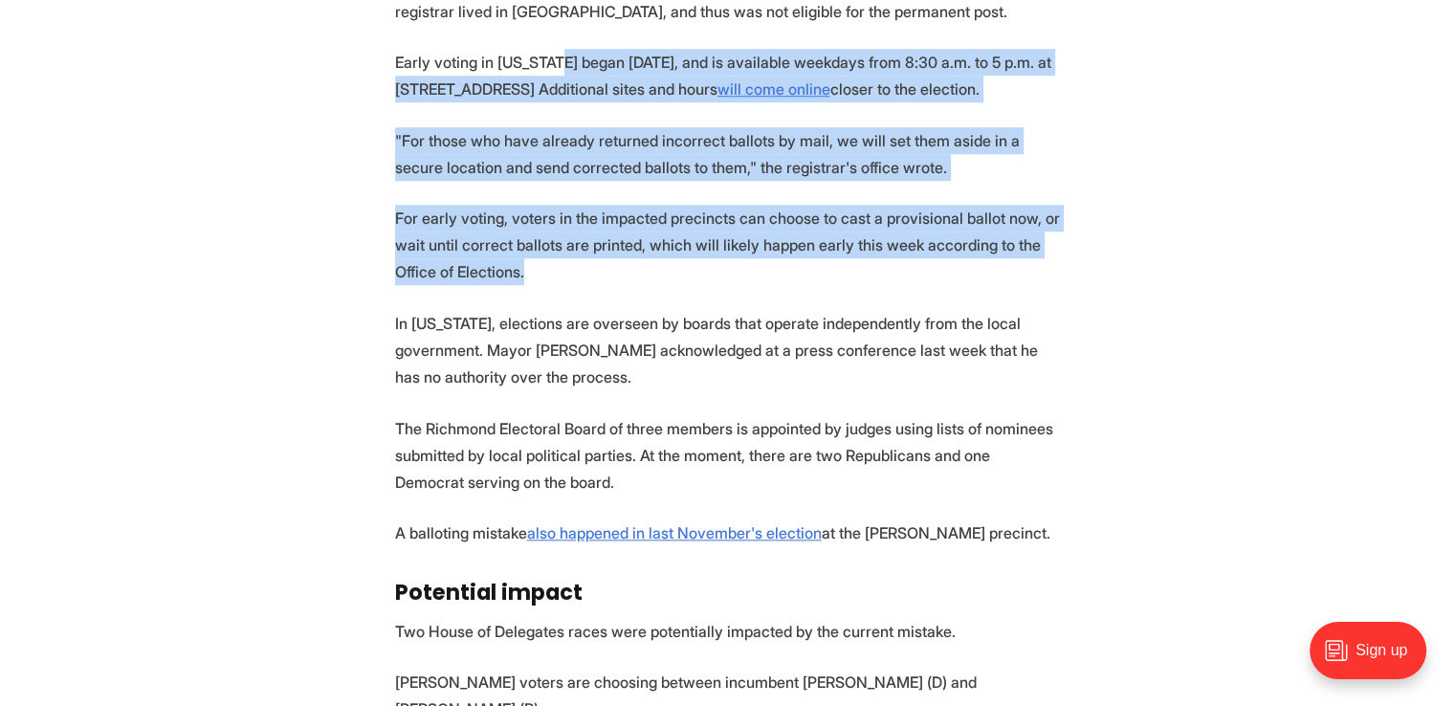
drag, startPoint x: 543, startPoint y: 29, endPoint x: 558, endPoint y: 230, distance: 201.4
click at [558, 230] on section "The Richmond Office of Elections issued an apology this weekend after discoveri…" at bounding box center [727, 262] width 1455 height 1983
click at [558, 230] on p "For early voting, voters in the impacted precincts can choose to cast a provisi…" at bounding box center [728, 245] width 666 height 80
drag, startPoint x: 532, startPoint y: 35, endPoint x: 581, endPoint y: 238, distance: 208.6
click at [581, 238] on section "The Richmond Office of Elections issued an apology this weekend after discoveri…" at bounding box center [727, 262] width 1455 height 1983
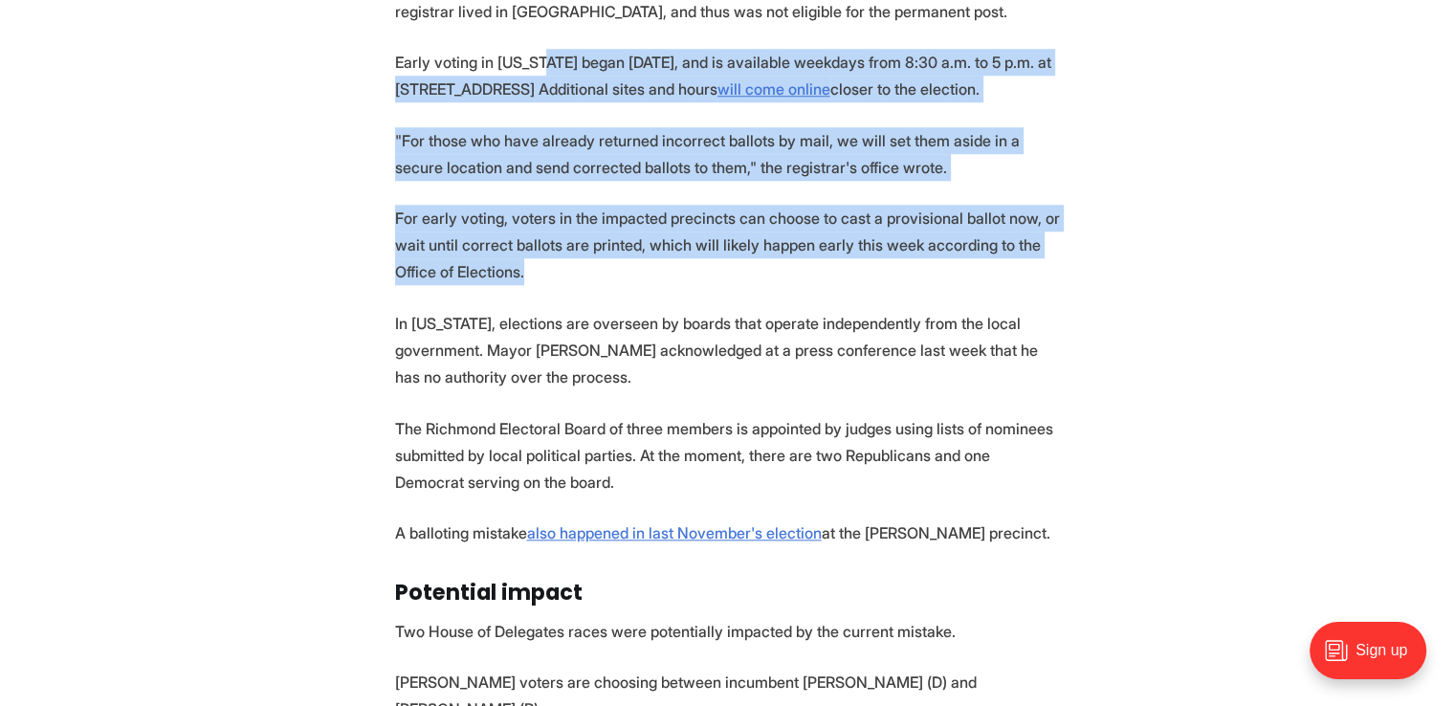
scroll to position [1818, 0]
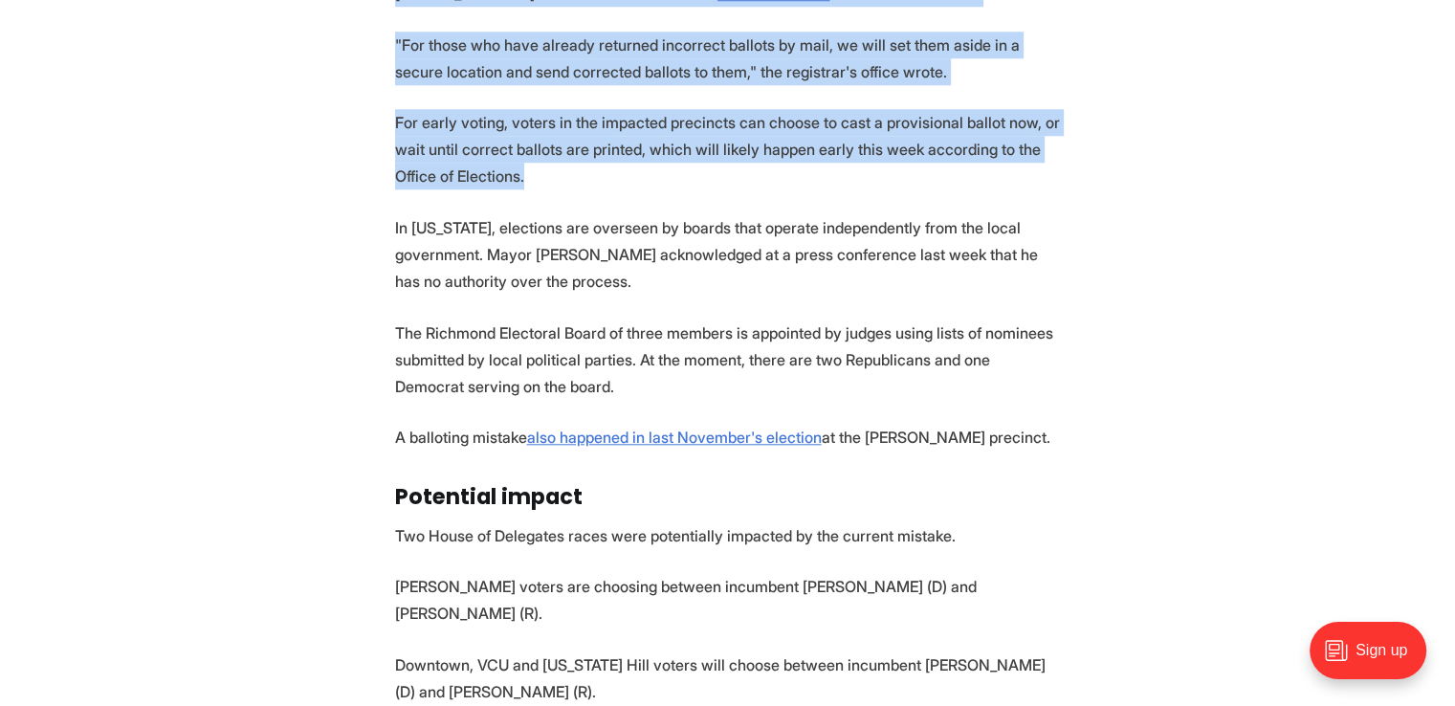
click at [624, 131] on p "For early voting, voters in the impacted precincts can choose to cast a provisi…" at bounding box center [728, 149] width 666 height 80
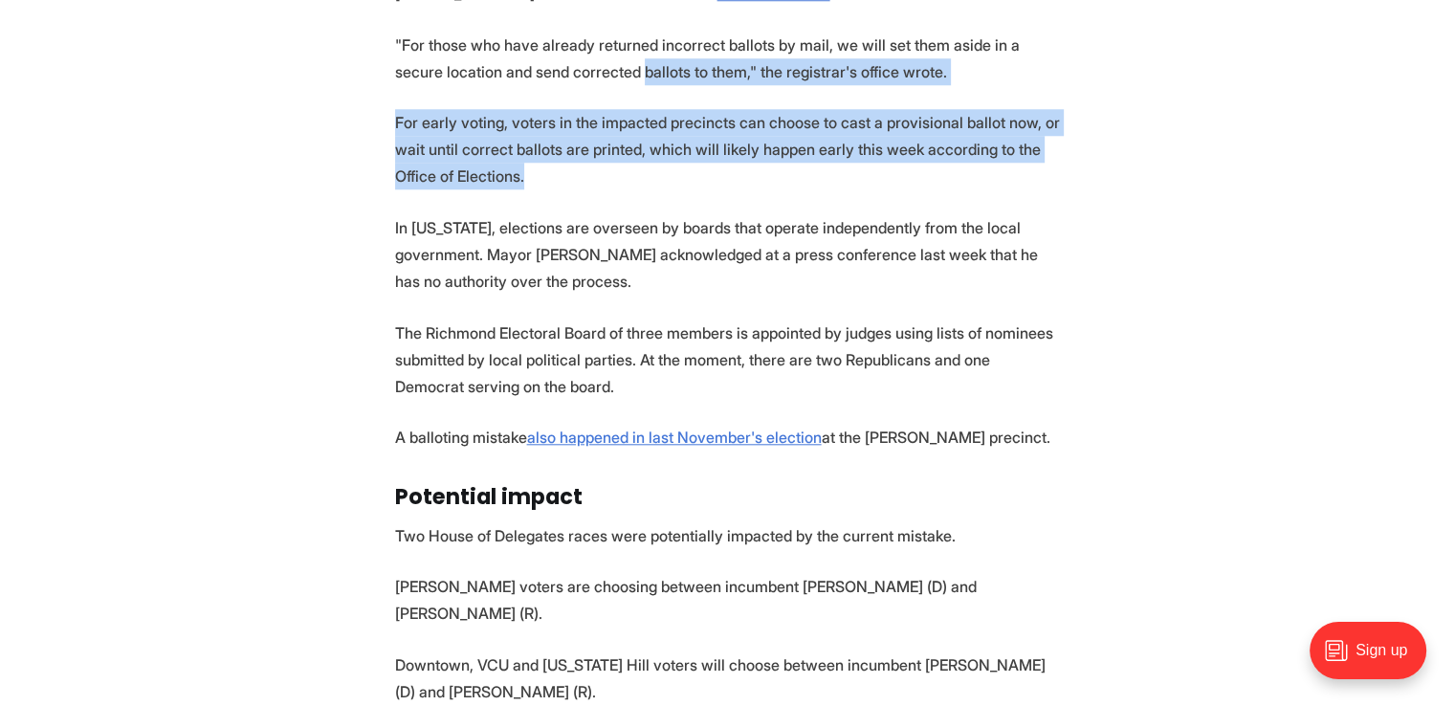
drag, startPoint x: 589, startPoint y: 20, endPoint x: 605, endPoint y: 138, distance: 118.7
click at [605, 138] on section "The Richmond Office of Elections issued an apology this weekend after discoveri…" at bounding box center [727, 166] width 1455 height 1983
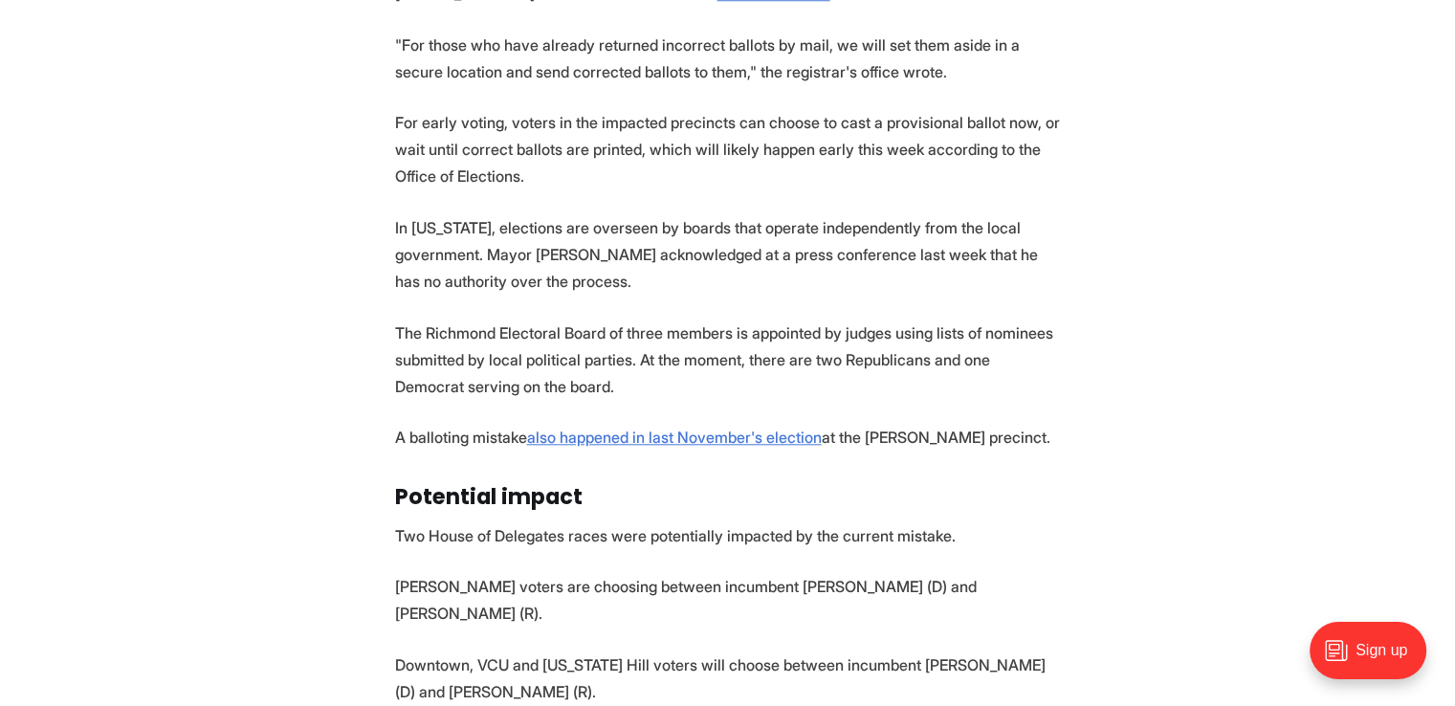
click at [522, 214] on p "In [US_STATE], elections are overseen by boards that operate independently from…" at bounding box center [728, 254] width 666 height 80
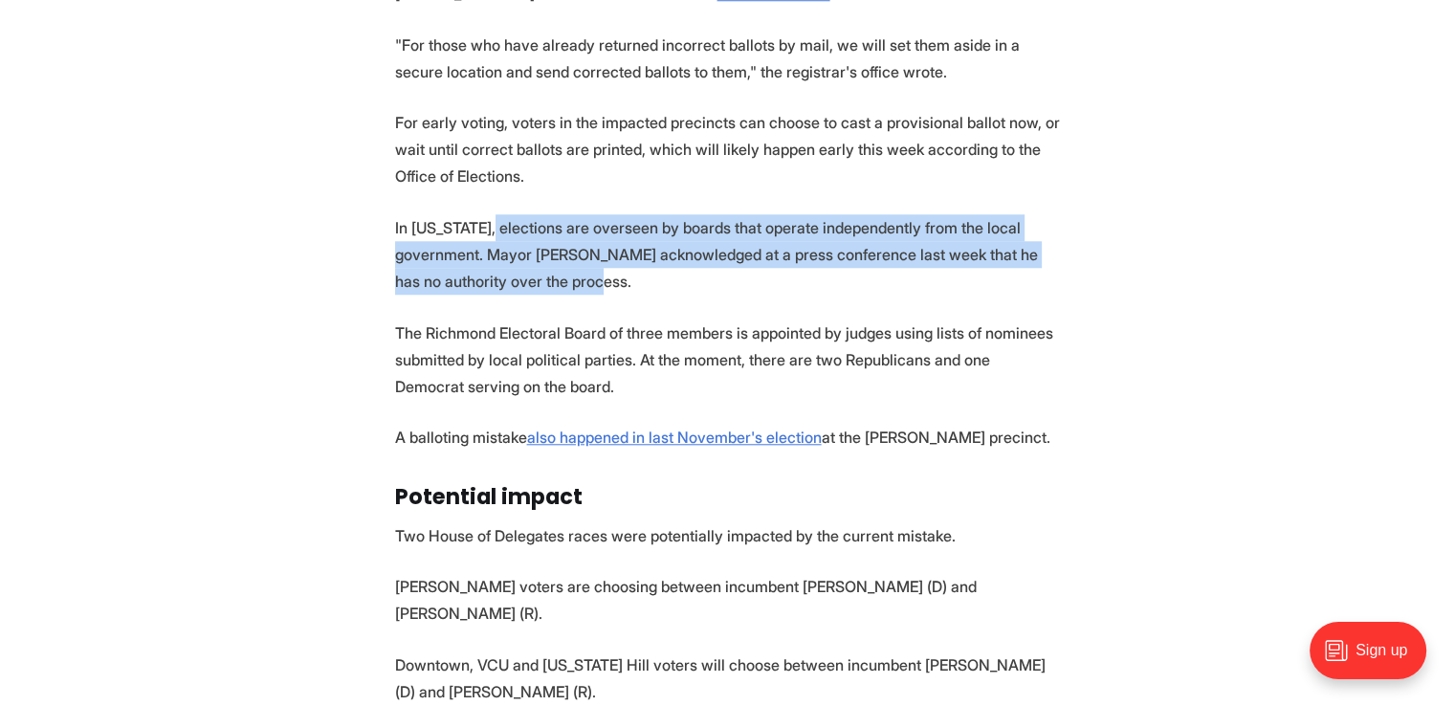
drag, startPoint x: 478, startPoint y: 184, endPoint x: 631, endPoint y: 264, distance: 172.9
click at [631, 264] on section "The Richmond Office of Elections issued an apology this weekend after discoveri…" at bounding box center [727, 166] width 1455 height 1983
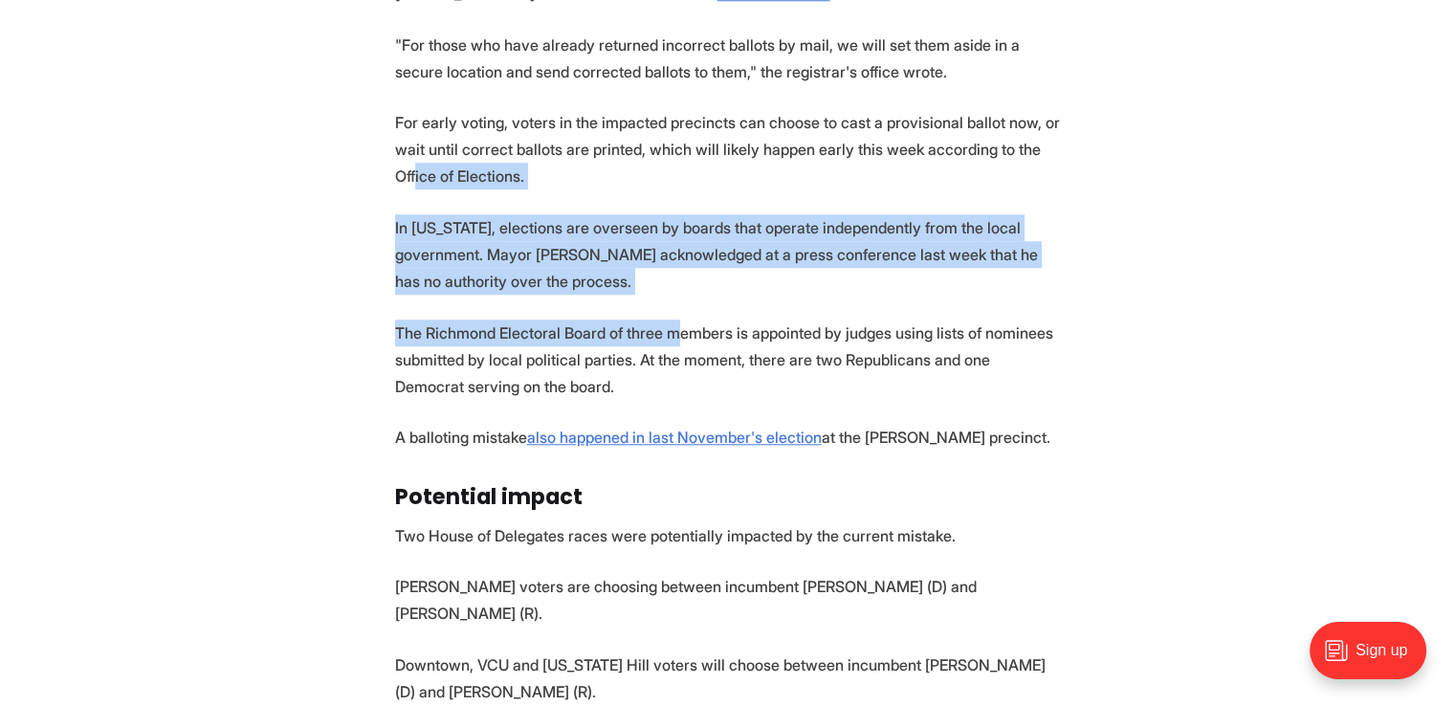
drag, startPoint x: 444, startPoint y: 137, endPoint x: 678, endPoint y: 275, distance: 271.9
click at [678, 275] on section "The Richmond Office of Elections issued an apology this weekend after discoveri…" at bounding box center [727, 166] width 1455 height 1983
click at [678, 273] on section "The Richmond Office of Elections issued an apology this weekend after discoveri…" at bounding box center [727, 166] width 1455 height 1983
click at [660, 239] on p "In [US_STATE], elections are overseen by boards that operate independently from…" at bounding box center [728, 254] width 666 height 80
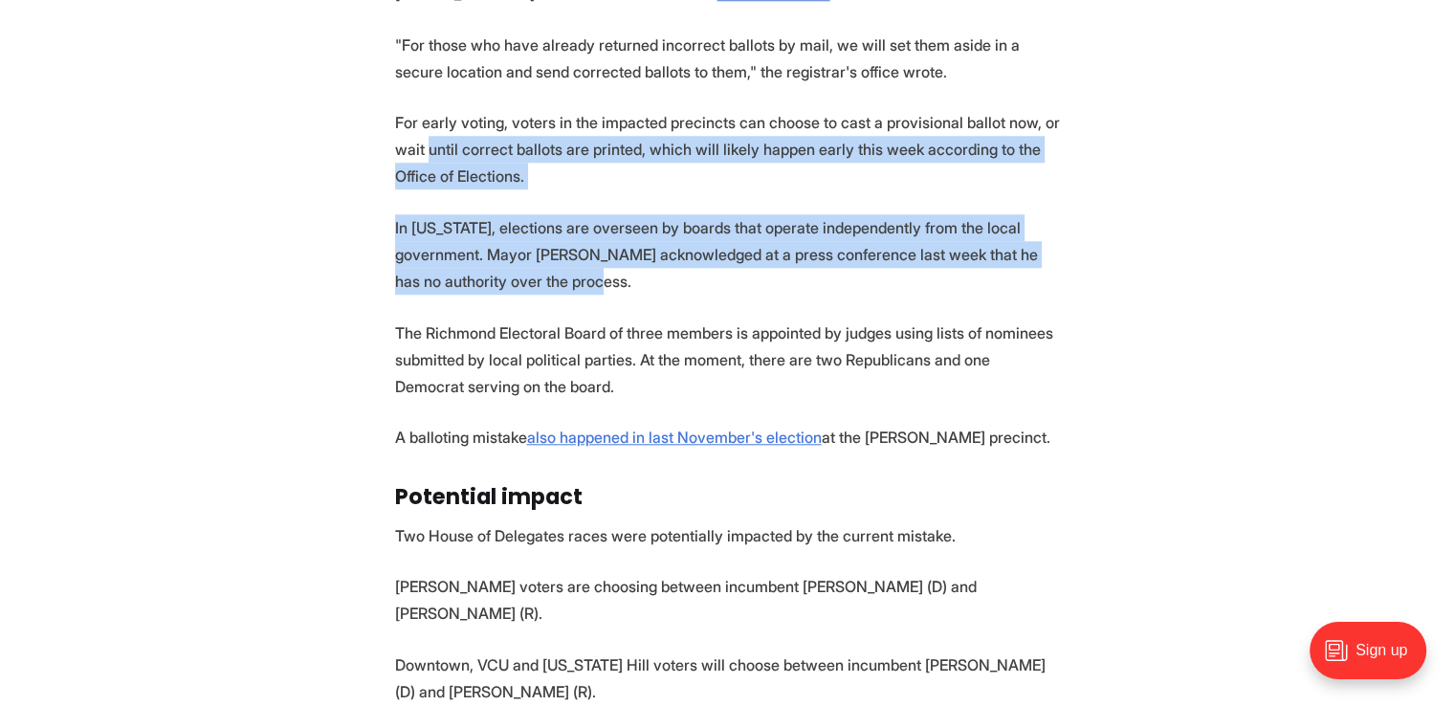
drag, startPoint x: 680, startPoint y: 238, endPoint x: 429, endPoint y: 120, distance: 278.2
click at [429, 120] on section "The Richmond Office of Elections issued an apology this weekend after discoveri…" at bounding box center [727, 166] width 1455 height 1983
click at [552, 155] on section "The Richmond Office of Elections issued an apology this weekend after discoveri…" at bounding box center [727, 166] width 1455 height 1983
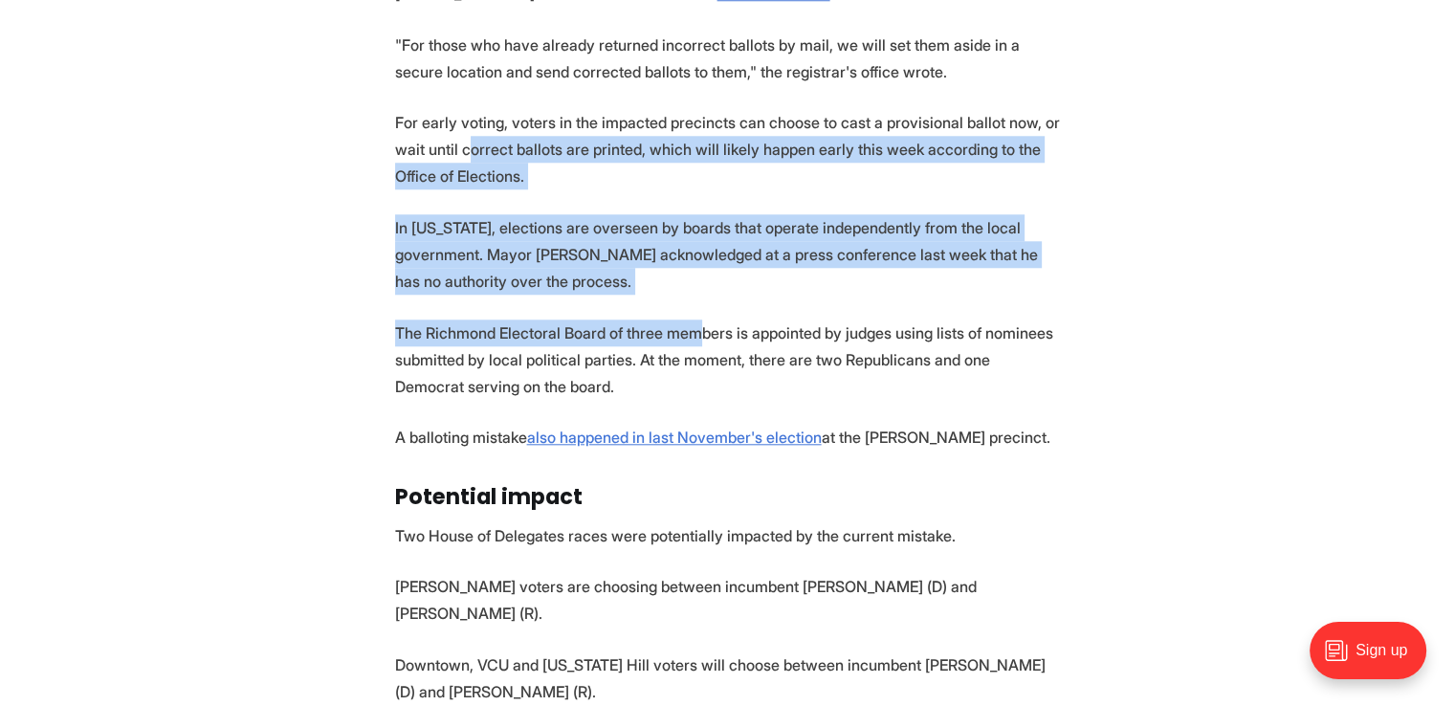
drag, startPoint x: 468, startPoint y: 108, endPoint x: 694, endPoint y: 280, distance: 283.9
click at [694, 280] on section "The Richmond Office of Elections issued an apology this weekend after discoveri…" at bounding box center [727, 166] width 1455 height 1983
click at [660, 250] on p "In [US_STATE], elections are overseen by boards that operate independently from…" at bounding box center [728, 254] width 666 height 80
drag, startPoint x: 535, startPoint y: 127, endPoint x: 624, endPoint y: 274, distance: 171.3
click at [624, 274] on section "The Richmond Office of Elections issued an apology this weekend after discoveri…" at bounding box center [727, 166] width 1455 height 1983
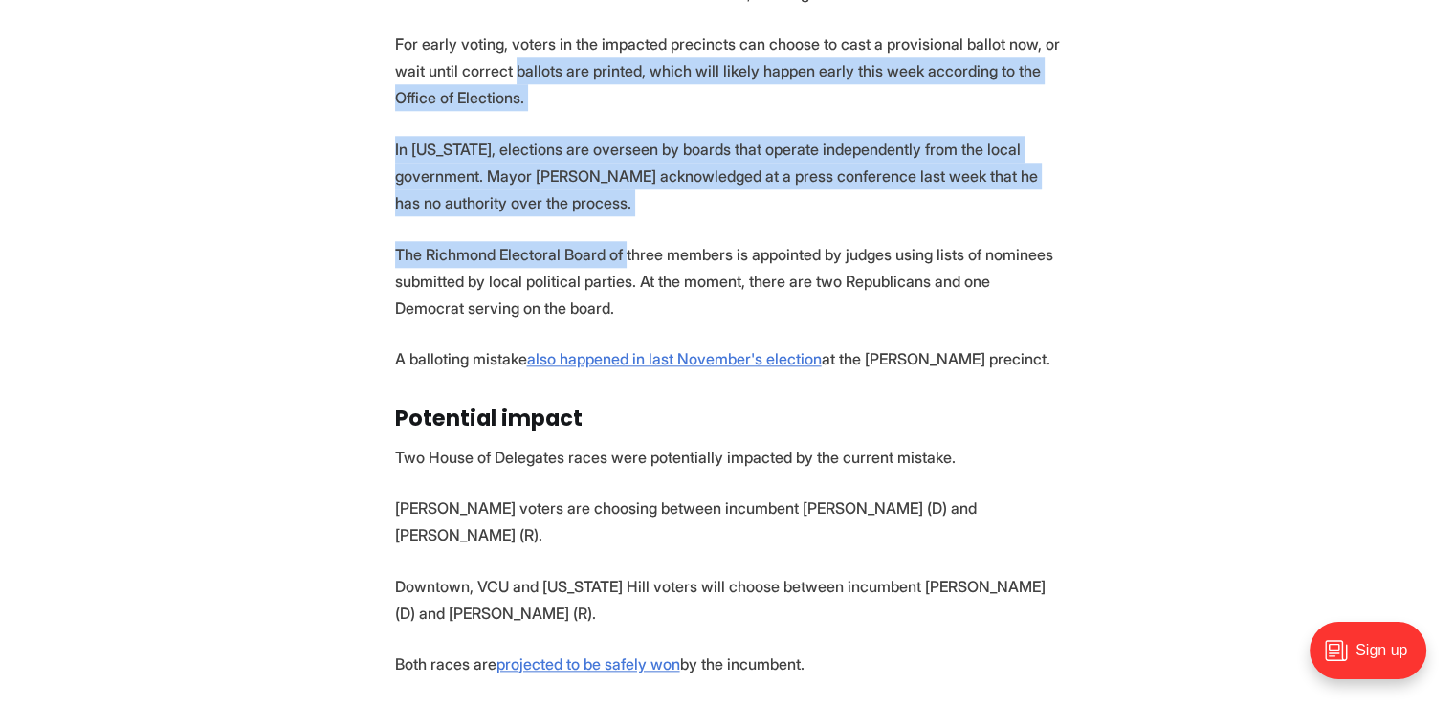
scroll to position [2009, 0]
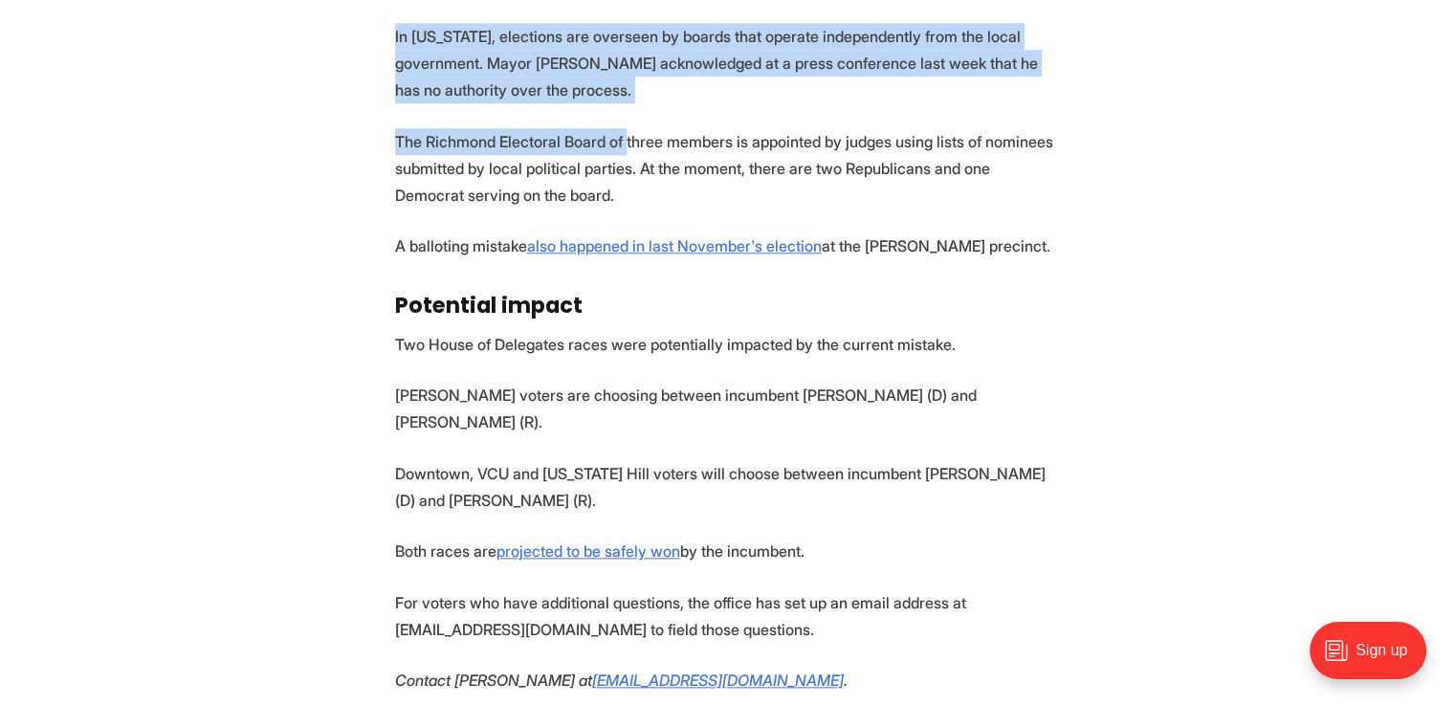
click at [620, 128] on p "The Richmond Electoral Board of three members is appointed by judges using list…" at bounding box center [728, 168] width 666 height 80
click at [624, 55] on p "In [US_STATE], elections are overseen by boards that operate independently from…" at bounding box center [728, 63] width 666 height 80
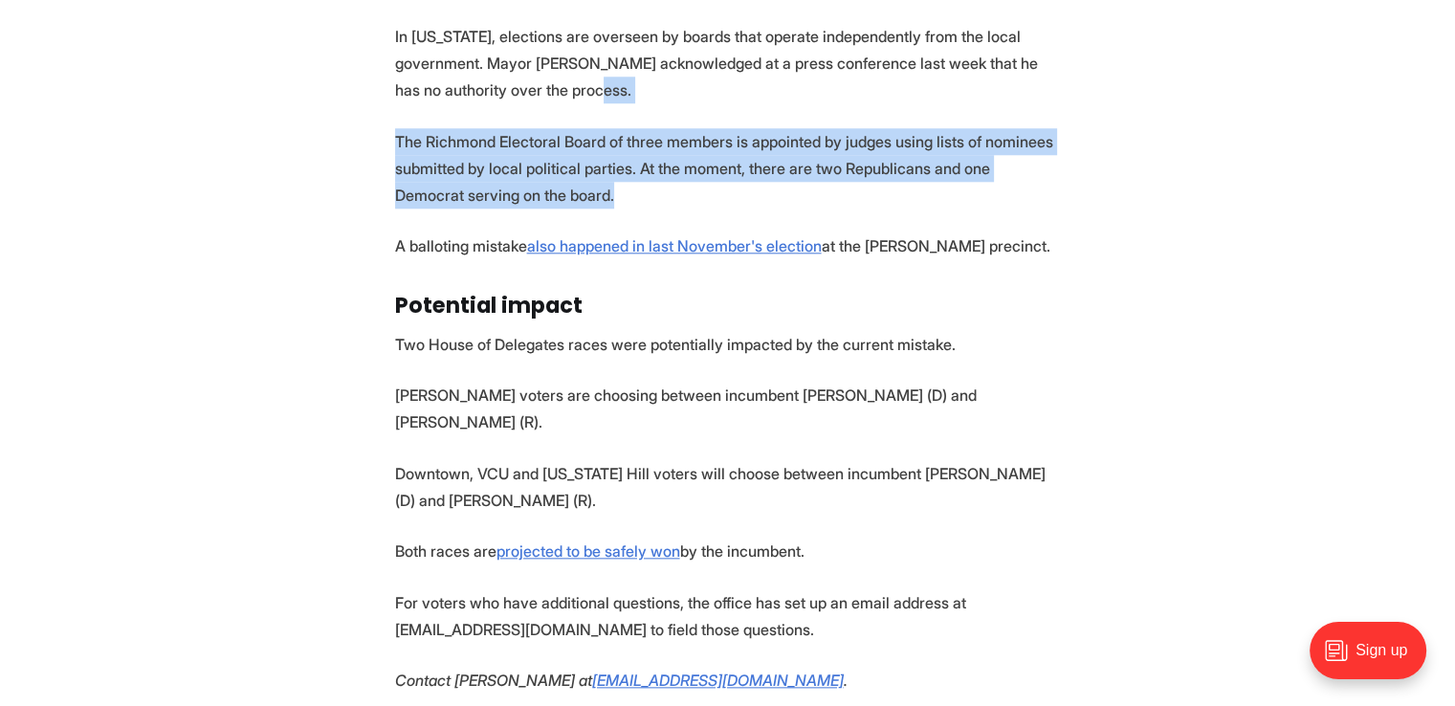
drag, startPoint x: 616, startPoint y: 50, endPoint x: 628, endPoint y: 150, distance: 101.1
click at [628, 150] on p "The Richmond Electoral Board of three members is appointed by judges using list…" at bounding box center [728, 168] width 666 height 80
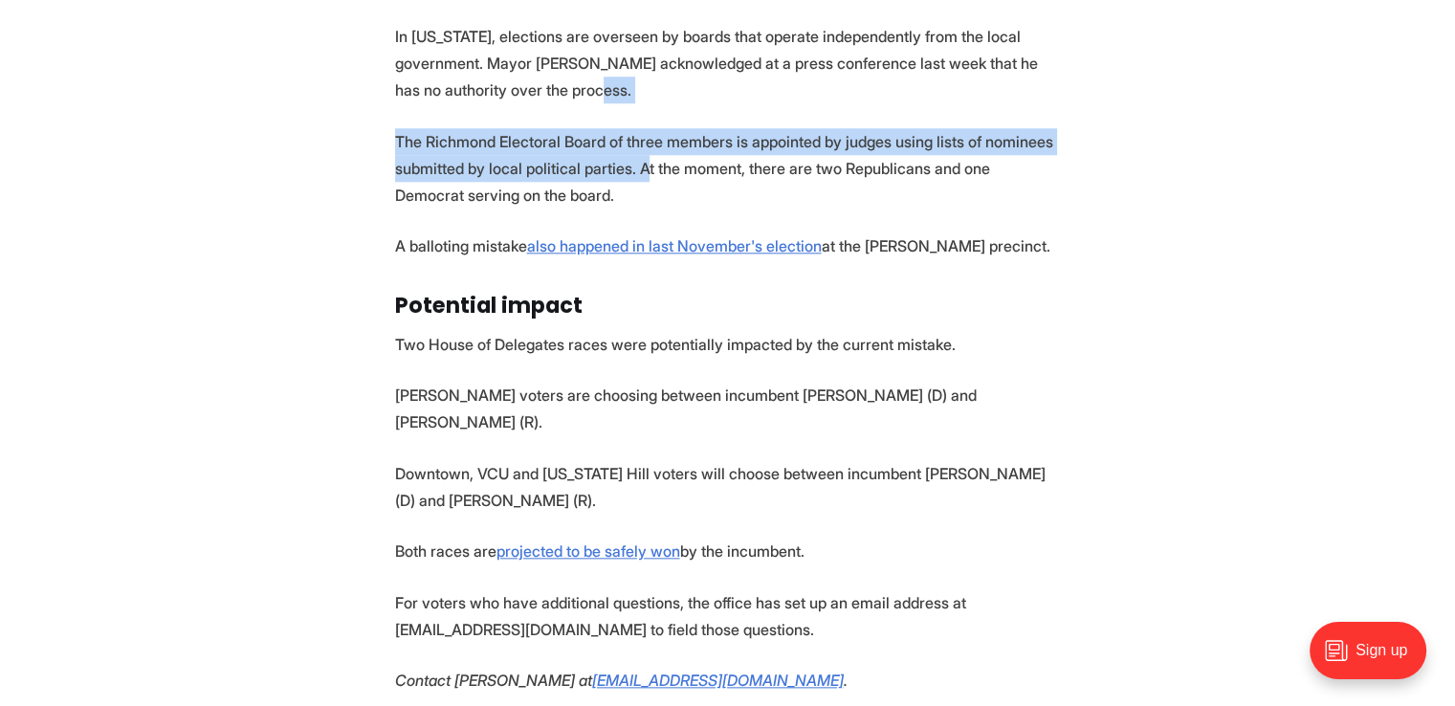
drag, startPoint x: 629, startPoint y: 47, endPoint x: 638, endPoint y: 141, distance: 94.2
click at [638, 141] on p "The Richmond Electoral Board of three members is appointed by judges using list…" at bounding box center [728, 168] width 666 height 80
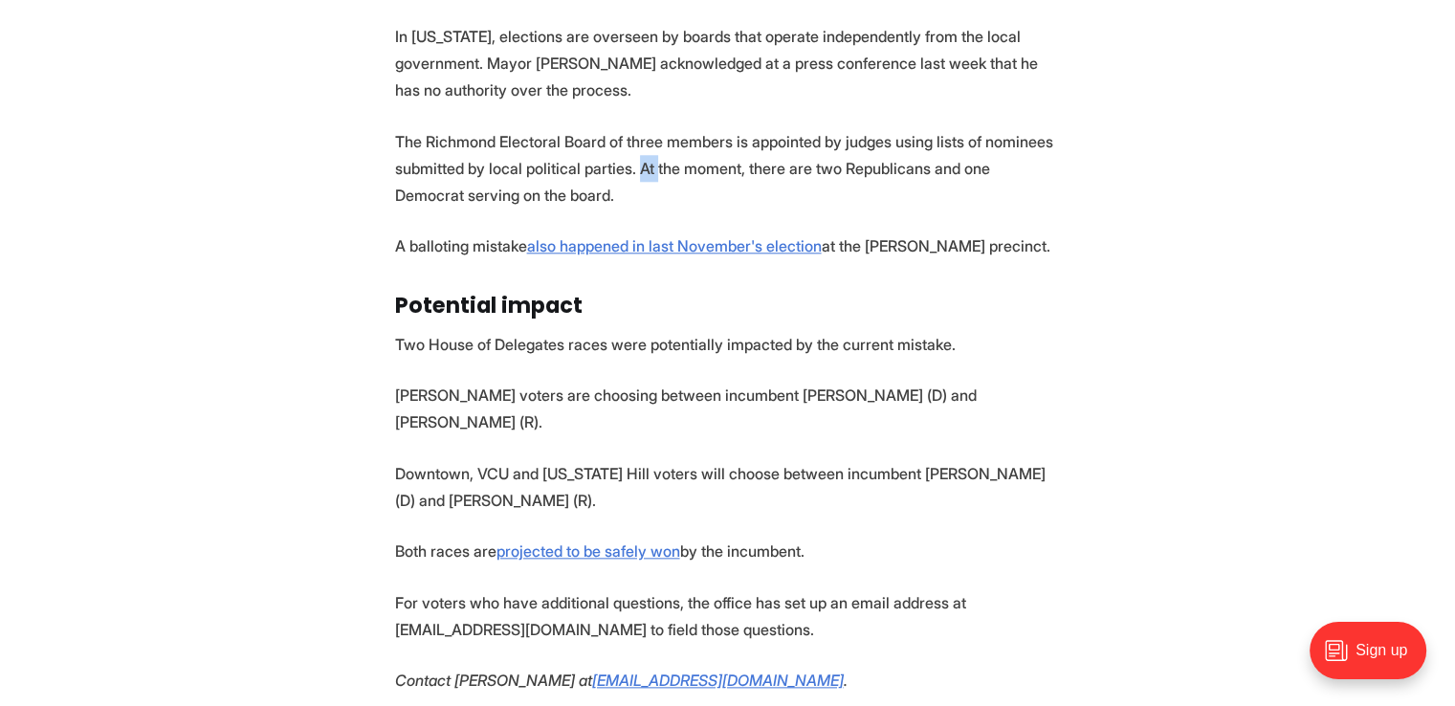
click at [639, 141] on p "The Richmond Electoral Board of three members is appointed by judges using list…" at bounding box center [728, 168] width 666 height 80
